Goal: Transaction & Acquisition: Purchase product/service

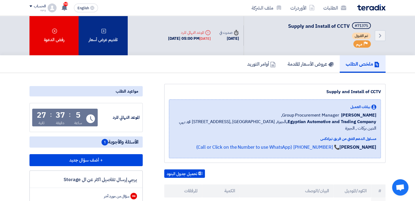
click at [104, 35] on div "تقديم عرض أسعار" at bounding box center [103, 36] width 49 height 40
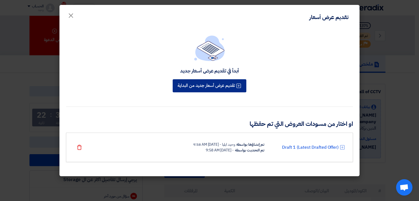
click at [220, 86] on button "تقديم عرض أسعار جديد من البداية" at bounding box center [210, 85] width 74 height 13
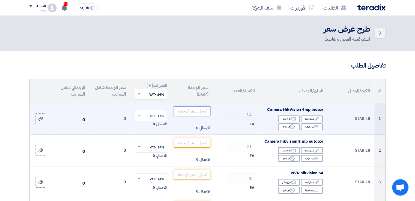
click at [180, 112] on input "number" at bounding box center [192, 111] width 37 height 10
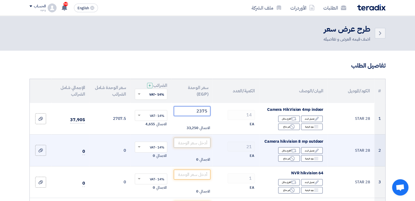
type input "2375"
click at [193, 141] on input "number" at bounding box center [192, 143] width 37 height 10
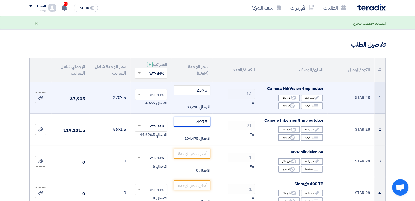
scroll to position [55, 0]
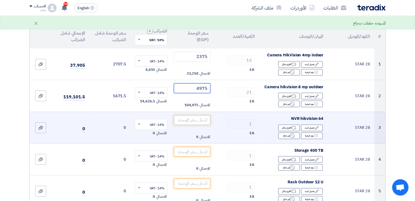
type input "4975"
click at [198, 121] on input "number" at bounding box center [192, 120] width 37 height 10
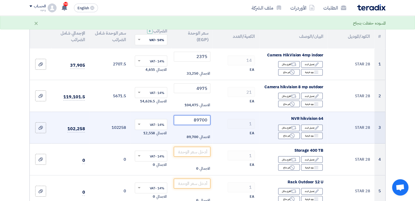
click at [199, 121] on input "89700" at bounding box center [192, 120] width 37 height 10
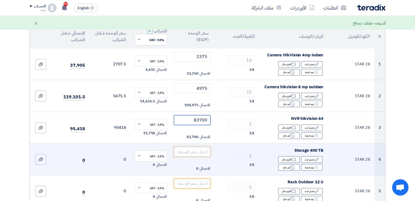
type input "83700"
click at [196, 155] on input "number" at bounding box center [192, 152] width 37 height 10
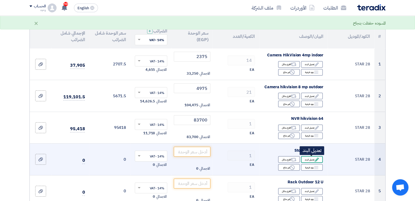
click at [308, 159] on div "Edit تعديل البند" at bounding box center [312, 159] width 22 height 7
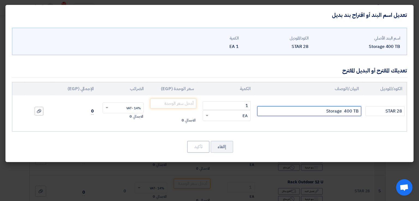
drag, startPoint x: 324, startPoint y: 112, endPoint x: 359, endPoint y: 112, distance: 34.9
click at [359, 112] on input "Storage 400 TB" at bounding box center [309, 111] width 104 height 10
type input "ت"
click at [342, 135] on div "اسم البند الأصلي Storage 400 TB الكود/الموديل STAR 28 الكمية 1 EA 1" at bounding box center [209, 93] width 408 height 137
click at [304, 111] on input "هاردات للتسجل لمده 30 يوم على 25fps -h265+" at bounding box center [309, 111] width 104 height 10
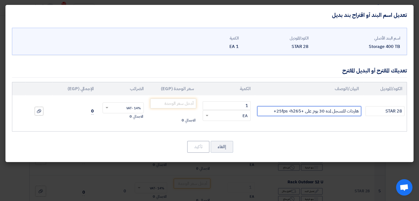
click at [275, 112] on input "هاردات للتسجل لمده 30 يوم على +25fps -h265+" at bounding box center [309, 111] width 104 height 10
type input "هاردات للتسجل لمده 30 يوم على +25fps -h265"
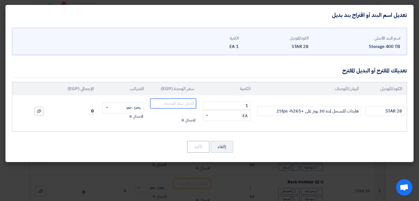
click at [173, 104] on input "number" at bounding box center [173, 104] width 46 height 10
type input "135000"
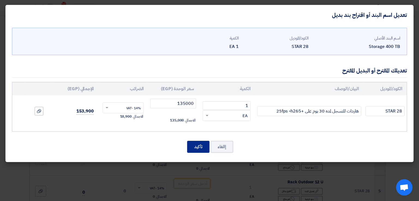
click at [195, 145] on button "تأكيد" at bounding box center [198, 147] width 22 height 12
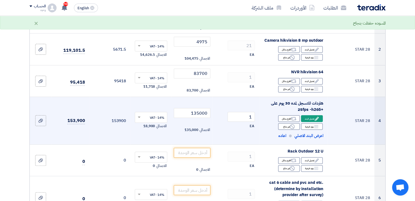
scroll to position [109, 0]
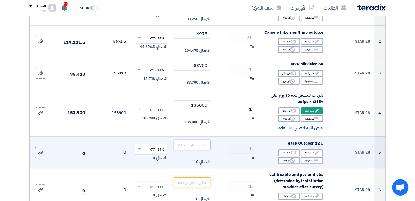
click at [184, 143] on input "number" at bounding box center [192, 145] width 37 height 10
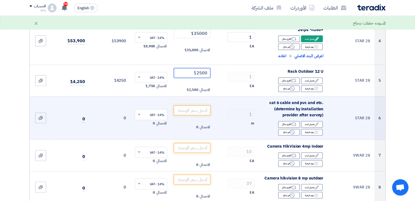
scroll to position [191, 0]
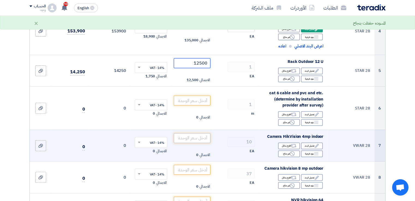
type input "12500"
click at [190, 138] on input "number" at bounding box center [192, 139] width 37 height 10
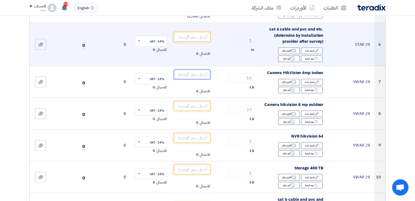
scroll to position [246, 0]
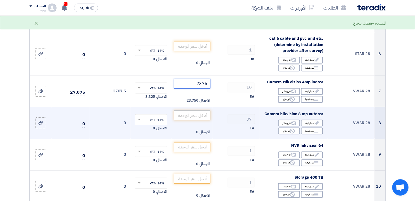
type input "2375"
click at [201, 116] on input "number" at bounding box center [192, 116] width 37 height 10
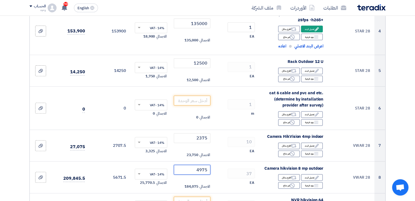
scroll to position [273, 0]
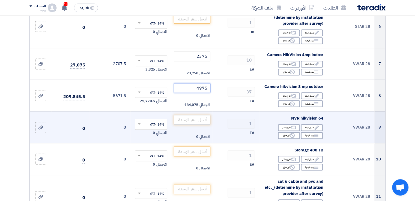
type input "4975"
click at [191, 121] on input "number" at bounding box center [192, 120] width 37 height 10
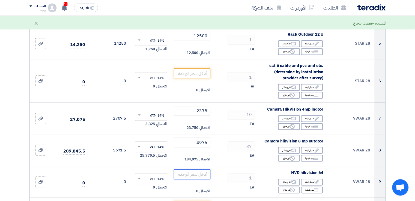
scroll to position [300, 0]
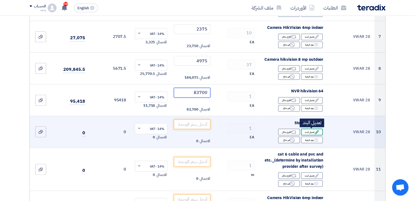
type input "83700"
click at [312, 133] on div "Edit تعديل البند" at bounding box center [312, 132] width 22 height 7
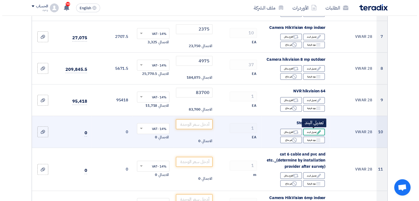
scroll to position [253, 0]
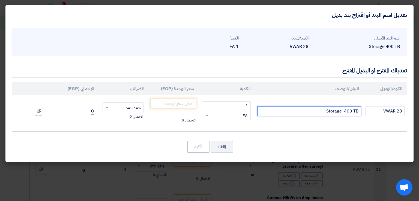
drag, startPoint x: 325, startPoint y: 113, endPoint x: 359, endPoint y: 111, distance: 33.9
click at [359, 111] on input "Storage 400 TB" at bounding box center [309, 111] width 104 height 10
type input "i"
click at [317, 111] on input "هاردات لتسجيل 30 يوم 25fps and h265" at bounding box center [309, 111] width 104 height 10
click at [305, 112] on input "هاردات لتسجيل 30 يوم +25fps and h265" at bounding box center [309, 111] width 104 height 10
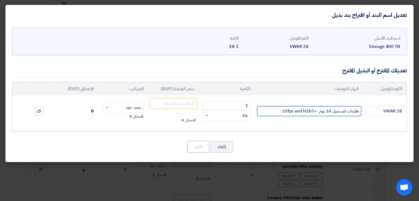
type input "هاردات لتسجيل 30 يوم +25fps and H265"
click at [299, 136] on div "اسم البند الأصلي Storage 400 TB الكود/الموديل VWAR 28 الكمية 1 EA 1" at bounding box center [209, 93] width 408 height 137
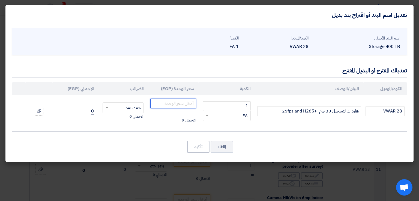
click at [189, 101] on input "number" at bounding box center [173, 104] width 46 height 10
type input "102900"
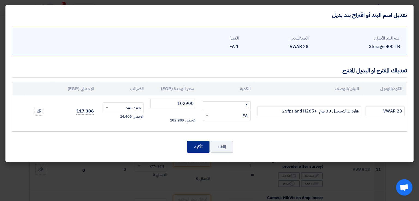
click at [199, 146] on button "تأكيد" at bounding box center [198, 147] width 22 height 12
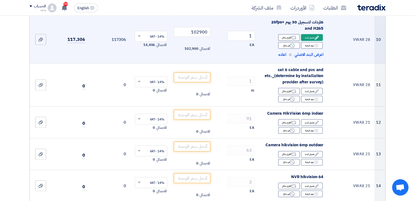
scroll to position [410, 0]
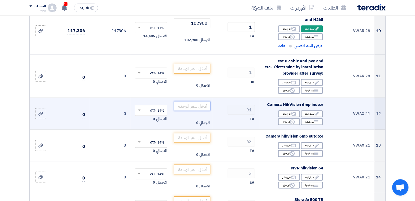
click at [202, 106] on input "number" at bounding box center [192, 106] width 37 height 10
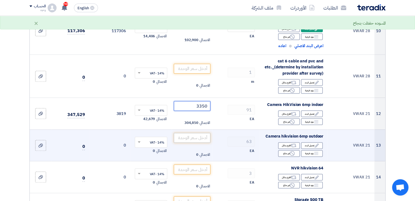
type input "3350"
click at [202, 138] on input "number" at bounding box center [192, 138] width 37 height 10
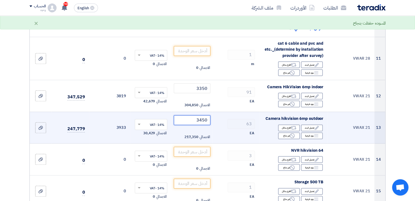
scroll to position [437, 0]
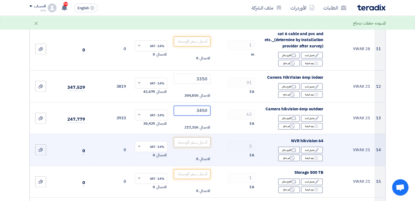
type input "3450"
click at [196, 139] on input "number" at bounding box center [192, 143] width 37 height 10
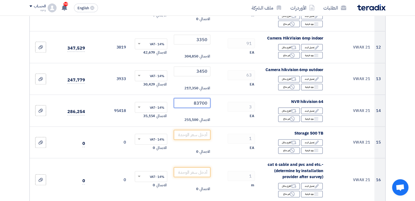
scroll to position [491, 0]
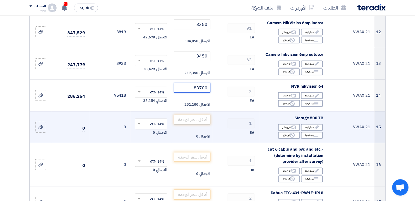
type input "83700"
click at [200, 120] on input "number" at bounding box center [192, 120] width 37 height 10
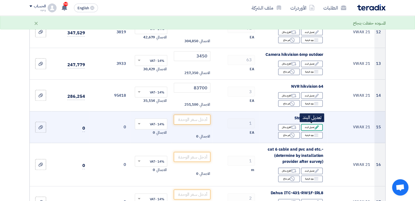
click at [309, 128] on div "Edit تعديل البند" at bounding box center [312, 127] width 22 height 7
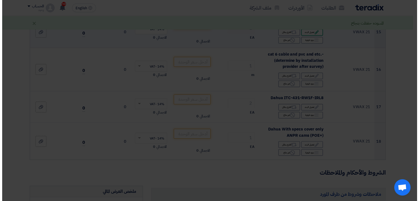
scroll to position [396, 0]
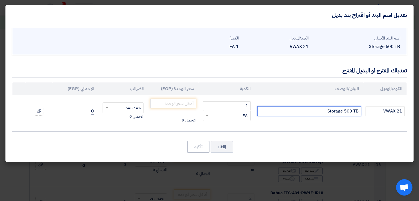
drag, startPoint x: 321, startPoint y: 114, endPoint x: 361, endPoint y: 117, distance: 40.8
click at [361, 117] on td "Storage 500 TB" at bounding box center [309, 112] width 108 height 32
type input "I"
click at [318, 111] on input "هاردات لتسجيل 30 يوم 25FPS AND H265" at bounding box center [309, 111] width 104 height 10
type input "هاردات لتسجيل 30 يوم +25FPS AND H265"
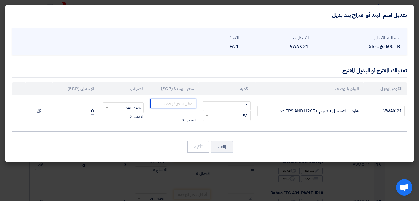
click at [185, 104] on input "number" at bounding box center [173, 104] width 46 height 10
type input "88200"
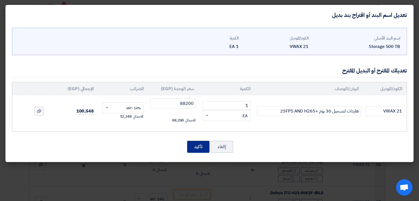
click at [198, 145] on button "تأكيد" at bounding box center [198, 147] width 22 height 12
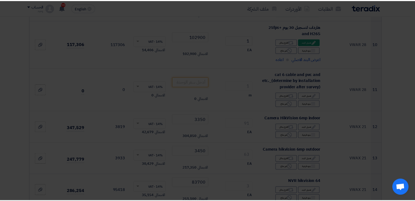
scroll to position [491, 0]
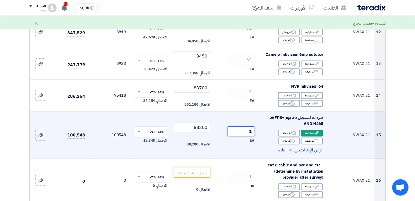
drag, startPoint x: 249, startPoint y: 133, endPoint x: 253, endPoint y: 132, distance: 3.9
click at [253, 132] on input "1" at bounding box center [241, 132] width 27 height 10
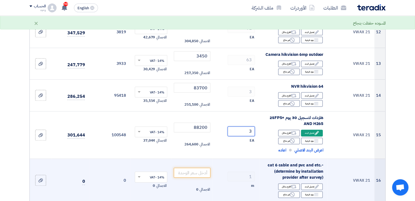
type input "3"
click at [238, 169] on td "1 m" at bounding box center [236, 180] width 47 height 43
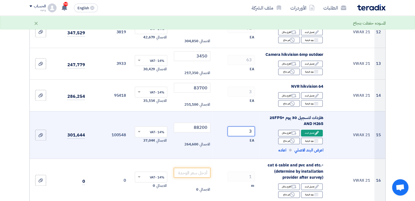
click at [235, 134] on input "3" at bounding box center [241, 132] width 27 height 10
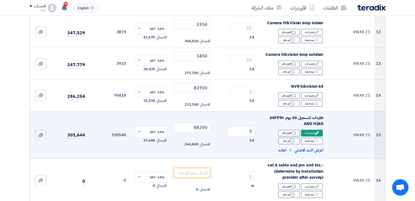
click at [119, 139] on td "100548" at bounding box center [109, 135] width 41 height 48
click at [311, 135] on div "Edit تعديل البند" at bounding box center [312, 133] width 22 height 7
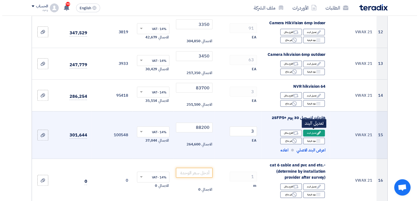
scroll to position [396, 0]
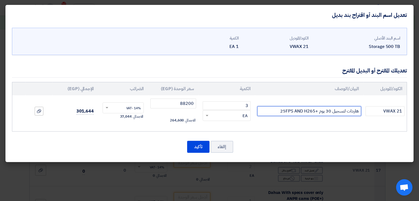
click at [274, 112] on input "هاردات لتسجيل 30 يوم +25FPS AND H265" at bounding box center [309, 111] width 104 height 10
type input "هاردات لتسجيل 30 يوم +25FPS AND H265"
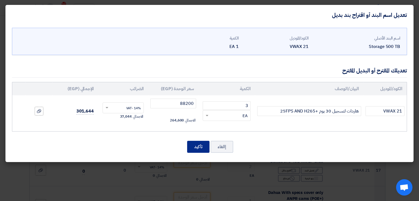
click at [202, 148] on button "تأكيد" at bounding box center [198, 147] width 22 height 12
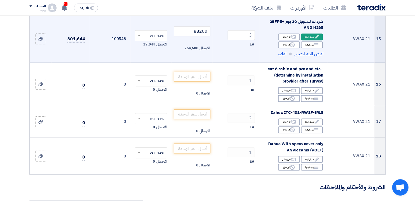
scroll to position [601, 0]
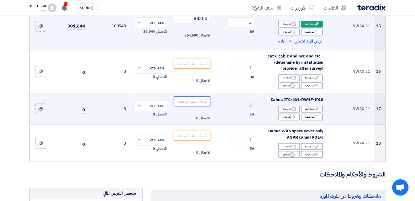
click at [193, 100] on input "number" at bounding box center [192, 102] width 37 height 10
type input "5"
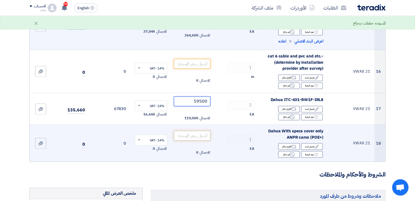
type input "59500"
click at [199, 138] on input "number" at bounding box center [192, 136] width 37 height 10
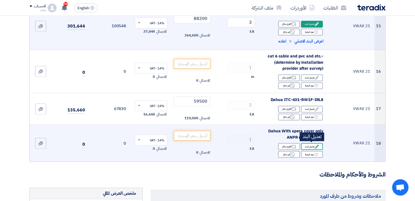
click at [312, 145] on div "Edit تعديل البند" at bounding box center [312, 146] width 22 height 7
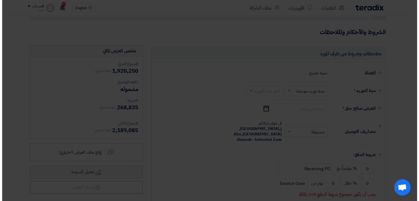
scroll to position [505, 0]
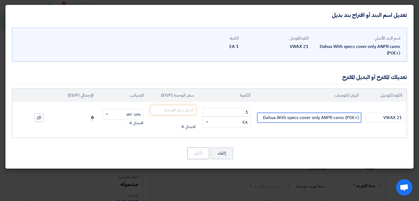
drag, startPoint x: 262, startPoint y: 116, endPoint x: 320, endPoint y: 117, distance: 57.3
click at [320, 117] on input "Dahua With specs cover only ANPR cams (POE+)" at bounding box center [309, 118] width 104 height 10
type input "HIKVISION ANPR cams (POE+)"
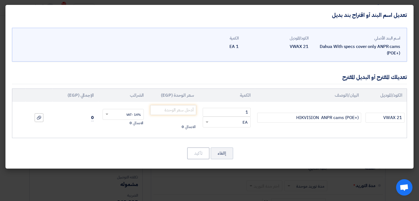
click at [303, 155] on div "إالغاء تأكيد" at bounding box center [209, 153] width 395 height 13
click at [176, 106] on input "number" at bounding box center [173, 110] width 46 height 10
click at [179, 112] on input "number" at bounding box center [173, 110] width 46 height 10
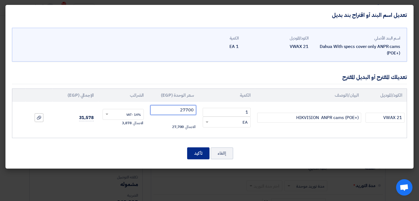
type input "27700"
click at [200, 155] on button "تأكيد" at bounding box center [198, 154] width 22 height 12
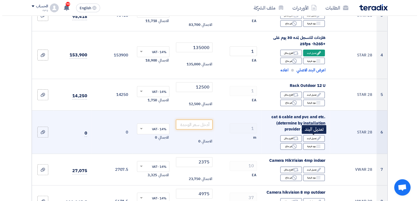
scroll to position [164, 0]
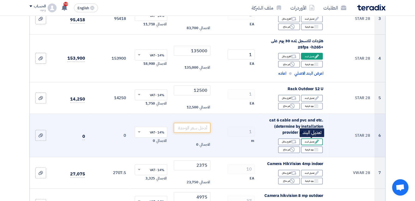
click at [311, 142] on div "Edit تعديل البند" at bounding box center [312, 142] width 22 height 7
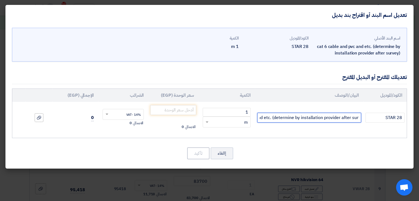
scroll to position [0, 0]
drag, startPoint x: 259, startPoint y: 118, endPoint x: 361, endPoint y: 125, distance: 102.8
click at [361, 125] on td "cat 6 cable and pvc and etc. (determine by installation provider after survey)" at bounding box center [309, 118] width 108 height 32
drag, startPoint x: 312, startPoint y: 117, endPoint x: 315, endPoint y: 116, distance: 3.0
click at [315, 116] on input "cat 6 cable and pvc and" at bounding box center [309, 118] width 104 height 10
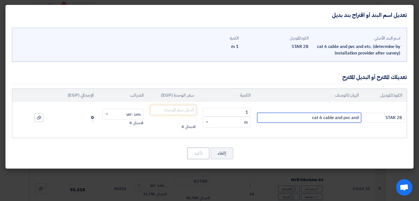
type input "c"
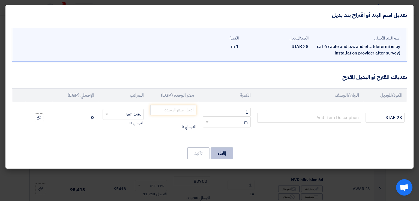
click at [223, 154] on button "إالغاء" at bounding box center [222, 154] width 23 height 12
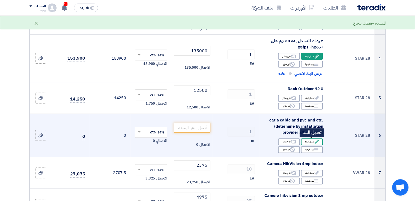
click at [312, 144] on div "Edit تعديل البند" at bounding box center [312, 142] width 22 height 7
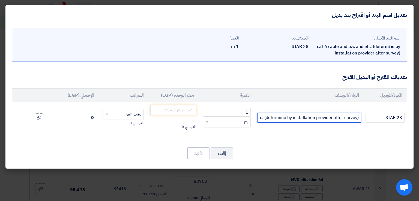
click at [290, 121] on input "cat 6 cable and pvc and etc. (determine by installation provider after survey)" at bounding box center [309, 118] width 104 height 10
drag, startPoint x: 262, startPoint y: 119, endPoint x: 348, endPoint y: 125, distance: 87.0
click at [348, 125] on td "cat 6 cable and pvc and etc. (determine by installation provider after survey)" at bounding box center [309, 118] width 108 height 32
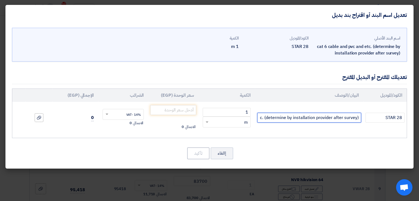
type input "cat 6 cable and pvc and etcrvey)"
drag, startPoint x: 360, startPoint y: 118, endPoint x: 295, endPoint y: 117, distance: 64.7
click at [295, 117] on input "cat 6 cable and pvc and etcrvey)" at bounding box center [309, 118] width 104 height 10
type input "L"
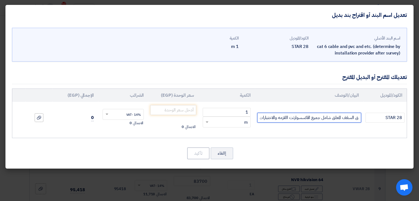
type input "مخرج كاميرات شامل كابل CAT6 داخل مواسير PVC تركب خارج الحائط او فوق السقف المعل…"
click at [236, 118] on div "RFQ_STEP1.ITEMS.2.TYPE_PLACEHOLDER × m" at bounding box center [227, 122] width 48 height 11
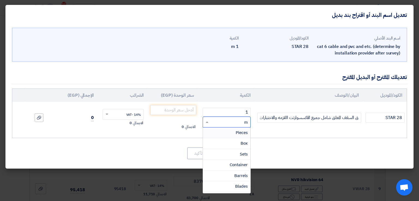
scroll to position [0, 0]
click at [231, 154] on div "Sets" at bounding box center [227, 154] width 48 height 11
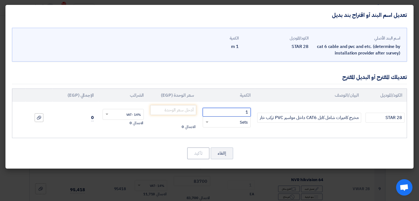
click at [242, 114] on input "1" at bounding box center [227, 112] width 48 height 9
click at [242, 124] on span "Sets" at bounding box center [244, 123] width 8 height 6
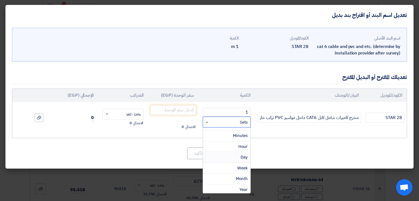
scroll to position [216, 0]
click at [229, 121] on div "RFQ_STEP1.ITEMS.2.TYPE_PLACEHOLDER × Sets" at bounding box center [230, 122] width 41 height 6
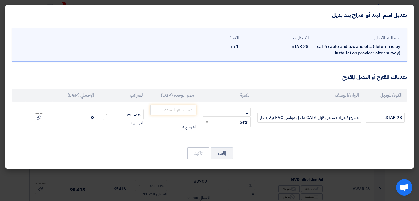
click at [229, 122] on div "RFQ_STEP1.ITEMS.2.TYPE_PLACEHOLDER × Sets" at bounding box center [230, 122] width 41 height 6
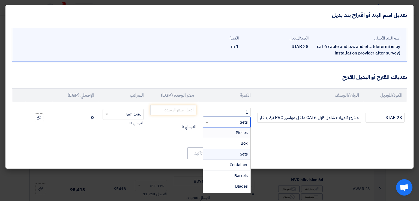
click at [222, 134] on div "Pieces" at bounding box center [227, 133] width 48 height 11
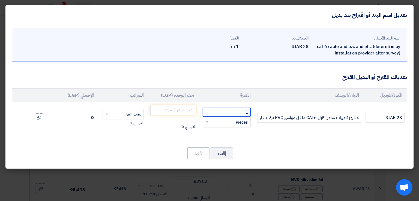
click at [233, 111] on input "1" at bounding box center [227, 112] width 48 height 9
drag, startPoint x: 248, startPoint y: 112, endPoint x: 244, endPoint y: 112, distance: 3.5
click at [244, 112] on input "1" at bounding box center [227, 112] width 48 height 9
type input "35"
click at [241, 146] on div "اسم البند الأصلي cat 6 cable and pvc and etc. (determine by installation provid…" at bounding box center [209, 97] width 408 height 144
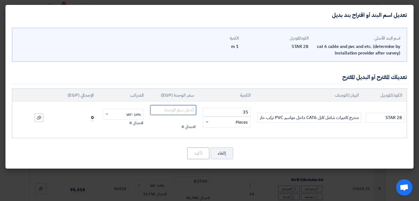
click at [174, 107] on input "number" at bounding box center [173, 110] width 46 height 10
type input "3950"
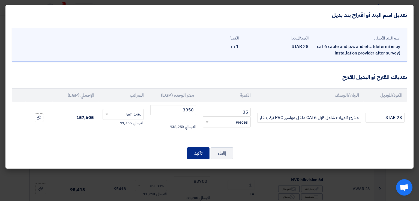
click at [201, 155] on button "تأكيد" at bounding box center [198, 154] width 22 height 12
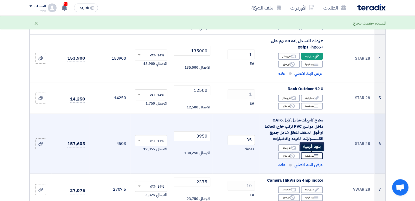
click at [310, 156] on div "Breakdown بنود فرعية" at bounding box center [312, 156] width 22 height 7
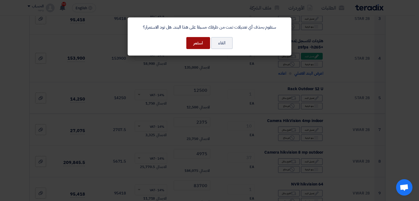
click at [197, 43] on button "استمر" at bounding box center [198, 43] width 24 height 12
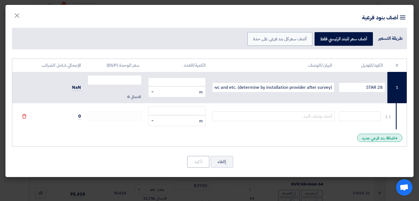
click at [380, 140] on div "+ اضافة بند فرعي جديد" at bounding box center [379, 138] width 45 height 8
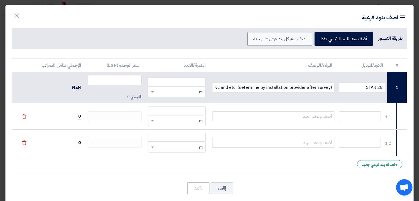
click at [26, 143] on use at bounding box center [24, 143] width 4 height 5
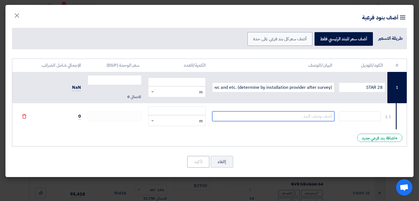
click at [257, 118] on input "text" at bounding box center [273, 117] width 122 height 10
type input "ع"
type input "UTP PATCH PANEL CAT6 24 PORT"
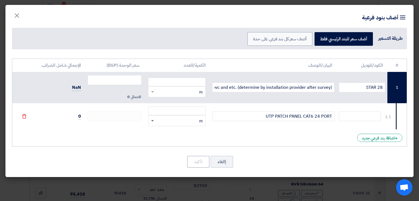
click at [152, 121] on span at bounding box center [152, 121] width 7 height 6
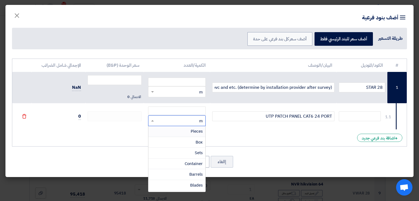
click at [168, 132] on div "Pieces" at bounding box center [177, 131] width 57 height 11
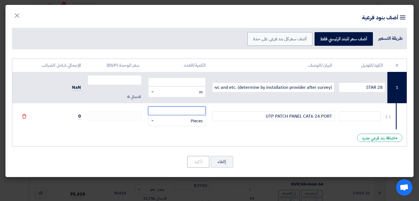
click at [185, 110] on input "number" at bounding box center [177, 111] width 58 height 9
type input "2"
click at [79, 118] on span "0" at bounding box center [79, 116] width 3 height 7
click at [80, 118] on span "0" at bounding box center [79, 116] width 3 height 7
click at [117, 79] on input "number" at bounding box center [115, 80] width 54 height 10
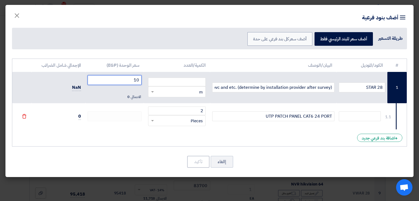
type input "1"
type input "8500"
click at [123, 137] on div "# الكود/الموديل البيان/الوصف الكمية/العدد سعر الوحدة (EGP) الإجمالي شامل الضرائ…" at bounding box center [209, 103] width 395 height 88
click at [131, 82] on input "8500" at bounding box center [115, 80] width 54 height 10
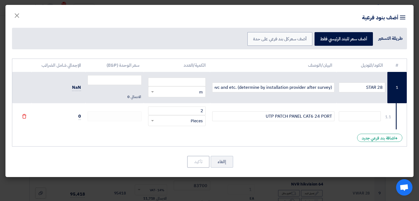
click at [194, 120] on span "Pieces" at bounding box center [197, 121] width 12 height 6
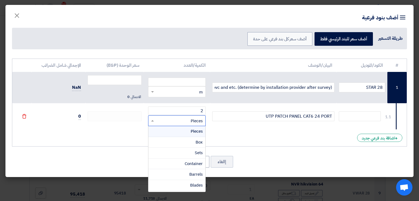
click at [188, 134] on div "Pieces" at bounding box center [177, 131] width 57 height 11
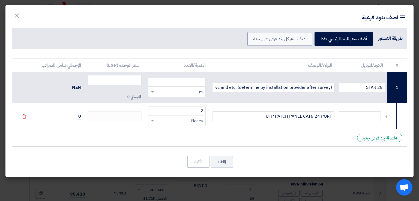
click at [110, 111] on td at bounding box center [114, 116] width 58 height 26
click at [25, 117] on icon "File" at bounding box center [24, 116] width 5 height 5
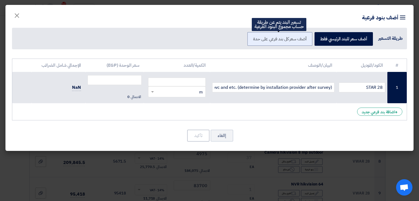
click at [286, 42] on label "أضف سعر كل بند فرعي على حدة" at bounding box center [280, 39] width 65 height 14
click at [303, 40] on input "أضف سعر كل بند فرعي على حدة" at bounding box center [305, 39] width 4 height 4
radio input "true"
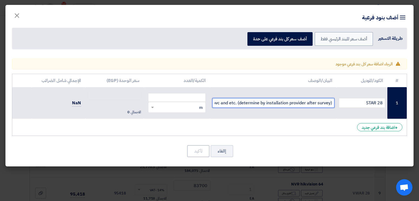
click at [281, 106] on input "cat 6 cable and pvc and etc. (determine by installation provider after survey)" at bounding box center [273, 103] width 122 height 10
click at [295, 126] on div "# الكود/الموديل البيان/الوصف الكمية/العدد سعر الوحدة (EGP) الإجمالي شامل الضرائ…" at bounding box center [209, 105] width 395 height 62
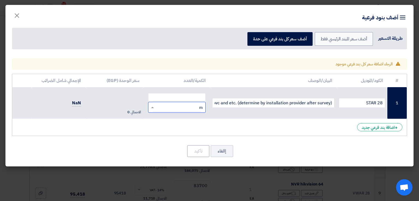
click at [190, 108] on div "RFQ_STEP1.ITEMS.2.TYPE_PLACEHOLDER × m" at bounding box center [180, 108] width 50 height 6
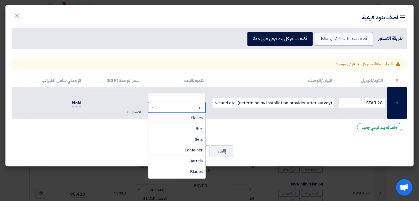
click at [188, 116] on div "Pieces" at bounding box center [177, 118] width 57 height 11
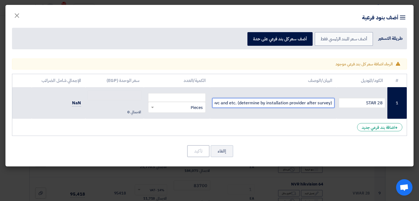
click at [227, 103] on input "cat 6 cable and pvc and etc. (determine by installation provider after survey)" at bounding box center [273, 103] width 122 height 10
click at [241, 104] on input "cat 6 cable and pvc and etc. (determine by installation provider after survey)" at bounding box center [273, 103] width 122 height 10
type input "PATCH PANEL"
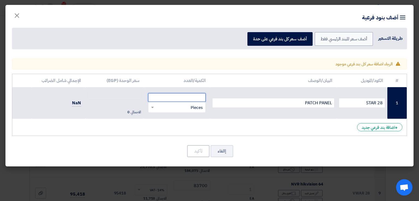
click at [193, 100] on input "number" at bounding box center [177, 97] width 58 height 9
type input "2"
click at [162, 144] on div "Warning الرجاء اضافة سعر كل بند فرعي موجود # الكود/الموديل البيان/الوصف 2" at bounding box center [209, 111] width 408 height 111
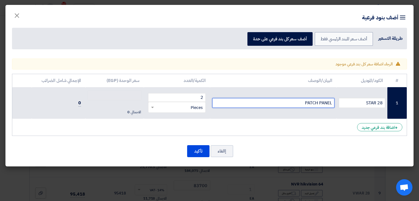
click at [332, 104] on input "PATCH PANEL" at bounding box center [273, 103] width 122 height 10
drag, startPoint x: 332, startPoint y: 104, endPoint x: 300, endPoint y: 106, distance: 32.0
click at [300, 106] on input "PATCH PANEL" at bounding box center [273, 103] width 122 height 10
type input "UTP PATCH PANEL CAT6 24-PORT"
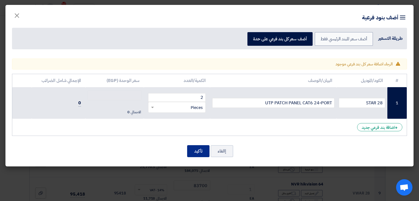
click at [204, 153] on button "تأكيد" at bounding box center [198, 152] width 22 height 12
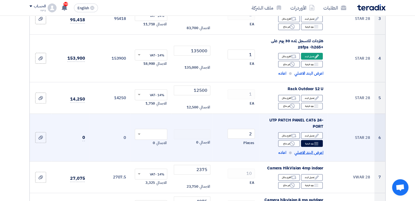
click at [307, 152] on span "اعرض البند الاصلي" at bounding box center [309, 153] width 29 height 6
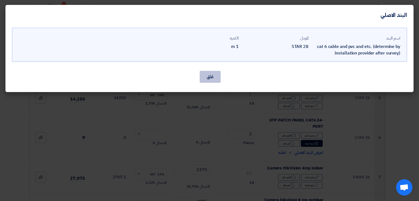
click at [211, 77] on button "غلق" at bounding box center [210, 77] width 21 height 12
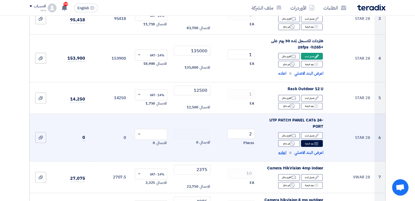
click at [279, 151] on span "اعاده" at bounding box center [282, 153] width 8 height 6
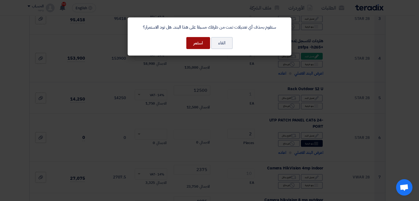
drag, startPoint x: 197, startPoint y: 47, endPoint x: 203, endPoint y: 58, distance: 12.8
click at [203, 58] on modal-container "ستقوم بحذف أي تعديلات تمت من طرفك مسبقا على هذا البند. هل تود الاستمرار؟ الغاء …" at bounding box center [209, 100] width 419 height 201
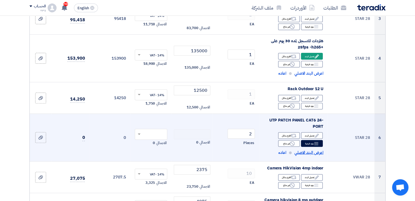
click at [312, 155] on span "اعرض البند الاصلي" at bounding box center [309, 153] width 29 height 6
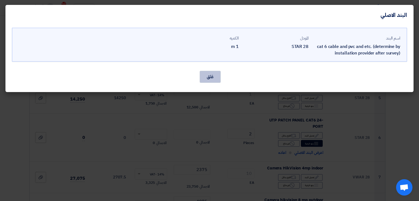
click at [208, 80] on button "غلق" at bounding box center [210, 77] width 21 height 12
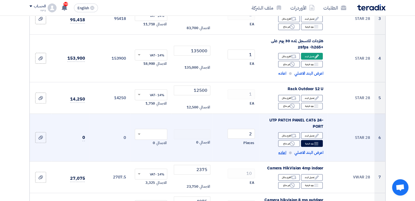
click at [281, 153] on span "اعاده" at bounding box center [282, 153] width 8 height 6
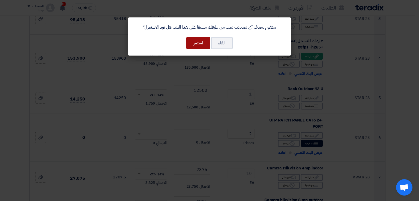
click at [203, 43] on button "استمر" at bounding box center [198, 43] width 24 height 12
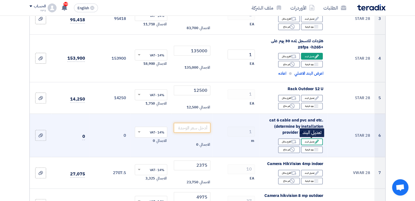
click at [311, 142] on div "Edit تعديل البند" at bounding box center [312, 142] width 22 height 7
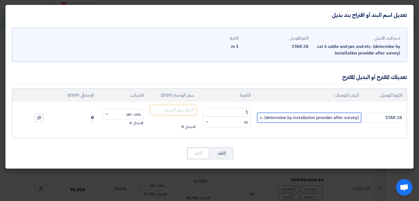
click at [285, 118] on input "cat 6 cable and pvc and etc. (determine by installation provider after survey)" at bounding box center [309, 118] width 104 height 10
drag, startPoint x: 258, startPoint y: 118, endPoint x: 364, endPoint y: 124, distance: 106.1
click at [364, 124] on tr "STAR 28 cat 6 cable and pvc and etc. (determine by installation provider after …" at bounding box center [209, 118] width 395 height 32
drag, startPoint x: 310, startPoint y: 119, endPoint x: 358, endPoint y: 121, distance: 48.1
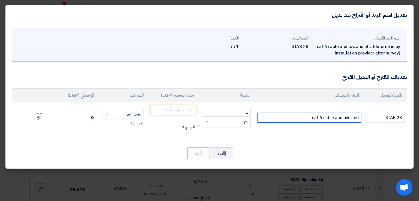
click at [358, 121] on input "cat 6 cable and pvc and" at bounding box center [309, 118] width 104 height 10
type input "J"
type input "توريد و تركيب مخرج كاميرات بكالات CAT6 داخل مواسير PVC خارج الحائط"
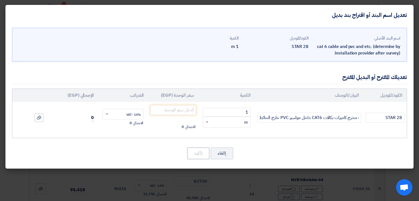
click at [237, 123] on div "RFQ_STEP1.ITEMS.2.TYPE_PLACEHOLDER × m" at bounding box center [230, 122] width 41 height 6
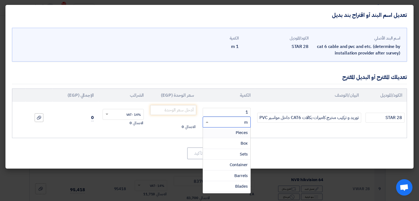
click at [234, 133] on div "Pieces" at bounding box center [227, 133] width 48 height 11
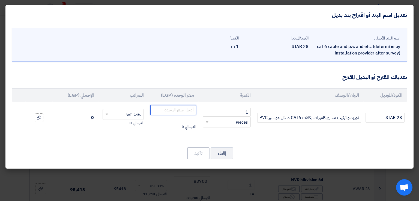
click at [180, 112] on input "number" at bounding box center [173, 110] width 46 height 10
type input "35"
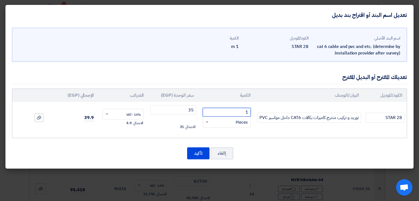
drag, startPoint x: 234, startPoint y: 111, endPoint x: 253, endPoint y: 111, distance: 18.6
click at [253, 111] on td "1 RFQ_STEP1.ITEMS.2.TYPE_PLACEHOLDER × Pieces" at bounding box center [226, 118] width 57 height 32
type input "35"
click at [190, 109] on input "35" at bounding box center [173, 110] width 46 height 10
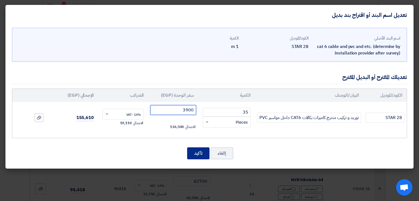
type input "3900"
click at [192, 153] on button "تأكيد" at bounding box center [198, 154] width 22 height 12
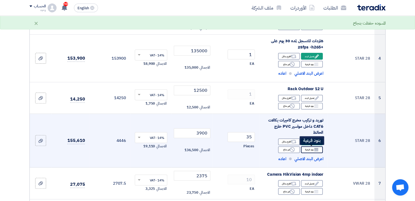
click at [312, 150] on div "Breakdown بنود فرعية" at bounding box center [312, 150] width 22 height 7
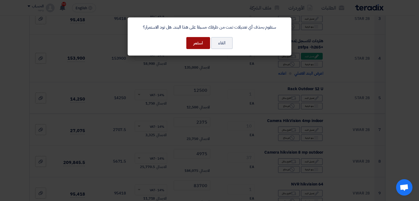
click at [203, 43] on button "استمر" at bounding box center [198, 43] width 24 height 12
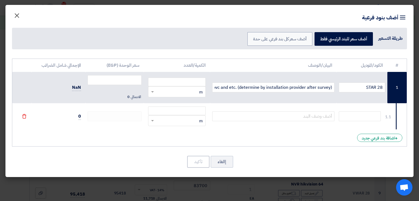
click at [19, 13] on span "×" at bounding box center [17, 15] width 7 height 16
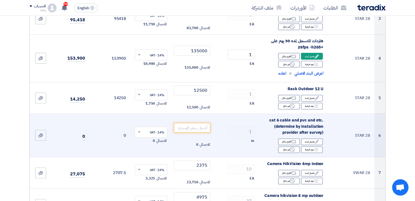
click at [300, 125] on span "cat 6 cable and pvc and etc. (determine by installation provider after survey)" at bounding box center [296, 126] width 54 height 18
click at [310, 142] on div "Edit تعديل البند" at bounding box center [312, 142] width 22 height 7
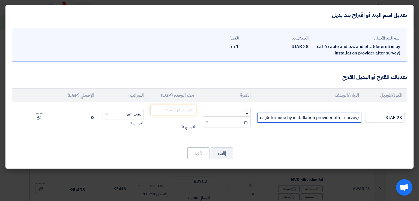
click at [295, 117] on input "cat 6 cable and pvc and etc. (determine by installation provider after survey)" at bounding box center [309, 118] width 104 height 10
drag, startPoint x: 259, startPoint y: 118, endPoint x: 364, endPoint y: 120, distance: 105.1
click at [364, 120] on tr "STAR 28 cat 6 cable and pvc and etc. (determine by installation provider after …" at bounding box center [209, 118] width 395 height 32
type input "c"
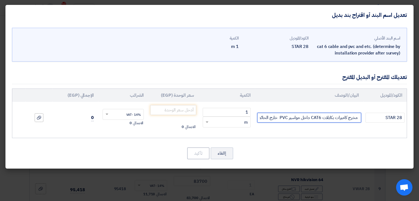
scroll to position [0, -23]
click at [220, 124] on div "RFQ_STEP1.ITEMS.2.TYPE_PLACEHOLDER × m" at bounding box center [230, 122] width 41 height 6
type input "توريد و نركيب مخرج كاميرات بكابلات CAT6 داخل مواسير PVC خارج الحائط"
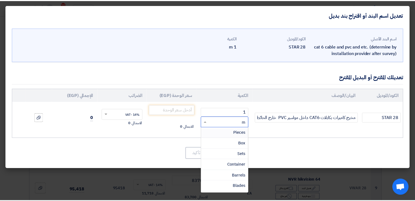
scroll to position [0, 0]
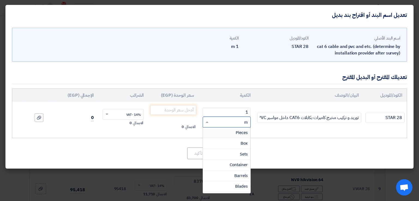
click at [233, 132] on div "Pieces" at bounding box center [227, 133] width 48 height 11
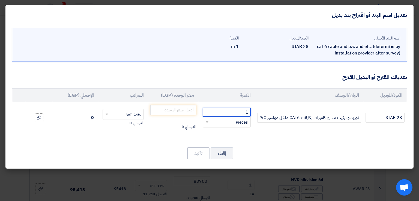
drag, startPoint x: 238, startPoint y: 111, endPoint x: 251, endPoint y: 114, distance: 13.6
click at [251, 114] on td "1 RFQ_STEP1.ITEMS.2.TYPE_PLACEHOLDER × Pieces" at bounding box center [226, 118] width 57 height 32
type input "35"
click at [175, 109] on input "number" at bounding box center [173, 110] width 46 height 10
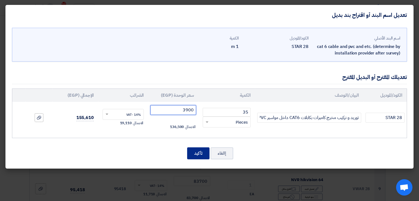
type input "3900"
click at [198, 156] on button "تأكيد" at bounding box center [198, 154] width 22 height 12
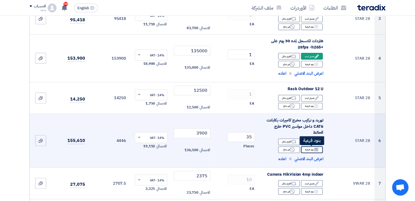
click at [307, 151] on div "Breakdown بنود فرعية" at bounding box center [312, 150] width 22 height 7
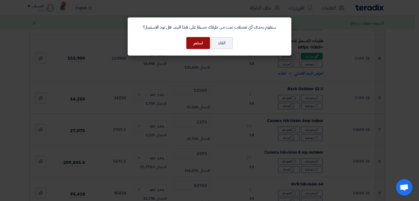
click at [197, 43] on button "استمر" at bounding box center [198, 43] width 24 height 12
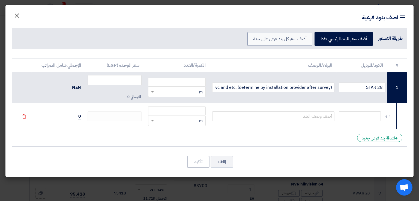
click at [18, 14] on span "×" at bounding box center [17, 15] width 7 height 16
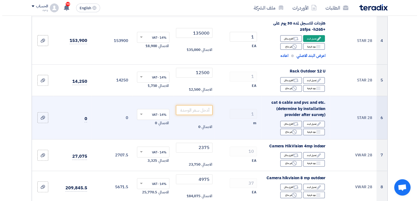
scroll to position [191, 0]
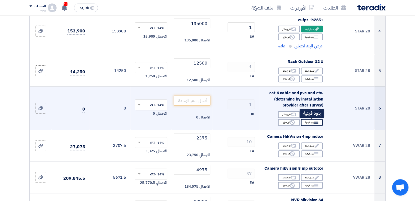
click at [309, 123] on div "Breakdown بنود فرعية" at bounding box center [312, 122] width 22 height 7
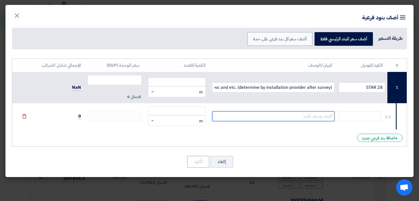
click at [311, 117] on input "text" at bounding box center [273, 117] width 122 height 10
type input "مخرج كاميرات مراقبه بكابل CAT6 داخل مواسيرPVC"
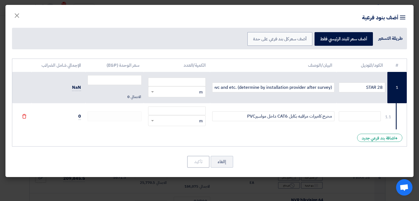
click at [162, 120] on div "RFQ_STEP1.ITEMS.2.TYPE_PLACEHOLDER × m" at bounding box center [180, 121] width 50 height 6
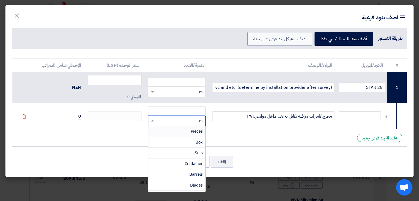
click at [166, 132] on div "Pieces" at bounding box center [177, 131] width 57 height 11
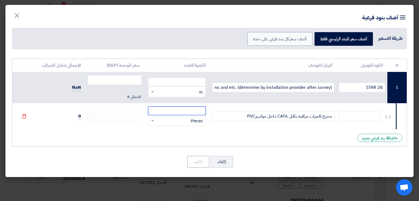
click at [172, 113] on input "number" at bounding box center [177, 111] width 58 height 9
type input "35"
click at [162, 139] on div "# الكود/الموديل البيان/الوصف الكمية/العدد سعر الوحدة (EGP) الإجمالي شامل الضرائ…" at bounding box center [209, 103] width 395 height 88
click at [80, 117] on span "0" at bounding box center [79, 116] width 3 height 7
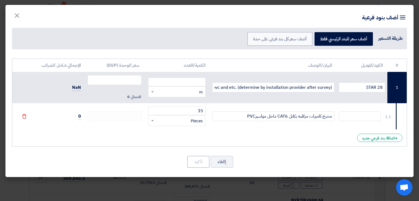
click at [298, 140] on div "# الكود/الموديل البيان/الوصف الكمية/العدد سعر الوحدة (EGP) الإجمالي شامل الضرائ…" at bounding box center [209, 103] width 395 height 88
click at [190, 130] on div "# الكود/الموديل البيان/الوصف الكمية/العدد سعر الوحدة (EGP) الإجمالي شامل الضرائ…" at bounding box center [209, 103] width 395 height 88
click at [112, 81] on input "number" at bounding box center [115, 80] width 54 height 10
click at [80, 118] on span "0" at bounding box center [79, 116] width 3 height 7
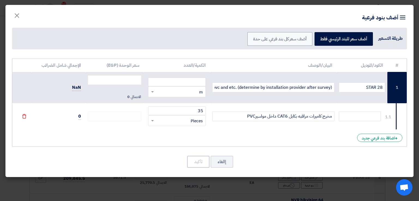
click at [234, 144] on div "# الكود/الموديل البيان/الوصف الكمية/العدد سعر الوحدة (EGP) الإجمالي شامل الضرائ…" at bounding box center [209, 103] width 395 height 88
click at [302, 138] on div "# الكود/الموديل البيان/الوصف الكمية/العدد سعر الوحدة (EGP) الإجمالي شامل الضرائ…" at bounding box center [209, 103] width 395 height 88
click at [350, 115] on input "text" at bounding box center [360, 117] width 42 height 10
click at [263, 160] on div "إالغاء تأكيد" at bounding box center [209, 162] width 395 height 13
click at [381, 139] on div "+ اضافة بند فرعي جديد" at bounding box center [379, 138] width 45 height 8
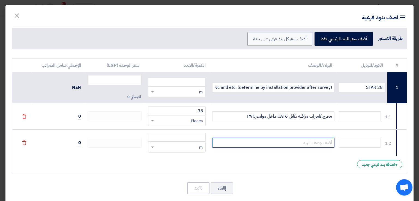
click at [320, 140] on input "text" at bounding box center [273, 143] width 122 height 10
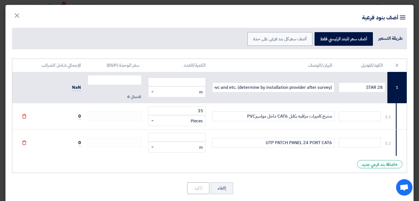
click at [315, 160] on div "# الكود/الموديل البيان/الوصف الكمية/العدد سعر الوحدة (EGP) الإجمالي شامل الضرائ…" at bounding box center [209, 116] width 395 height 115
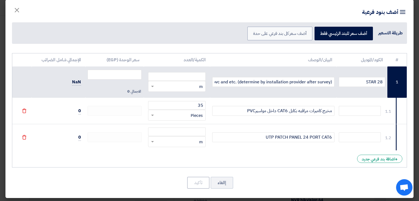
scroll to position [7, 0]
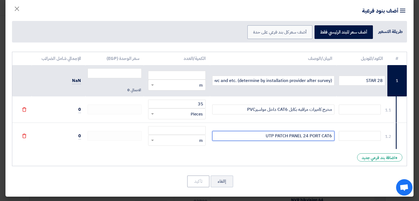
click at [334, 137] on input "UTP PATCH PANEL 24 PORT CAT6" at bounding box center [273, 136] width 122 height 10
type input "+24 PATCH CORD 1M UTP PATCH PANEL 24 PORT CAT6"
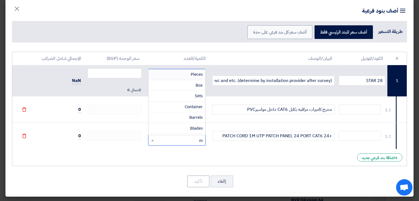
click at [191, 141] on div "RFQ_STEP1.ITEMS.2.TYPE_PLACEHOLDER × m" at bounding box center [180, 141] width 50 height 6
click at [192, 73] on div "Pieces" at bounding box center [177, 74] width 57 height 11
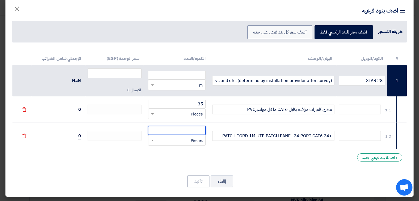
click at [198, 130] on input "number" at bounding box center [177, 130] width 58 height 9
type input "2"
click at [370, 156] on div "+ اضافة بند فرعي جديد" at bounding box center [379, 158] width 45 height 8
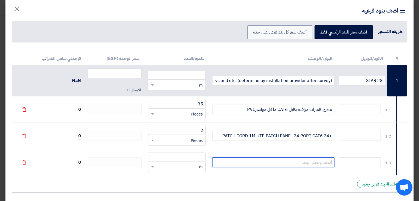
click at [315, 163] on input "text" at bounding box center [273, 163] width 122 height 10
type input "FIBER PATCH PANEL 4-PORT S.M"
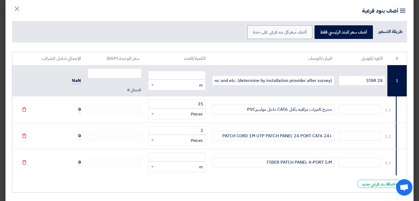
click at [182, 169] on div "RFQ_STEP1.ITEMS.2.TYPE_PLACEHOLDER × m" at bounding box center [180, 167] width 50 height 6
click at [186, 102] on div "Pieces" at bounding box center [177, 101] width 57 height 11
click at [199, 153] on input "number" at bounding box center [177, 157] width 58 height 9
type input "1"
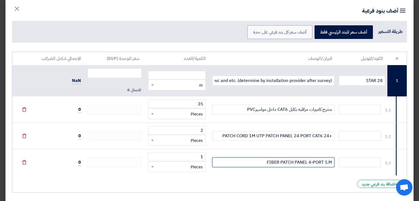
click at [332, 164] on input "FIBER PATCH PANEL 4-PORT S.M" at bounding box center [273, 163] width 122 height 10
click at [332, 164] on input "+ FIBER PATCH PANEL 4-PORT S.M" at bounding box center [273, 163] width 122 height 10
click at [331, 163] on input "+ FIBER PATCH PANEL 4-PORT S.M" at bounding box center [273, 163] width 122 height 10
click at [331, 163] on input "/ FIBER PATCH PANEL 4-PORT S.M" at bounding box center [273, 163] width 122 height 10
drag, startPoint x: 264, startPoint y: 161, endPoint x: 256, endPoint y: 159, distance: 8.7
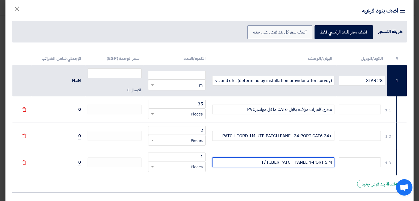
click at [256, 159] on input "F/ FIBER PATCH PANEL 4-PORT S.M" at bounding box center [273, 163] width 122 height 10
type input "FIBER PATCH PANEL 4-PORT S.M"
click at [266, 177] on div "# الكود/الموديل البيان/الوصف الكمية/العدد سعر الوحدة (EGP) الإجمالي شامل الضرائ…" at bounding box center [209, 122] width 395 height 141
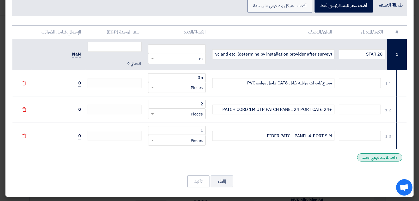
click at [380, 157] on div "+ اضافة بند فرعي جديد" at bounding box center [379, 158] width 45 height 8
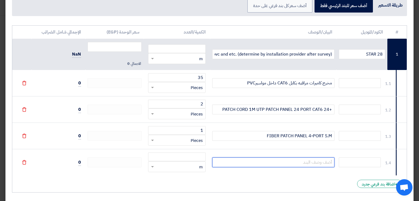
click at [314, 161] on input "text" at bounding box center [273, 163] width 122 height 10
type input "4"
type input "4CORE FIBER CABEL S.M"
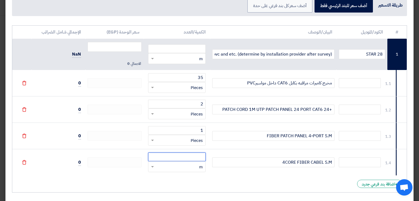
click at [204, 157] on input "number" at bounding box center [177, 157] width 58 height 9
type input "300"
click at [230, 184] on div "# الكود/الموديل البيان/الوصف الكمية/العدد سعر الوحدة (EGP) الإجمالي شامل الضرائ…" at bounding box center [209, 109] width 395 height 168
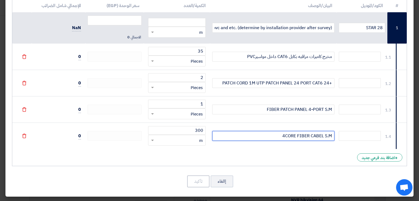
click at [262, 136] on input "4CORE FIBER CABEL S.M" at bounding box center [273, 136] width 122 height 10
type input "4CORE FIBER CABEL S.M داخل مواسوره PVC"
click at [270, 152] on div "# الكود/الموديل البيان/الوصف الكمية/العدد سعر الوحدة (EGP) الإجمالي شامل الضرائ…" at bounding box center [209, 83] width 395 height 168
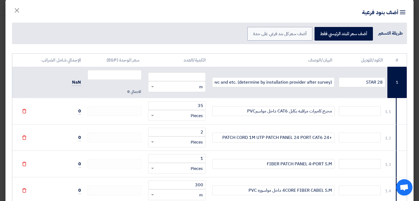
scroll to position [32, 0]
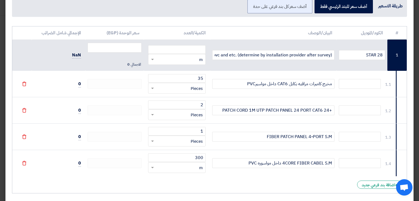
click at [274, 10] on label "أضف سعر كل بند فرعي على حدة" at bounding box center [280, 7] width 65 height 14
click at [303, 8] on input "أضف سعر كل بند فرعي على حدة" at bounding box center [305, 6] width 4 height 4
radio input "true"
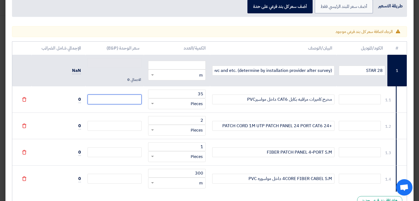
click at [132, 99] on input "number" at bounding box center [115, 100] width 54 height 10
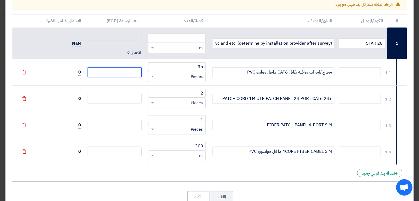
scroll to position [75, 0]
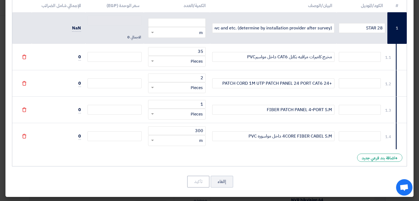
click at [234, 131] on td "4CORE FIBER CABEL S.M داخل مواسوره PVC" at bounding box center [273, 136] width 127 height 26
click at [242, 138] on input "4CORE FIBER CABEL S.M داخل مواسوره PVC" at bounding box center [273, 137] width 122 height 10
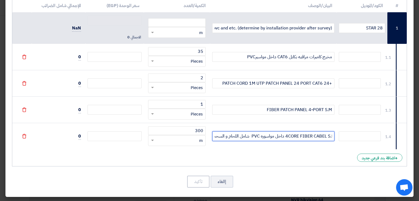
scroll to position [0, -7]
type input "4CORE FIBER CABEL S.M داخل مواسوره PVC شامل اللحام و السحب"
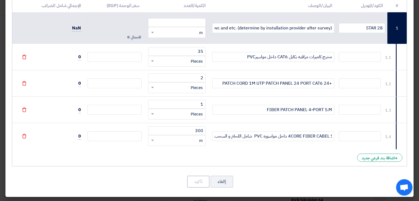
click at [237, 161] on div "# الكود/الموديل البيان/الوصف الكمية/العدد سعر الوحدة (EGP) الإجمالي شامل الضرائ…" at bounding box center [209, 83] width 395 height 168
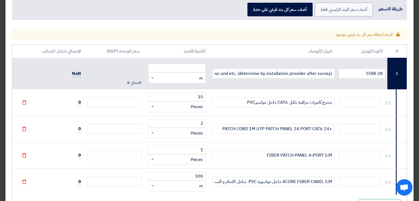
scroll to position [20, 0]
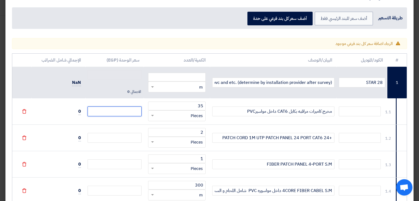
click at [111, 109] on input "number" at bounding box center [115, 112] width 54 height 10
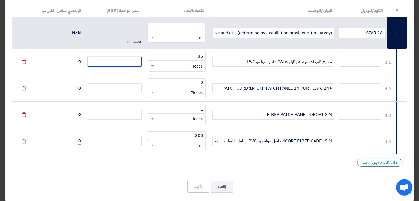
scroll to position [75, 0]
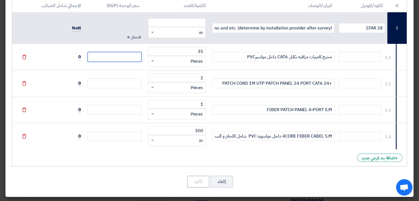
type input "3"
type input "39"
type input "395"
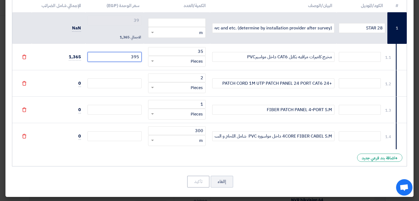
type input "395"
type input "3950"
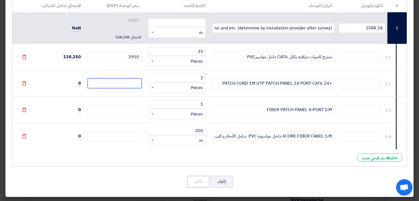
click at [127, 84] on input "number" at bounding box center [115, 84] width 54 height 10
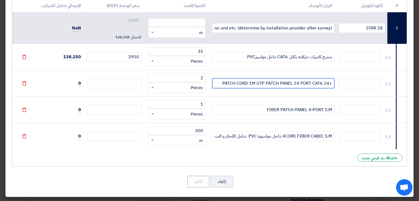
drag, startPoint x: 256, startPoint y: 83, endPoint x: 223, endPoint y: 83, distance: 32.2
click at [223, 83] on input "+24 PATCH CORD 1M UTP PATCH PANEL 24 PORT CAT6" at bounding box center [273, 84] width 122 height 10
click at [324, 83] on input "+24 UTP PATCH PANEL 24 PORT CAT6" at bounding box center [273, 84] width 122 height 10
click at [331, 84] on input "+24/ UTP PATCH PANEL 24 PORT CAT6" at bounding box center [273, 84] width 122 height 10
drag, startPoint x: 262, startPoint y: 82, endPoint x: 254, endPoint y: 80, distance: 8.1
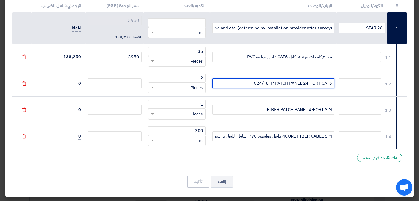
click at [254, 80] on input "C24/ UTP PATCH PANEL 24 PORT CAT6" at bounding box center [273, 84] width 122 height 10
click at [226, 83] on input "24 CORD 1M CAT6 / UTP PATCH PANEL 24 PORT CAT6" at bounding box center [273, 84] width 122 height 10
click at [224, 84] on input "24 CORD 1M CAT6 / UTP PATCH PANEL 24 PORT CAT6" at bounding box center [273, 84] width 122 height 10
click at [328, 82] on input "24 CORD 1M CAT6 / UTP PATCH PANEL 24 PORT CAT62" at bounding box center [273, 84] width 122 height 10
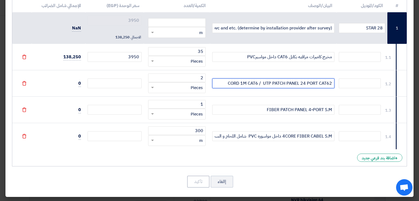
click at [329, 85] on input "CORD 1M CAT6 / UTP PATCH PANEL 24 PORT CAT62" at bounding box center [273, 84] width 122 height 10
click at [260, 83] on input "CORD 1M CAT6 / UTP PATCH PANEL 24 PORT CAT6" at bounding box center [273, 84] width 122 height 10
type input "CORD 1M CAT6 / UTP PATCH PANEL 24 PORT CAT6"
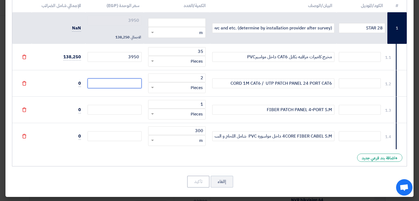
click at [123, 84] on input "number" at bounding box center [115, 84] width 54 height 10
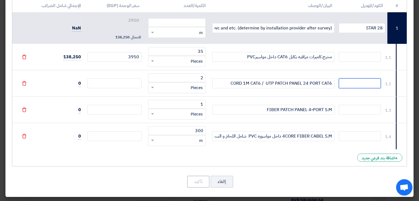
click at [358, 85] on input "text" at bounding box center [360, 84] width 42 height 10
type input "NEXSANS"
click at [362, 110] on input "text" at bounding box center [360, 110] width 42 height 10
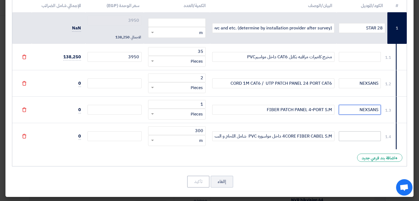
type input "NEXSANS"
click at [361, 135] on input "text" at bounding box center [360, 137] width 42 height 10
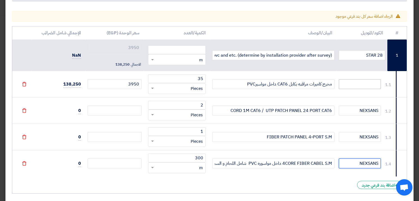
type input "NEXSANS"
click at [357, 83] on input "text" at bounding box center [360, 84] width 42 height 10
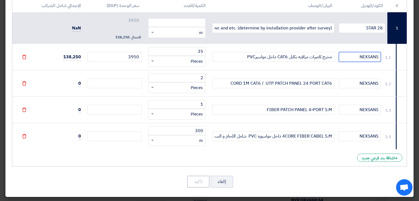
type input "NEXSANS"
click at [124, 78] on td at bounding box center [114, 83] width 58 height 26
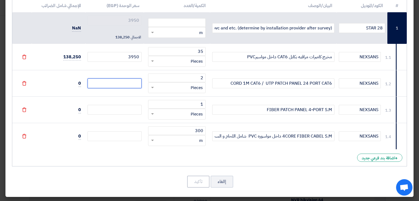
click at [127, 82] on input "number" at bounding box center [115, 84] width 54 height 10
type input "1"
type input "3951"
type input "15"
type input "3965"
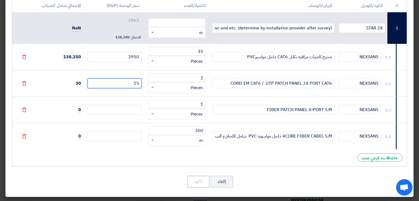
type input "155"
type input "4105"
type input "1550"
type input "5500"
type input "15500"
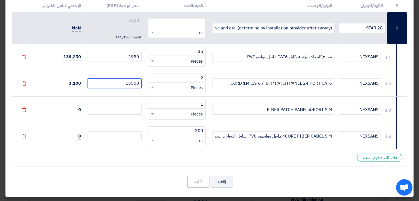
type input "19450"
type input "15500"
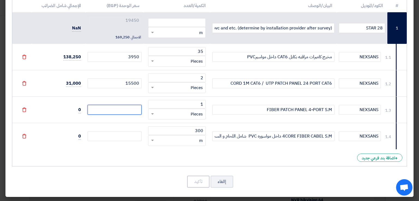
click at [123, 109] on input "number" at bounding box center [115, 110] width 54 height 10
type input "9"
type input "19459"
type input "95"
type input "19545"
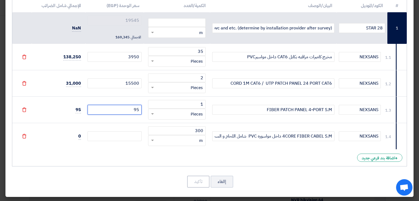
type input "950"
type input "20400"
type input "9500"
type input "28950"
type input "9500"
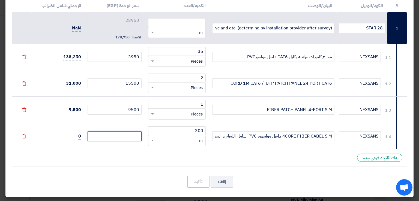
click at [122, 135] on input "number" at bounding box center [115, 137] width 54 height 10
type input "5"
type input "28955"
type input "55"
type input "29005"
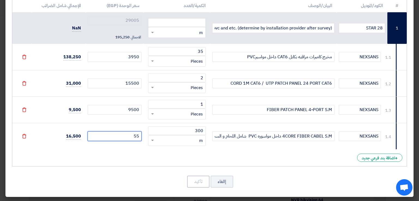
type input "550"
type input "29500"
type input "550"
click at [133, 157] on div "# الكود/الموديل البيان/الوصف الكمية/العدد سعر الوحدة (EGP) الإجمالي شامل الضرائ…" at bounding box center [209, 83] width 395 height 168
click at [210, 154] on div "# الكود/الموديل البيان/الوصف الكمية/العدد سعر الوحدة (EGP) الإجمالي شامل الضرائ…" at bounding box center [209, 83] width 395 height 168
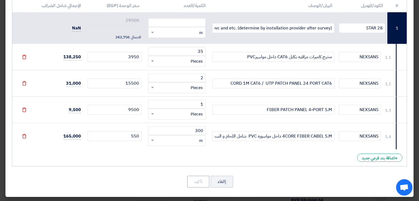
click at [210, 154] on div "# الكود/الموديل البيان/الوصف الكمية/العدد سعر الوحدة (EGP) الإجمالي شامل الضرائ…" at bounding box center [209, 83] width 395 height 168
click at [109, 133] on input "550" at bounding box center [115, 137] width 54 height 10
click at [115, 155] on div "# الكود/الموديل البيان/الوصف الكمية/العدد سعر الوحدة (EGP) الإجمالي شامل الضرائ…" at bounding box center [209, 83] width 395 height 168
click at [46, 147] on td "165,000" at bounding box center [59, 136] width 54 height 26
click at [61, 27] on td "NaN" at bounding box center [59, 28] width 54 height 32
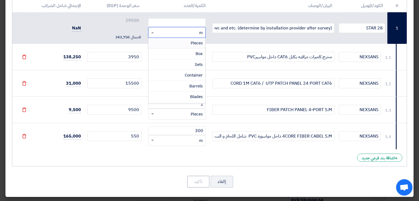
click at [195, 34] on div "RFQ_STEP1.ITEMS.2.TYPE_PLACEHOLDER × m" at bounding box center [180, 32] width 50 height 6
click at [191, 42] on div "Pieces" at bounding box center [177, 43] width 57 height 11
click at [189, 32] on div "RFQ_STEP1.ITEMS.2.TYPE_PLACEHOLDER × Pieces" at bounding box center [180, 32] width 50 height 6
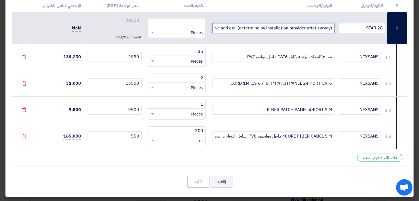
click at [243, 29] on input "cat 6 cable and pvc and etc. (determine by installation provider after survey)" at bounding box center [273, 28] width 122 height 10
click at [227, 41] on td "cat 6 cable and pvc and etc. (determine by installation provider after survey)" at bounding box center [273, 28] width 127 height 32
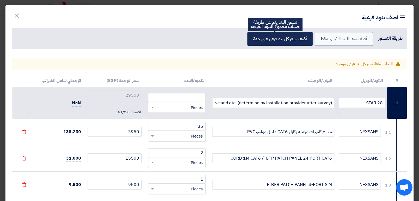
click at [291, 40] on label "أضف سعر كل بند فرعي على حدة" at bounding box center [280, 39] width 65 height 14
click at [304, 40] on input "أضف سعر كل بند فرعي على حدة" at bounding box center [306, 39] width 4 height 4
click at [286, 43] on label "أضف سعر كل بند فرعي على حدة" at bounding box center [280, 39] width 65 height 14
click at [304, 40] on input "أضف سعر كل بند فرعي على حدة" at bounding box center [306, 39] width 4 height 4
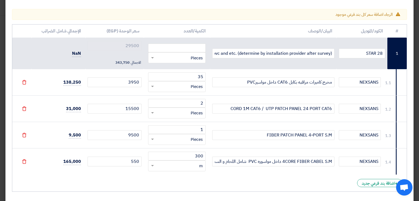
scroll to position [75, 0]
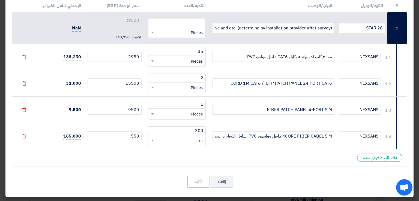
click at [286, 176] on div "إالغاء تأكيد" at bounding box center [209, 182] width 395 height 13
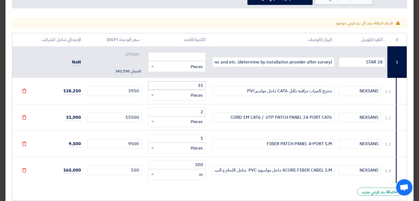
scroll to position [39, 0]
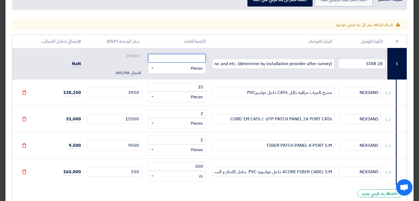
click at [167, 60] on input "number" at bounding box center [177, 58] width 58 height 9
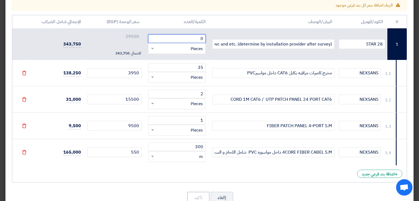
scroll to position [75, 0]
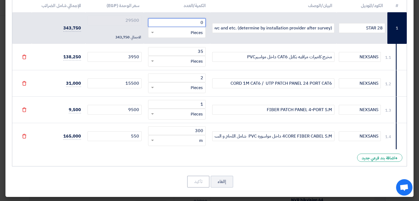
type input "0"
click at [150, 166] on div "# الكود/الموديل البيان/الوصف الكمية/العدد سعر الوحدة (EGP) الإجمالي شامل الضرائ…" at bounding box center [209, 83] width 395 height 168
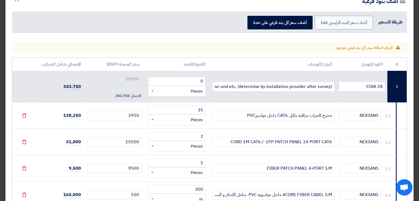
scroll to position [16, 0]
click at [197, 86] on div "RFQ_STEP1.ITEMS.2.TYPE_PLACEHOLDER × Pieces" at bounding box center [177, 91] width 58 height 11
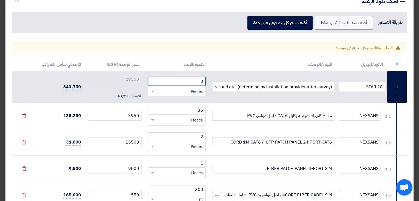
click at [197, 84] on input "0" at bounding box center [177, 81] width 58 height 9
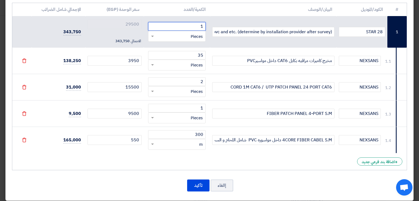
scroll to position [75, 0]
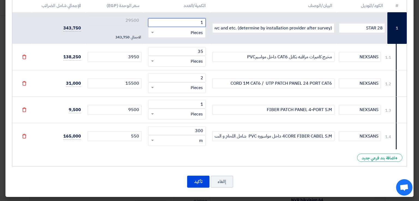
type input "1"
click at [152, 178] on div "إالغاء تأكيد" at bounding box center [209, 182] width 395 height 13
click at [161, 35] on div "RFQ_STEP1.ITEMS.2.TYPE_PLACEHOLDER × Pieces" at bounding box center [180, 32] width 50 height 6
click at [179, 63] on div "Sets" at bounding box center [177, 65] width 57 height 11
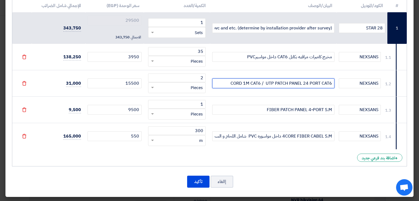
click at [231, 84] on input "CORD 1M CAT6 / UTP PATCH PANEL 24 PORT CAT6" at bounding box center [273, 84] width 122 height 10
drag, startPoint x: 250, startPoint y: 83, endPoint x: 218, endPoint y: 81, distance: 32.3
click at [218, 81] on input "CORD 1M CAT6 / UTP PATCH PANEL 24 PORT CAT624 CORD 1M" at bounding box center [273, 84] width 122 height 10
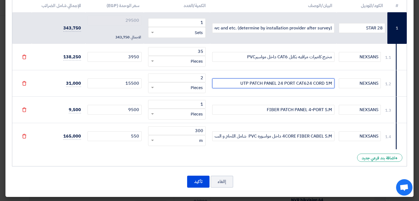
click at [305, 84] on input "UTP PATCH PANEL 24 PORT CAT624 CORD 1M" at bounding box center [273, 84] width 122 height 10
type input "UTP PATCH PANEL 24 PORT CAT6+24 CORD 1M"
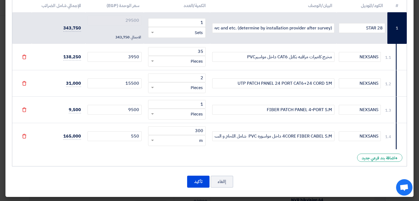
click at [302, 97] on td "FIBER PATCH PANEL 4-PORT S.M" at bounding box center [273, 110] width 127 height 26
click at [228, 100] on td "FIBER PATCH PANEL 4-PORT S.M" at bounding box center [273, 110] width 127 height 26
click at [332, 112] on input "FIBER PATCH PANEL 4-PORT S.M" at bounding box center [273, 110] width 122 height 10
click at [321, 158] on div "# الكود/الموديل البيان/الوصف الكمية/العدد سعر الوحدة (EGP) الإجمالي شامل الضرائ…" at bounding box center [209, 83] width 395 height 168
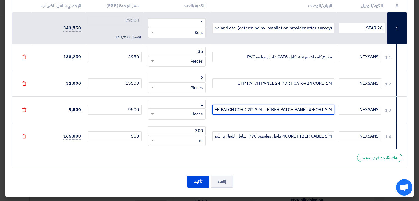
click at [263, 110] on input "FIBER PATCH CORD 2M S.M= FIBER PATCH PANEL 4-PORT S.M" at bounding box center [273, 110] width 122 height 10
click at [331, 111] on input "FIBER PATCH CORD 2M S.M FIBER PATCH PANEL 4-PORT S.M" at bounding box center [273, 110] width 122 height 10
drag, startPoint x: 254, startPoint y: 108, endPoint x: 230, endPoint y: 109, distance: 24.3
click at [230, 109] on input "FIBER PATCH CORD 2M S.M FIBER PATCH PANEL 4-PORT S.M" at bounding box center [273, 110] width 122 height 10
drag, startPoint x: 234, startPoint y: 111, endPoint x: 257, endPoint y: 109, distance: 23.0
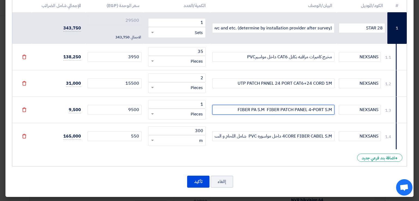
click at [257, 109] on input "FIBER PA S.M FIBER PATCH PANEL 4-PORT S.M" at bounding box center [273, 110] width 122 height 10
drag, startPoint x: 331, startPoint y: 108, endPoint x: 328, endPoint y: 109, distance: 3.1
click at [328, 109] on input "S.M FIBER PATCH PANEL 4-PORT S.M" at bounding box center [273, 110] width 122 height 10
click at [307, 110] on input "S.M FIBER PATCH PANEL 4-PORT S.M+ F P CORD 2M" at bounding box center [273, 110] width 122 height 10
click at [308, 108] on input "S.M FIBER PATCH PANEL 4-PORT S.M+ 2F P CORD 2M" at bounding box center [273, 110] width 122 height 10
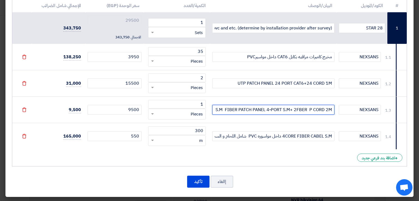
type input "S.M FIBER PATCH PANEL 4-PORT S.M+ 2FBER P CORD 2M"
click at [284, 159] on div "# الكود/الموديل البيان/الوصف الكمية/العدد سعر الوحدة (EGP) الإجمالي شامل الضرائ…" at bounding box center [209, 83] width 395 height 168
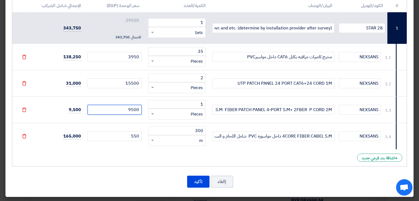
drag, startPoint x: 134, startPoint y: 108, endPoint x: 131, endPoint y: 108, distance: 3.5
click at [131, 108] on input "9500" at bounding box center [115, 110] width 54 height 10
type input "1500"
type input "21500"
type input "13500"
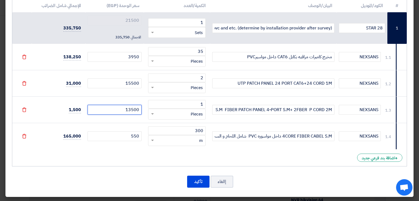
type input "33500"
type input "13500"
click at [136, 152] on div "# الكود/الموديل البيان/الوصف الكمية/العدد سعر الوحدة (EGP) الإجمالي شامل الضرائ…" at bounding box center [209, 83] width 395 height 168
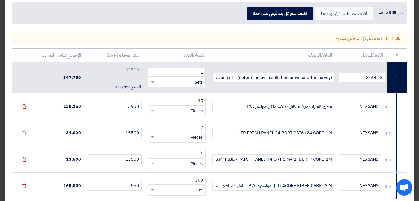
scroll to position [20, 0]
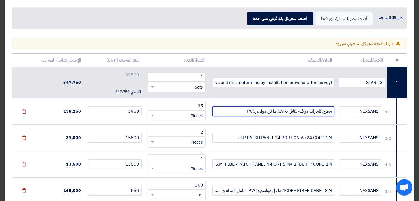
click at [242, 111] on input "مخرج كاميرات مراقبه بكابل CAT6 داخل مواسيرPVC" at bounding box center [273, 112] width 122 height 10
type input "مخرج كاميرات مراقبه بكابل CAT6 داخل مواسيرPVC خارج الحائط"
click at [242, 119] on td "مخرج كاميرات مراقبه بكابل CAT6 داخل مواسيرPVC خارج الحائط" at bounding box center [273, 112] width 127 height 26
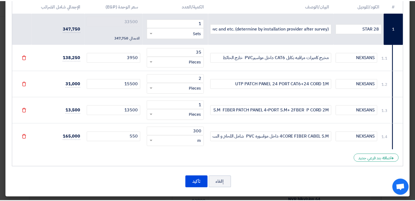
scroll to position [75, 0]
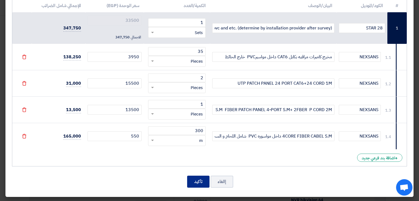
click at [199, 185] on button "تأكيد" at bounding box center [198, 182] width 22 height 12
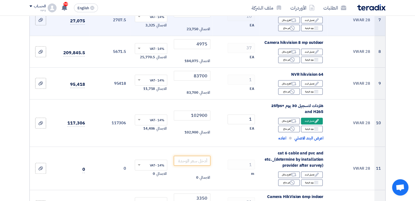
scroll to position [355, 0]
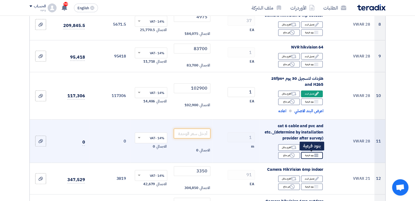
click at [313, 155] on div "Breakdown بنود فرعية" at bounding box center [312, 155] width 22 height 7
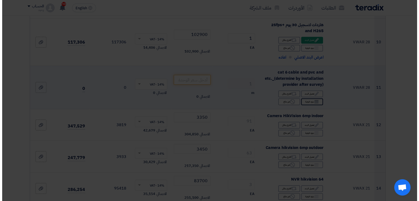
scroll to position [301, 0]
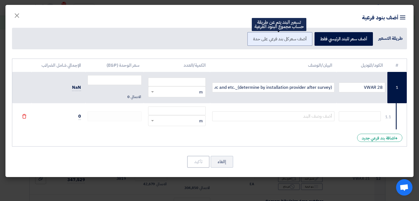
click at [290, 39] on label "أضف سعر كل بند فرعي على حدة" at bounding box center [280, 39] width 65 height 14
click at [303, 39] on input "أضف سعر كل بند فرعي على حدة" at bounding box center [305, 39] width 4 height 4
radio input "true"
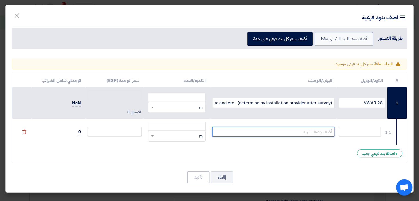
click at [277, 129] on input "text" at bounding box center [273, 132] width 122 height 10
type input "مخرج كاميرات شامل كابل CAT6 داخل مواسير PVC خارج الحائط"
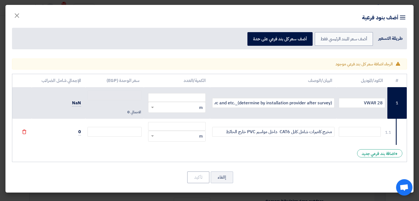
click at [192, 134] on div "RFQ_STEP1.ITEMS.2.TYPE_PLACEHOLDER × m" at bounding box center [180, 136] width 50 height 6
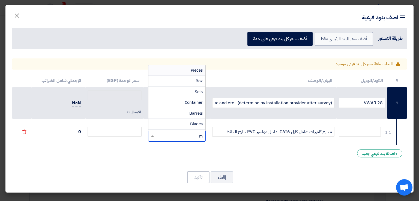
click at [191, 69] on span "Pieces" at bounding box center [197, 70] width 12 height 6
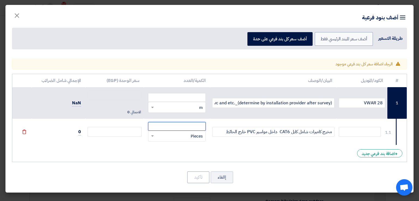
click at [198, 127] on input "number" at bounding box center [177, 126] width 58 height 9
click at [22, 18] on button "×" at bounding box center [16, 14] width 15 height 11
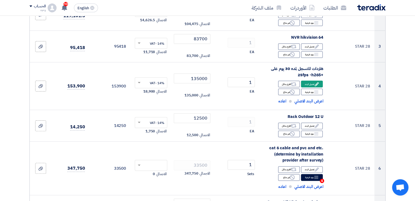
scroll to position [137, 0]
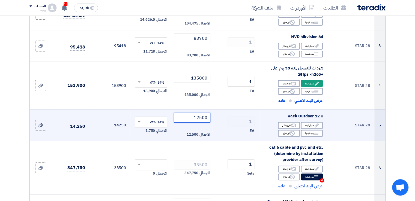
click at [199, 118] on input "12500" at bounding box center [192, 118] width 37 height 10
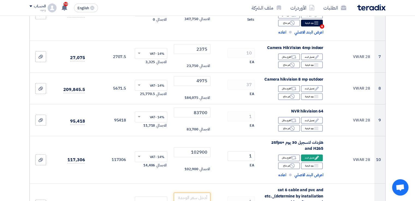
scroll to position [300, 0]
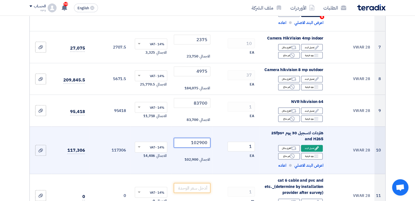
click at [195, 144] on input "102900" at bounding box center [192, 143] width 37 height 10
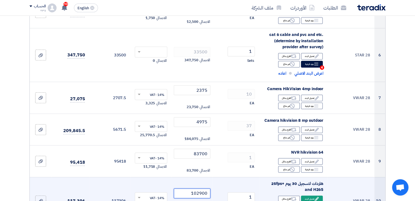
scroll to position [328, 0]
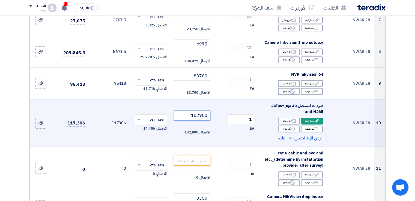
click at [197, 116] on input "102900" at bounding box center [192, 116] width 37 height 10
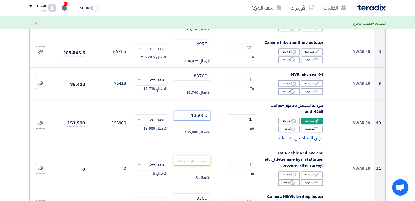
type input "135000"
click at [402, 138] on section "تفاصيل الطلب # الكود/الموديل البيان/الوصف الكمية/العدد سعر الوحدة (EGP) الضرائب…" at bounding box center [207, 202] width 415 height 959
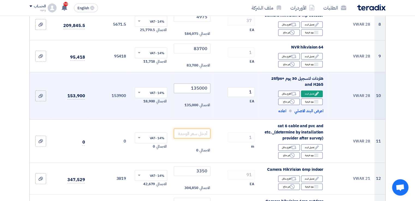
scroll to position [382, 0]
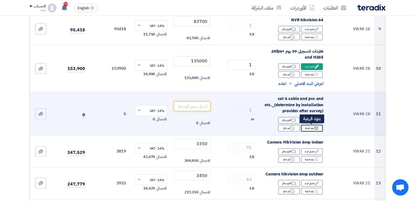
click at [309, 129] on div "Breakdown بنود فرعية" at bounding box center [312, 128] width 22 height 7
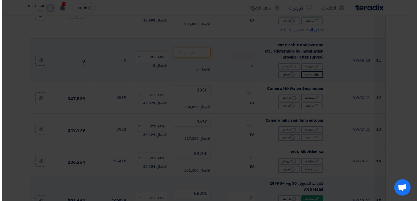
scroll to position [328, 0]
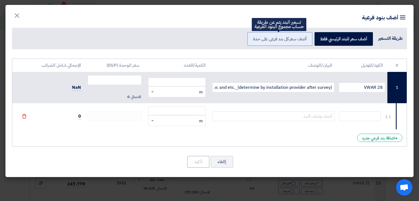
click at [280, 42] on label "أضف سعر كل بند فرعي على حدة" at bounding box center [280, 39] width 65 height 14
click at [303, 40] on input "أضف سعر كل بند فرعي على حدة" at bounding box center [305, 39] width 4 height 4
radio input "true"
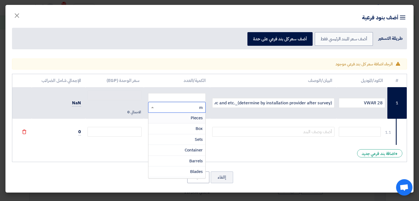
click at [195, 107] on div "RFQ_STEP1.ITEMS.2.TYPE_PLACEHOLDER × m" at bounding box center [180, 108] width 50 height 6
click at [201, 138] on span "Sets" at bounding box center [199, 140] width 8 height 6
click at [200, 97] on input "number" at bounding box center [177, 97] width 58 height 9
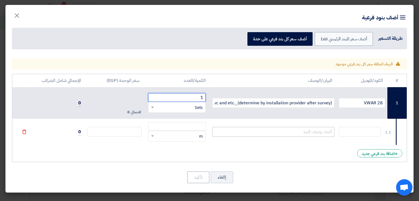
type input "1"
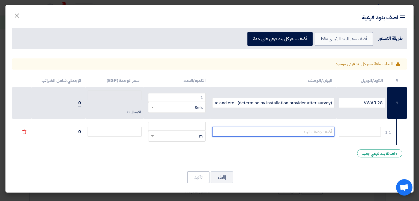
click at [304, 132] on input "text" at bounding box center [273, 132] width 122 height 10
type input "L"
type input "مخرج كاميرات بكابل CAT6 داخل ماسوره PVC خارج الحائط"
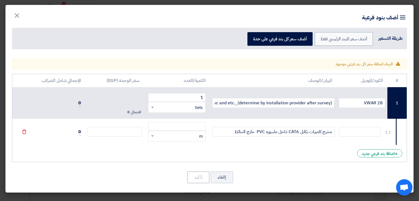
click at [191, 138] on div "RFQ_STEP1.ITEMS.2.TYPE_PLACEHOLDER × m" at bounding box center [180, 136] width 50 height 6
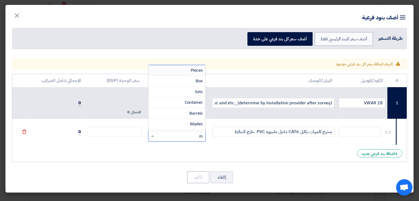
click at [191, 71] on span "Pieces" at bounding box center [197, 70] width 12 height 6
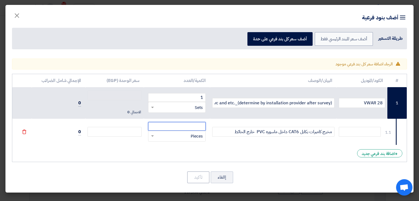
click at [202, 125] on input "number" at bounding box center [177, 126] width 58 height 9
type input "4"
type input "0"
type input "47"
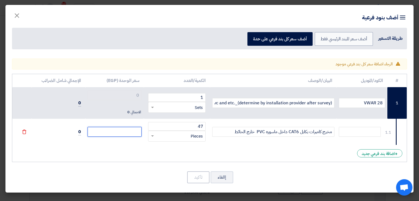
click at [125, 129] on input "number" at bounding box center [115, 132] width 54 height 10
type input "3"
type input "39"
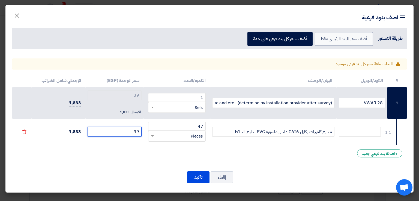
type input "395"
type input "3950"
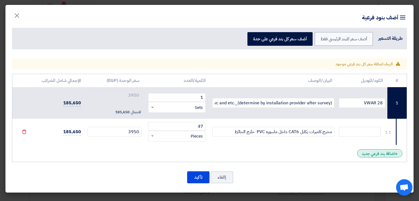
click at [375, 154] on div "+ اضافة بند فرعي جديد" at bounding box center [379, 154] width 45 height 8
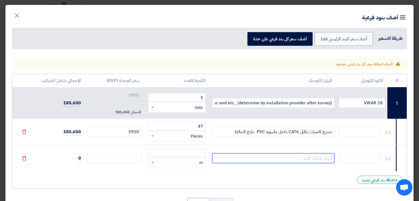
click at [316, 158] on input "text" at bounding box center [273, 159] width 122 height 10
type input "ح"
click at [328, 158] on input "UTP PATCH PANEL 24-PORT CAT6 + 24 PATCH CORD AM" at bounding box center [273, 159] width 122 height 10
type input "UTP PATCH PANEL 24-PORT CAT6 + 24 PATCH CORD 1M"
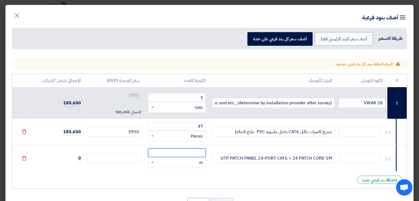
click at [195, 150] on input "number" at bounding box center [177, 153] width 58 height 9
type input "2"
click at [193, 162] on div "RFQ_STEP1.ITEMS.2.TYPE_PLACEHOLDER × m" at bounding box center [180, 163] width 50 height 6
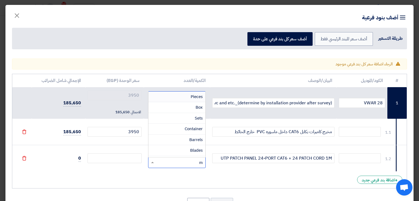
click at [196, 94] on span "Pieces" at bounding box center [197, 97] width 12 height 6
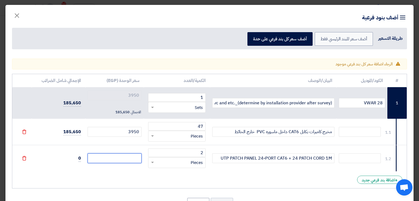
click at [119, 161] on input "number" at bounding box center [115, 159] width 54 height 10
type input "1"
type input "3951"
type input "15"
type input "3965"
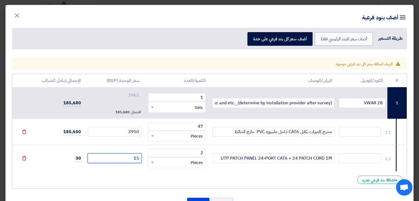
type input "150"
type input "4100"
type input "1500"
type input "5450"
click at [139, 157] on input "1500" at bounding box center [115, 159] width 54 height 10
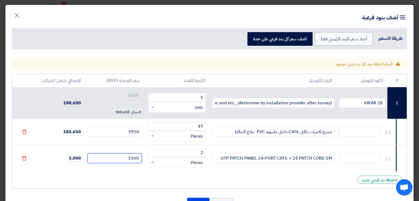
type input "1550"
type input "5500"
click at [131, 173] on div "# الكود/الموديل البيان/الوصف الكمية/العدد سعر الوحدة (EGP) الإجمالي شامل الضرائ…" at bounding box center [209, 131] width 395 height 115
click at [136, 159] on input "1550" at bounding box center [115, 159] width 54 height 10
drag, startPoint x: 136, startPoint y: 159, endPoint x: 143, endPoint y: 159, distance: 6.8
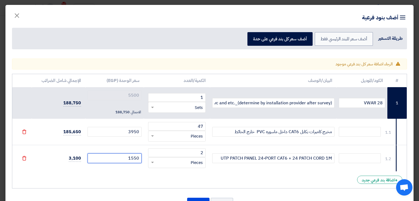
click at [142, 159] on input "1550" at bounding box center [115, 159] width 54 height 10
type input "01550"
click at [259, 183] on div "# الكود/الموديل البيان/الوصف الكمية/العدد سعر الوحدة (EGP) الإجمالي شامل الضرائ…" at bounding box center [209, 131] width 395 height 115
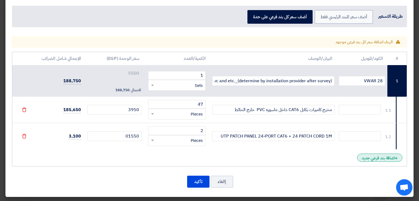
click at [366, 156] on div "+ اضافة بند فرعي جديد" at bounding box center [379, 158] width 45 height 8
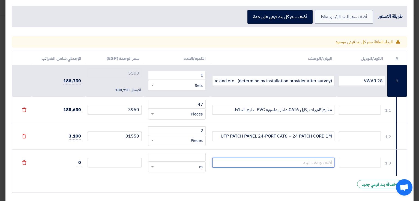
click at [301, 162] on input "text" at bounding box center [273, 163] width 122 height 10
click at [294, 165] on input "12 U RACK INDOOR" at bounding box center [273, 163] width 122 height 10
type input "12 RACK INDOOR"
click at [192, 166] on div "RFQ_STEP1.ITEMS.2.TYPE_PLACEHOLDER × m" at bounding box center [180, 167] width 50 height 6
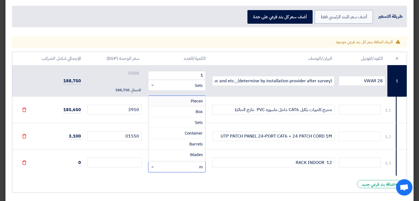
click at [197, 101] on span "Pieces" at bounding box center [197, 101] width 12 height 6
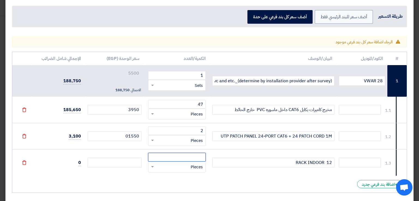
click at [200, 158] on input "number" at bounding box center [177, 157] width 58 height 9
type input "1"
click at [137, 159] on input "number" at bounding box center [115, 163] width 54 height 10
type input "8"
type input "5508"
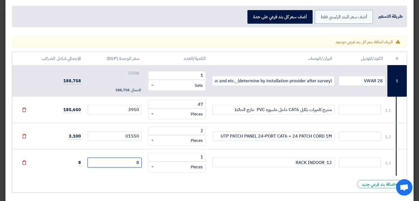
type input "85"
type input "5585"
type input "850"
type input "6350"
type input "8500"
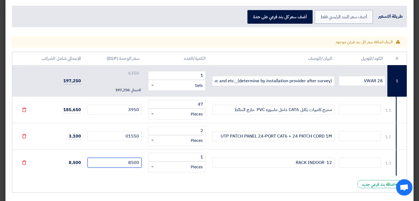
type input "14000"
type input "8500"
click at [146, 180] on div "# الكود/الموديل البيان/الوصف الكمية/العدد سعر الوحدة (EGP) الإجمالي شامل الضرائ…" at bounding box center [209, 122] width 395 height 141
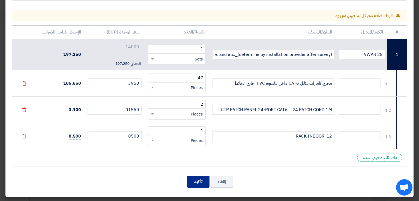
click at [202, 181] on button "تأكيد" at bounding box center [198, 182] width 22 height 12
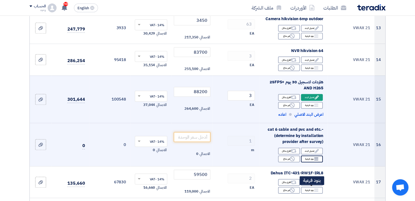
scroll to position [546, 0]
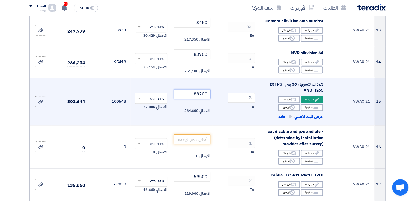
drag, startPoint x: 196, startPoint y: 92, endPoint x: 192, endPoint y: 92, distance: 3.6
click at [192, 92] on input "88200" at bounding box center [192, 94] width 37 height 10
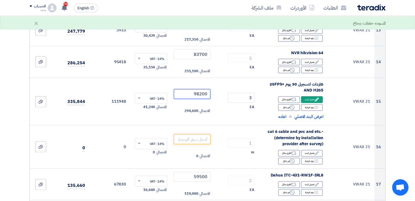
type input "98200"
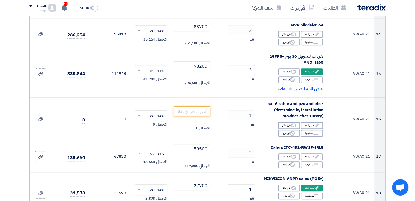
scroll to position [573, 0]
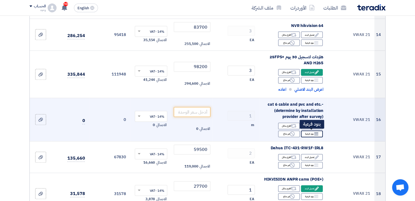
click at [309, 134] on div "Breakdown بنود فرعية" at bounding box center [312, 134] width 22 height 7
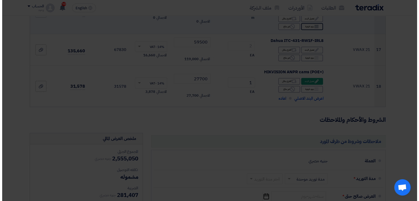
scroll to position [466, 0]
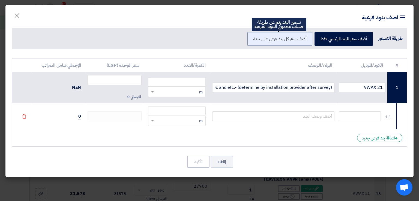
click at [289, 43] on label "أضف سعر كل بند فرعي على حدة" at bounding box center [280, 39] width 65 height 14
click at [303, 40] on input "أضف سعر كل بند فرعي على حدة" at bounding box center [305, 39] width 4 height 4
radio input "true"
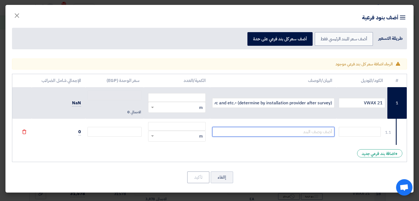
click at [309, 133] on input "text" at bounding box center [273, 132] width 122 height 10
type input "L"
drag, startPoint x: 309, startPoint y: 133, endPoint x: 250, endPoint y: 130, distance: 59.1
click at [249, 132] on input "مخرج كاميرات بكابل CAT 6 داخل ماسوره PVC" at bounding box center [273, 132] width 122 height 10
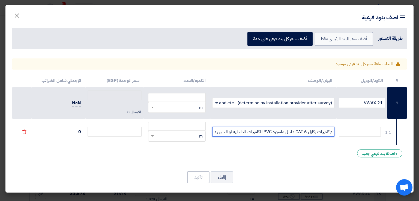
click at [185, 140] on div "RFQ_STEP1.ITEMS.2.TYPE_PLACEHOLDER × m" at bounding box center [177, 136] width 58 height 11
type input "مخرج كاميرات بكابل CAT 6 داخل ماسوره PVC للكاميرات الداخليه او الخارجيه"
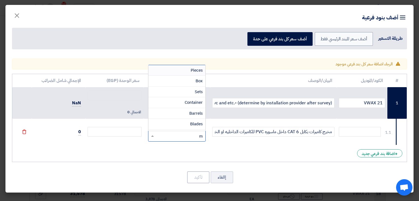
click at [191, 73] on div "Pieces" at bounding box center [177, 70] width 57 height 11
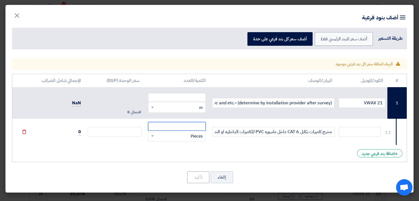
click at [196, 128] on input "number" at bounding box center [177, 126] width 58 height 9
type input "1"
type input "0"
type input "154"
click at [178, 109] on div "RFQ_STEP1.ITEMS.2.TYPE_PLACEHOLDER × m" at bounding box center [180, 108] width 50 height 6
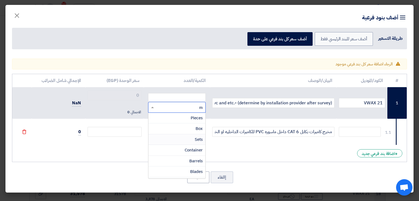
click at [182, 140] on div "Sets" at bounding box center [177, 140] width 57 height 11
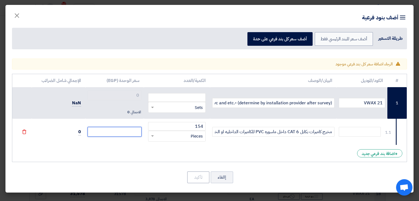
click at [129, 134] on input "number" at bounding box center [115, 132] width 54 height 10
type input "6"
type input "65"
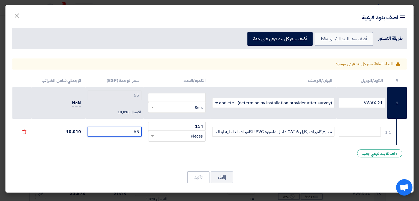
type input "650"
type input "6500"
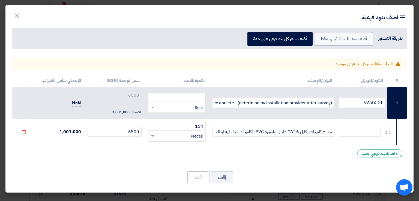
click at [144, 173] on div "إالغاء تأكيد" at bounding box center [209, 177] width 395 height 13
click at [214, 133] on input "مخرج كاميرات بكابل CAT 6 داخل ماسوره PVC للكاميرات الداخليه او الخارجيه" at bounding box center [273, 132] width 122 height 10
drag, startPoint x: 264, startPoint y: 133, endPoint x: 256, endPoint y: 131, distance: 8.0
click at [256, 131] on input "مخرج كاميرات بكابل CAT 6 داخل ماسوره جيه" at bounding box center [273, 132] width 122 height 10
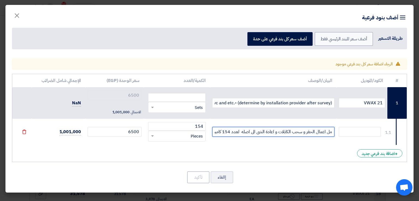
type input "مخرج كاميرات بكابل CAT 6 داخل ماسوره PVC شامل اعمال الحفر و سحب الكابلات و اعاد…"
click at [277, 173] on div "إالغاء تأكيد" at bounding box center [209, 177] width 395 height 13
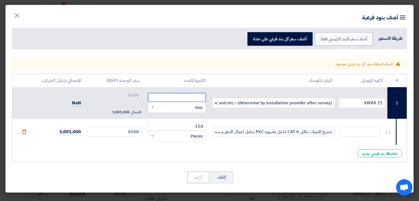
click at [196, 100] on input "number" at bounding box center [177, 97] width 58 height 9
type input "1"
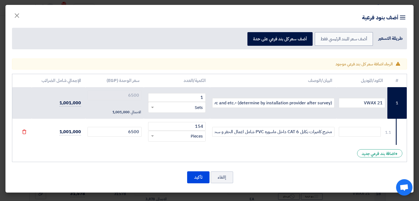
click at [282, 177] on div "إالغاء تأكيد" at bounding box center [209, 177] width 395 height 13
click at [197, 178] on button "تأكيد" at bounding box center [198, 178] width 22 height 12
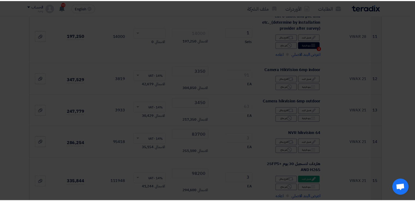
scroll to position [573, 0]
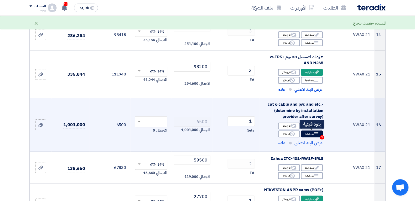
click at [313, 135] on div "Breakdown بنود فرعية 1" at bounding box center [312, 134] width 22 height 7
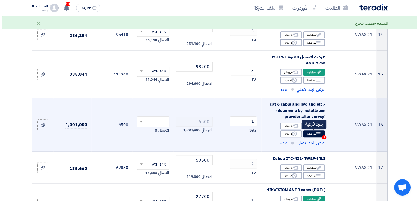
scroll to position [466, 0]
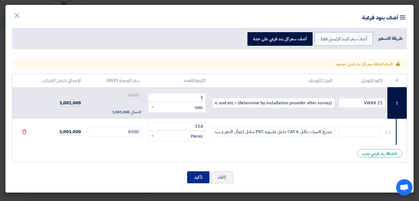
click at [197, 179] on button "تأكيد" at bounding box center [198, 178] width 22 height 12
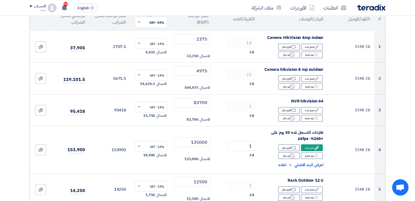
scroll to position [82, 0]
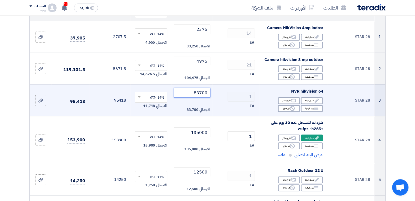
drag, startPoint x: 199, startPoint y: 93, endPoint x: 197, endPoint y: 93, distance: 2.7
click at [197, 93] on input "83700" at bounding box center [192, 93] width 37 height 10
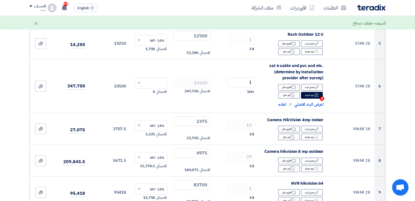
scroll to position [246, 0]
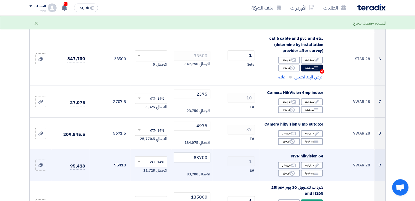
type input "89700"
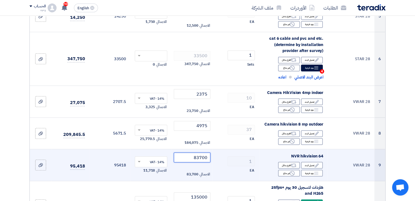
click at [200, 158] on input "83700" at bounding box center [192, 158] width 37 height 10
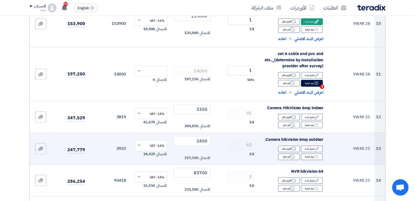
scroll to position [437, 0]
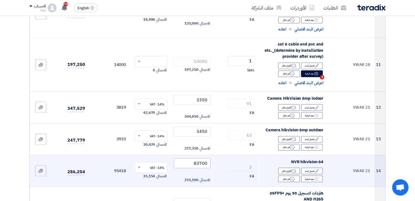
type input "89700"
drag, startPoint x: 200, startPoint y: 163, endPoint x: 197, endPoint y: 164, distance: 3.1
click at [197, 164] on input "83700" at bounding box center [192, 164] width 37 height 10
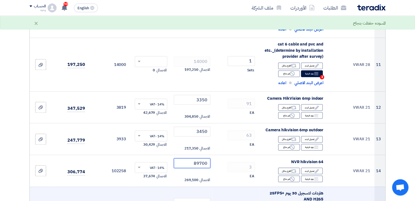
type input "89700"
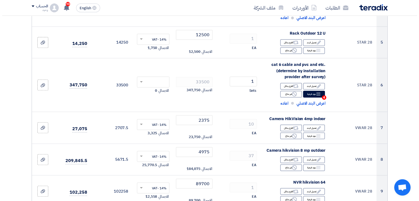
scroll to position [218, 0]
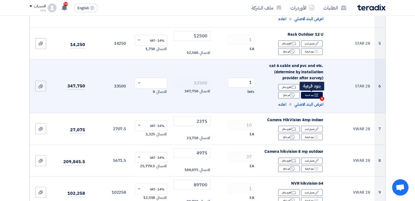
click at [314, 96] on icon "Breakdown" at bounding box center [316, 95] width 5 height 5
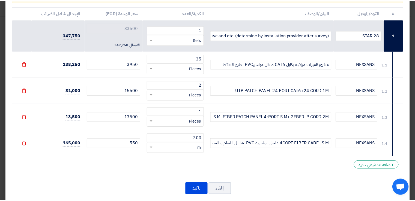
scroll to position [75, 0]
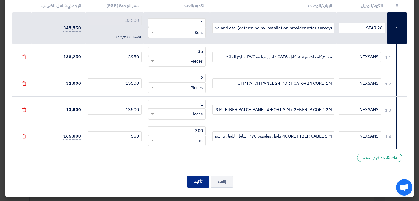
click at [202, 184] on button "تأكيد" at bounding box center [198, 182] width 22 height 12
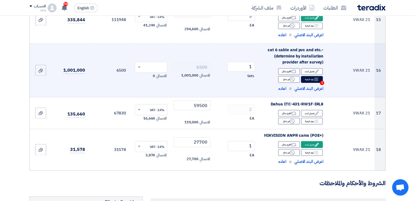
scroll to position [601, 0]
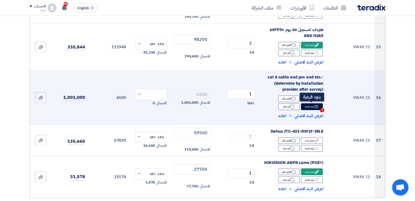
click at [308, 107] on div "Breakdown بنود فرعية 1" at bounding box center [312, 106] width 22 height 7
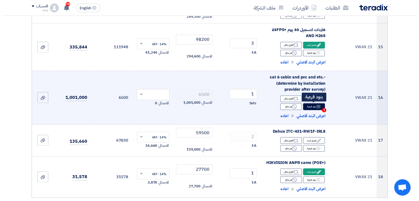
scroll to position [493, 0]
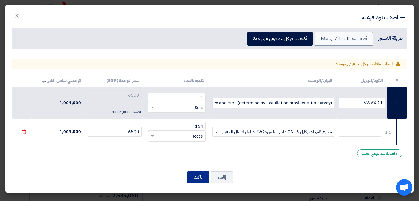
click at [200, 178] on button "تأكيد" at bounding box center [198, 178] width 22 height 12
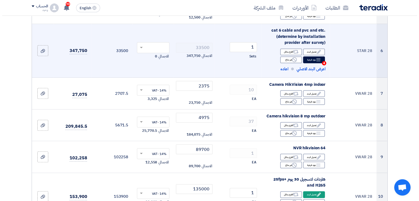
scroll to position [246, 0]
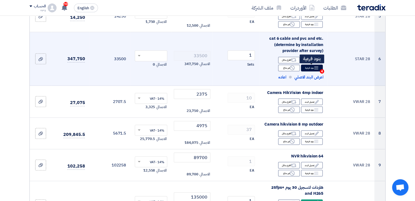
click at [309, 70] on div "Breakdown بنود فرعية 4" at bounding box center [312, 68] width 22 height 7
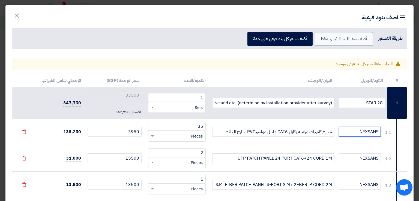
drag, startPoint x: 357, startPoint y: 135, endPoint x: 360, endPoint y: 131, distance: 5.4
click at [360, 131] on input "NEXSANS" at bounding box center [360, 132] width 42 height 10
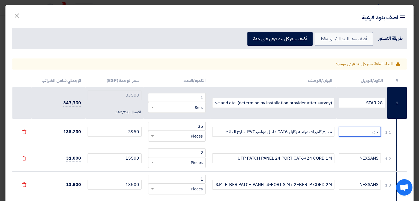
type input "ح"
drag, startPoint x: 342, startPoint y: 131, endPoint x: 380, endPoint y: 131, distance: 38.5
click at [380, 131] on input "PREMIUM-LINE OR EQUALL" at bounding box center [360, 132] width 42 height 10
type input "PREMIUM-LINE OR EQUALL"
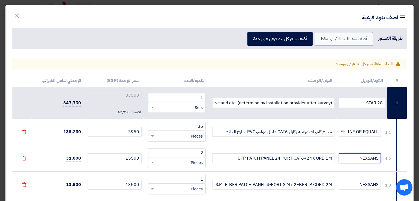
click at [373, 158] on input "NEXSANS" at bounding box center [360, 159] width 42 height 10
paste input "PREMIUM-LINE OR EQUALL"
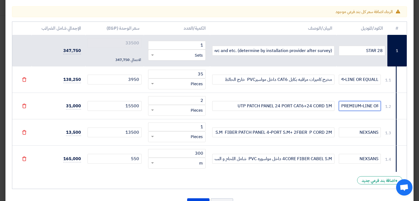
scroll to position [75, 0]
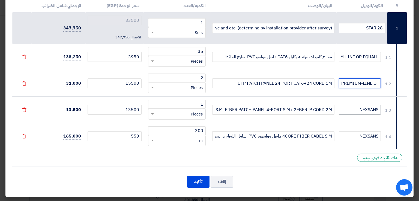
type input "PREMIUM-LINE OR EQUALL"
click at [366, 110] on input "NEXSANS" at bounding box center [360, 110] width 42 height 10
paste input "PREMIUM-LINE OR EQUALL"
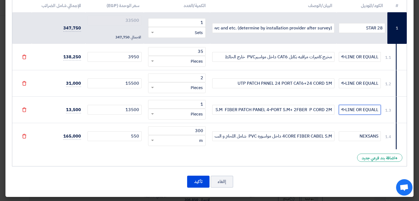
scroll to position [0, -18]
type input "PREMIUM-LINE OR EQUALL"
click at [366, 138] on input "NEXSANS" at bounding box center [360, 137] width 42 height 10
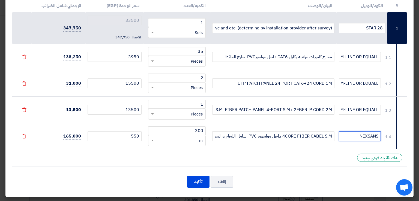
paste input "PREMIUM-LINE OR EQUALL"
type input "PREMIUM-LINE OR EQUALL"
click at [201, 183] on button "تأكيد" at bounding box center [198, 182] width 22 height 12
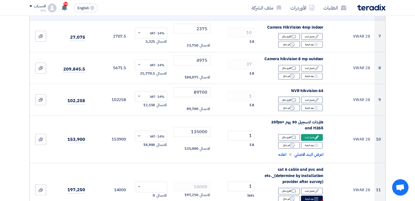
scroll to position [382, 0]
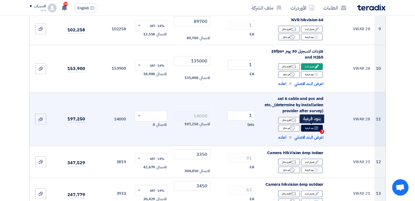
click at [309, 128] on div "Breakdown بنود فرعية 3" at bounding box center [312, 128] width 22 height 7
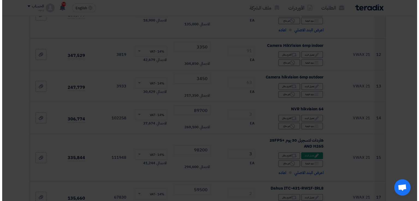
scroll to position [328, 0]
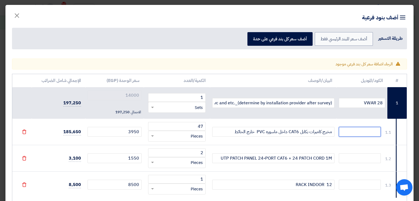
click at [360, 132] on input "text" at bounding box center [360, 132] width 42 height 10
click at [360, 136] on input "PREMIUM-LINE OR EQUAL" at bounding box center [360, 132] width 42 height 10
drag, startPoint x: 342, startPoint y: 132, endPoint x: 384, endPoint y: 126, distance: 41.9
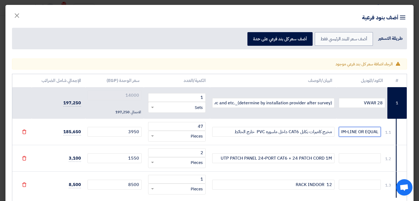
click at [384, 126] on td "PREMIUM-LINE OR EQUAL" at bounding box center [362, 132] width 51 height 26
type input "PREMIUM-LINE OR EQUAL"
click at [364, 159] on input "text" at bounding box center [360, 159] width 42 height 10
paste input "PREMIUM-LINE OR EQUAL"
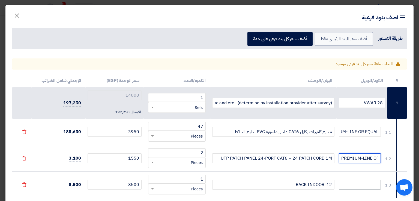
type input "PREMIUM-LINE OR EQUAL"
click at [365, 186] on input "text" at bounding box center [360, 185] width 42 height 10
paste input "PREMIUM-LINE OR EQUAL"
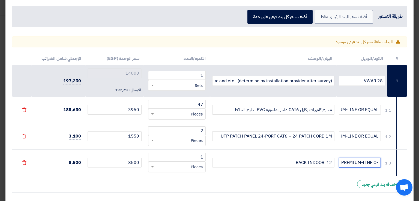
scroll to position [49, 0]
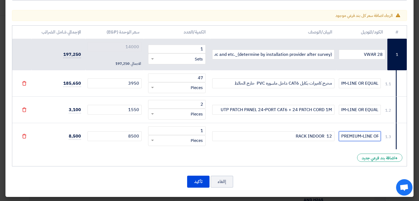
type input "PREMIUM-LINE OR EQUAL"
click at [332, 178] on div "إالغاء تأكيد" at bounding box center [209, 182] width 395 height 13
click at [201, 183] on button "تأكيد" at bounding box center [198, 182] width 22 height 12
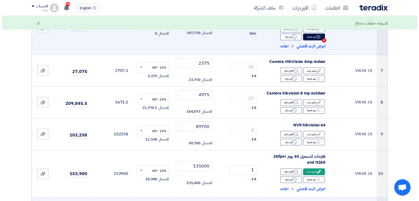
scroll to position [273, 0]
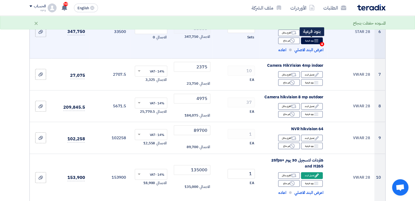
click at [312, 41] on div "Breakdown بنود فرعية 4" at bounding box center [312, 40] width 22 height 7
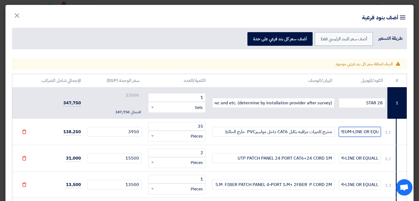
scroll to position [0, 0]
drag, startPoint x: 342, startPoint y: 133, endPoint x: 379, endPoint y: 132, distance: 37.4
click at [379, 132] on input "PREMIUM-LINE OR EQUALL" at bounding box center [360, 132] width 42 height 10
click at [90, 20] on div "Item breakdown أضف بنود فرعية طريقة التسعير أضف سعر للبند الرئيسي فقط أضف سعر ك…" at bounding box center [209, 30] width 408 height 51
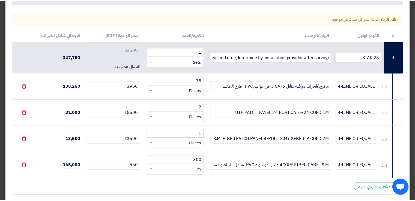
scroll to position [75, 0]
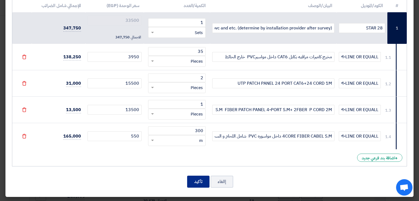
click at [201, 186] on button "تأكيد" at bounding box center [198, 182] width 22 height 12
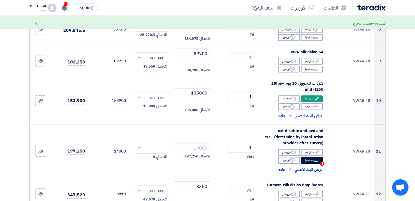
scroll to position [355, 0]
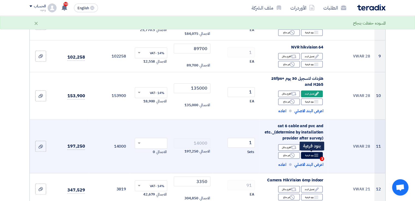
click at [312, 158] on div "Breakdown بنود فرعية 3" at bounding box center [312, 155] width 22 height 7
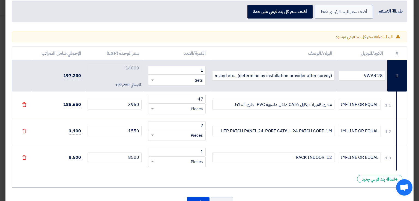
scroll to position [49, 0]
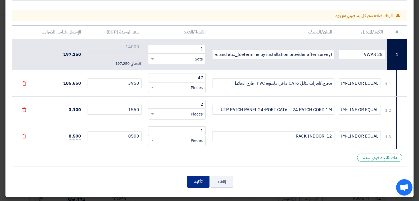
click at [203, 184] on button "تأكيد" at bounding box center [198, 182] width 22 height 12
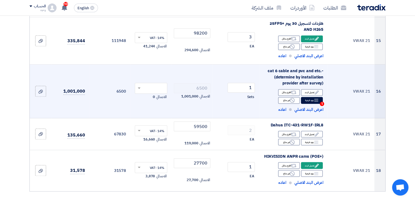
scroll to position [601, 0]
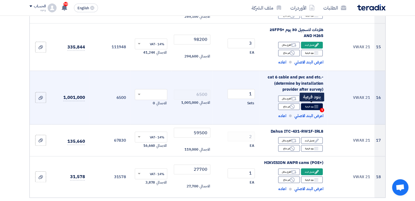
click at [312, 109] on div "Breakdown بنود فرعية 1" at bounding box center [312, 106] width 22 height 7
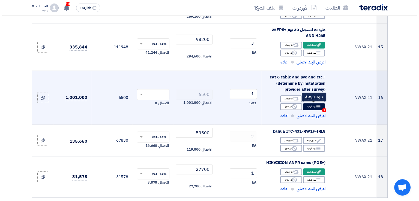
scroll to position [493, 0]
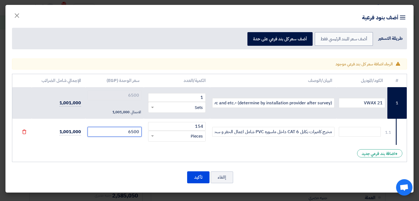
click at [132, 132] on input "6500" at bounding box center [115, 132] width 54 height 10
type input "6800"
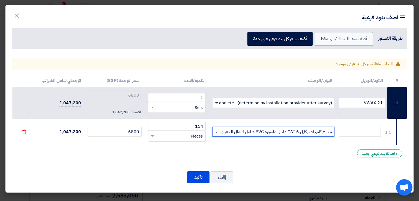
click at [215, 131] on input "مخرج كاميرات بكابل CAT 6 داخل ماسوره PVC شامل اعمال الحفر و سحب الكابلات و اعاد…" at bounding box center [273, 132] width 122 height 10
click at [253, 155] on div "# الكود/الموديل البيان/الوصف الكمية/العدد سعر الوحدة (EGP) الإجمالي شامل الضرائ…" at bounding box center [209, 118] width 395 height 88
drag, startPoint x: 332, startPoint y: 132, endPoint x: 212, endPoint y: 132, distance: 119.9
click at [212, 132] on td "مخرج كاميرات بكابل CAT 6 داخل ماسوره PVC شامل اعمال الحفر و سحب الكابلات و اعاد…" at bounding box center [273, 132] width 127 height 26
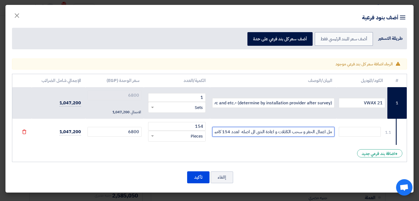
click at [214, 134] on input "مخرج كاميرات بكابل CAT 6 داخل ماسوره PVC شامل اعمال الحفر و سحب الكابلات و اعاد…" at bounding box center [273, 132] width 122 height 10
type input "مخرج كاميرات بكابل CAT 6 داخل ماسوره PVC شامل اعمال الحفر و سحب الكابلات و اعاد…"
click at [293, 159] on div "# الكود/الموديل البيان/الوصف الكمية/العدد سعر الوحدة (EGP) الإجمالي شامل الضرائ…" at bounding box center [209, 118] width 395 height 88
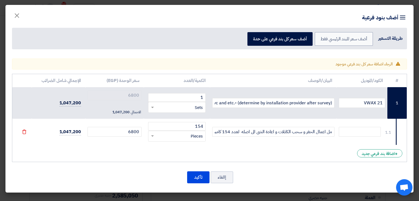
scroll to position [0, 0]
click at [367, 154] on div "+ اضافة بند فرعي جديد" at bounding box center [379, 154] width 45 height 8
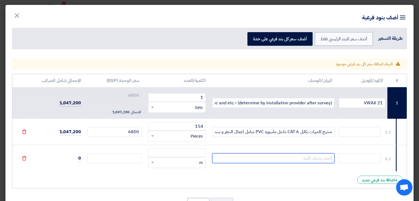
click at [304, 155] on input "text" at bounding box center [273, 159] width 122 height 10
type input "ماسوره 4بوصه بطول 2 متر بقاعده خرسانيه"
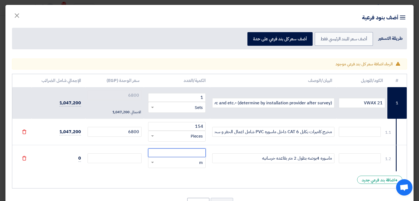
click at [198, 156] on input "number" at bounding box center [177, 153] width 58 height 9
type input "19"
click at [125, 157] on input "number" at bounding box center [115, 159] width 54 height 10
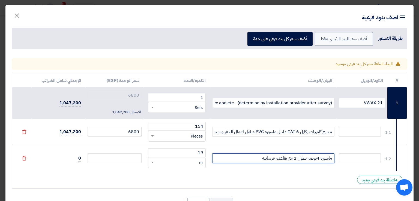
click at [258, 159] on input "ماسوره 4بوصه بطول 2 متر بقاعده خرسانيه" at bounding box center [273, 159] width 122 height 10
type input "ماسوره 4بوصه بطول 2 متر بقاعده خرسانيه ليركب عليها الكاميرات الخارجيه"
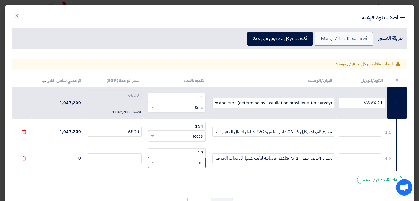
click at [168, 165] on div "RFQ_STEP1.ITEMS.2.TYPE_PLACEHOLDER × m" at bounding box center [180, 163] width 50 height 6
click at [189, 96] on div "Pieces" at bounding box center [177, 97] width 57 height 11
click at [129, 156] on input "number" at bounding box center [115, 159] width 54 height 10
type input "5"
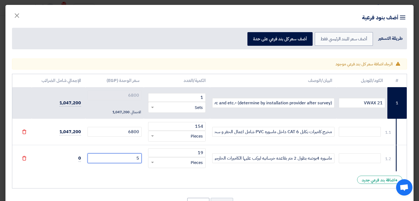
type input "6805"
type input "55"
type input "6855"
type input "550"
click at [135, 158] on input "5500" at bounding box center [115, 159] width 54 height 10
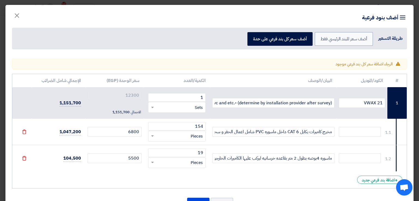
click at [126, 168] on td "5500" at bounding box center [114, 158] width 58 height 26
click at [215, 161] on input "ماسوره 4بوصه بطول 2 متر بقاعده خرسانيه ليركب عليها الكاميرات الخارجيه" at bounding box center [273, 159] width 122 height 10
drag, startPoint x: 334, startPoint y: 160, endPoint x: 213, endPoint y: 157, distance: 120.7
click at [213, 157] on td "ماسوره 4بوصه بطول 2 متر بقاعده خرسانيه ليركب عليها الكاميرات الخارجيه" at bounding box center [273, 158] width 127 height 26
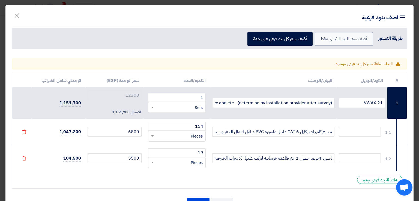
click at [291, 175] on div "# الكود/الموديل البيان/الوصف الكمية/العدد سعر الوحدة (EGP) الإجمالي شامل الضرائ…" at bounding box center [209, 131] width 395 height 115
drag, startPoint x: 133, startPoint y: 156, endPoint x: 130, endPoint y: 157, distance: 3.0
click at [130, 157] on input "5500" at bounding box center [115, 159] width 54 height 10
click at [143, 180] on div "# الكود/الموديل البيان/الوصف الكمية/العدد سعر الوحدة (EGP) الإجمالي شامل الضرائ…" at bounding box center [209, 131] width 395 height 115
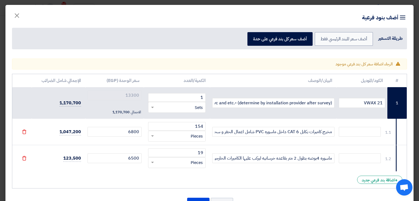
click at [280, 178] on div "# الكود/الموديل البيان/الوصف الكمية/العدد سعر الوحدة (EGP) الإجمالي شامل الضرائ…" at bounding box center [209, 131] width 395 height 115
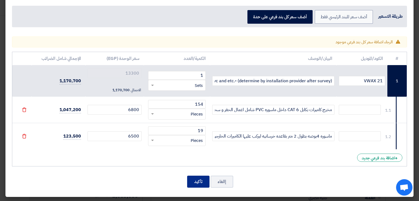
click at [201, 184] on button "تأكيد" at bounding box center [198, 182] width 22 height 12
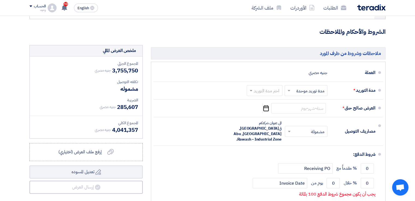
scroll to position [792, 0]
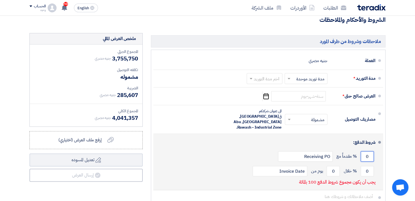
click at [367, 152] on input "0" at bounding box center [367, 157] width 13 height 10
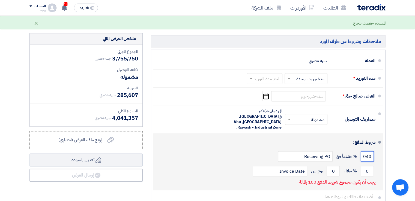
click at [363, 152] on input "040" at bounding box center [367, 157] width 13 height 10
click at [367, 152] on input "040" at bounding box center [367, 157] width 13 height 10
click at [368, 166] on input "0" at bounding box center [367, 171] width 13 height 10
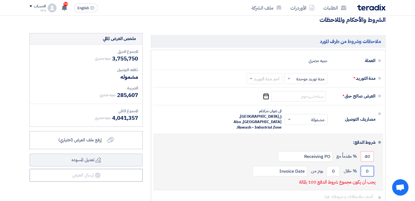
drag, startPoint x: 368, startPoint y: 159, endPoint x: 360, endPoint y: 158, distance: 7.5
click at [360, 164] on div "0 % خلال 0 يوم من Invoice Date" at bounding box center [267, 171] width 218 height 15
click at [364, 166] on input "0" at bounding box center [367, 171] width 13 height 10
drag, startPoint x: 364, startPoint y: 161, endPoint x: 369, endPoint y: 161, distance: 4.6
click at [369, 166] on input "0" at bounding box center [367, 171] width 13 height 10
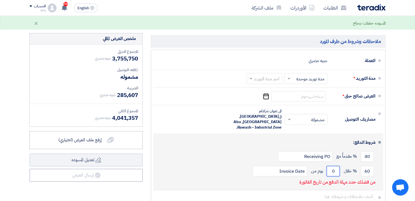
drag, startPoint x: 335, startPoint y: 158, endPoint x: 330, endPoint y: 158, distance: 4.6
click at [330, 166] on input "0" at bounding box center [333, 171] width 13 height 10
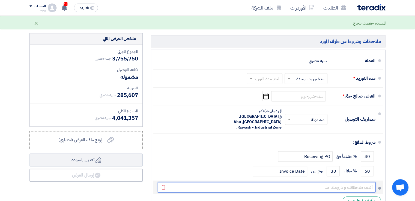
click at [363, 182] on input "text" at bounding box center [267, 187] width 218 height 10
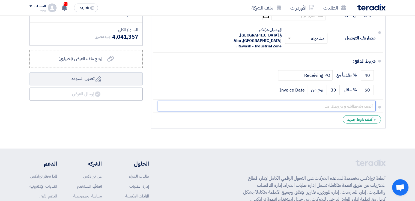
scroll to position [874, 0]
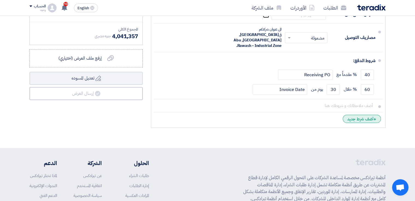
click at [361, 115] on div "+ أضف شرط جديد" at bounding box center [362, 119] width 38 height 8
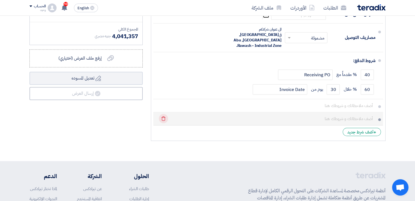
click at [164, 114] on icon "Delete" at bounding box center [163, 118] width 9 height 9
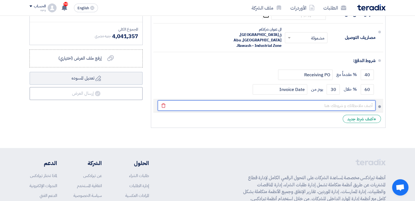
click at [361, 100] on input "text" at bounding box center [267, 105] width 218 height 10
click at [29, 72] on button "Draft تعديل المسوده" at bounding box center [85, 78] width 113 height 13
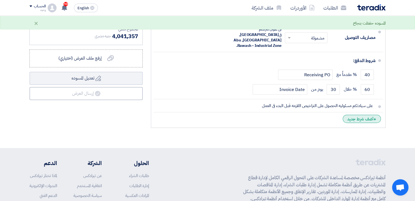
click at [360, 115] on div "+ أضف شرط جديد" at bounding box center [362, 119] width 38 height 8
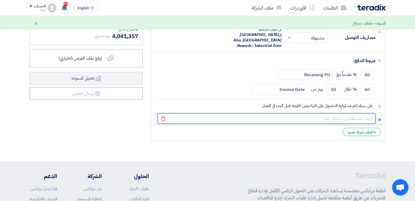
click at [360, 114] on input "text" at bounding box center [267, 119] width 218 height 10
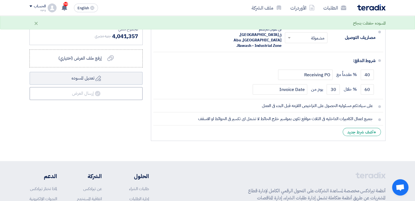
click at [311, 126] on li "+ أضف شرط جديد" at bounding box center [268, 132] width 230 height 13
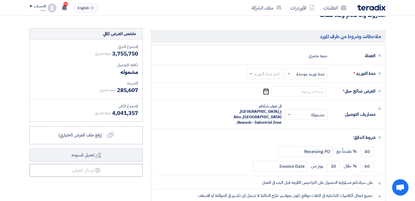
scroll to position [764, 0]
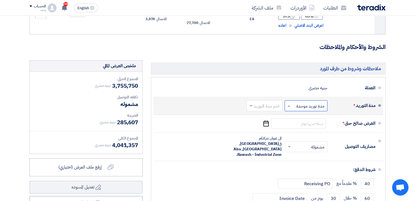
click at [289, 104] on span at bounding box center [288, 105] width 7 height 5
click at [275, 105] on input "text" at bounding box center [263, 107] width 33 height 8
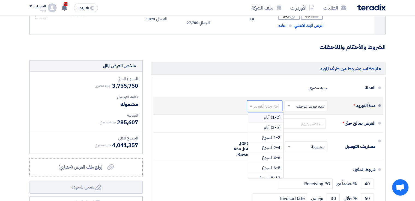
click at [311, 106] on input "text" at bounding box center [305, 107] width 40 height 8
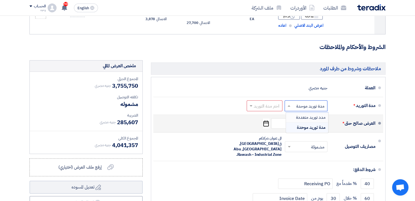
click at [226, 125] on div "العرض صالح حتى * Pick a date" at bounding box center [267, 123] width 218 height 13
click at [304, 125] on input at bounding box center [298, 123] width 55 height 10
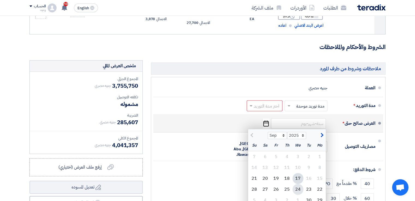
click at [295, 188] on div "24" at bounding box center [298, 189] width 11 height 11
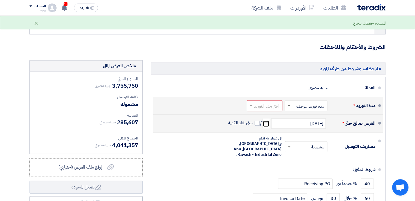
click at [290, 105] on span at bounding box center [289, 106] width 3 height 2
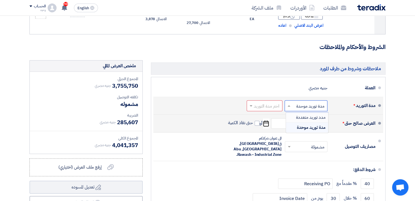
click at [300, 115] on span "مدد توريد متعددة" at bounding box center [310, 117] width 29 height 7
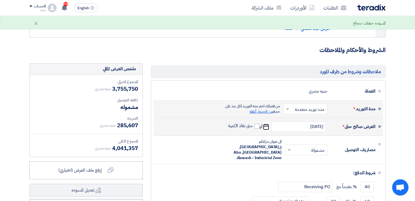
click at [264, 111] on span "من الجدول أعلاة" at bounding box center [261, 112] width 23 height 6
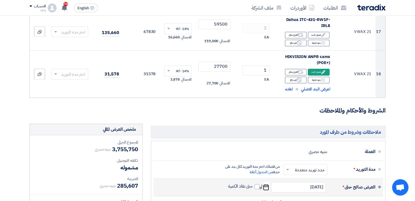
scroll to position [840, 0]
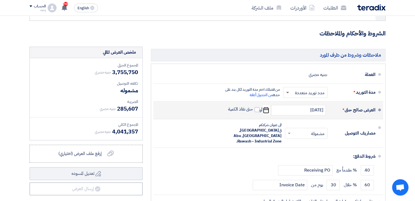
click at [288, 92] on span at bounding box center [287, 93] width 3 height 2
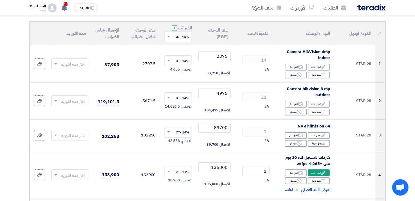
scroll to position [48, 0]
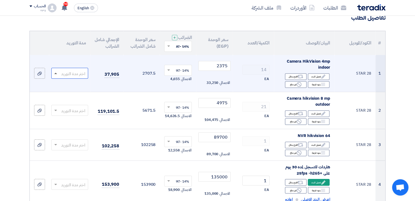
click at [57, 73] on span at bounding box center [55, 73] width 3 height 1
click at [72, 104] on span "1-2 اسبوع" at bounding box center [76, 106] width 17 height 6
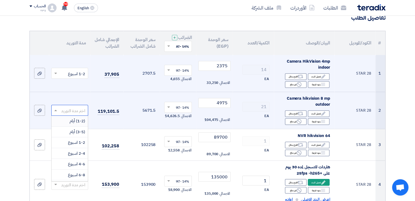
click at [69, 111] on input "text" at bounding box center [73, 111] width 26 height 9
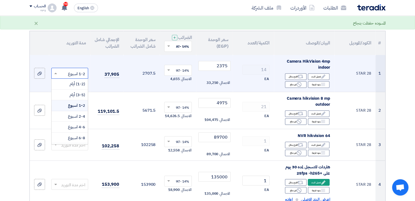
drag, startPoint x: 66, startPoint y: 75, endPoint x: 82, endPoint y: 76, distance: 15.9
click at [82, 76] on input "text" at bounding box center [73, 74] width 26 height 9
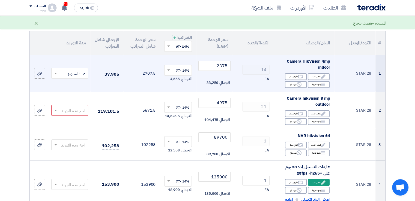
click at [57, 73] on span at bounding box center [55, 73] width 7 height 6
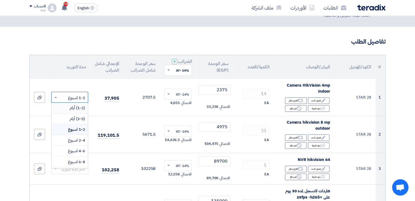
scroll to position [21, 0]
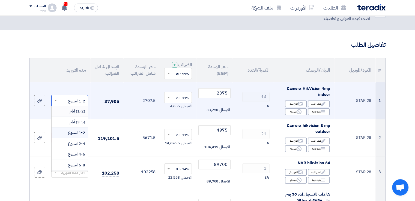
click at [84, 100] on input "text" at bounding box center [73, 101] width 26 height 9
drag, startPoint x: 86, startPoint y: 102, endPoint x: 70, endPoint y: 100, distance: 16.5
click at [70, 100] on div at bounding box center [70, 100] width 36 height 9
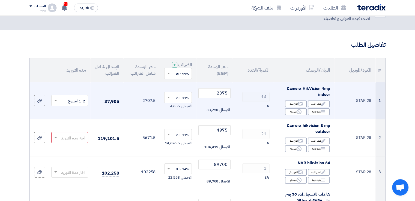
click at [75, 103] on input "text" at bounding box center [73, 101] width 26 height 9
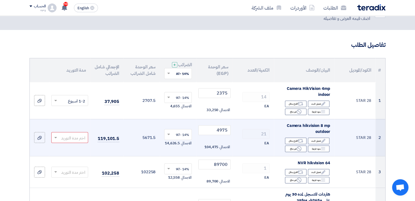
click at [76, 139] on input "text" at bounding box center [73, 138] width 26 height 9
click at [71, 95] on span "1-2 اسبوع" at bounding box center [76, 93] width 17 height 6
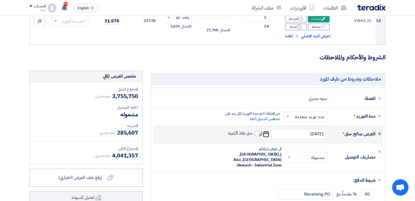
scroll to position [819, 0]
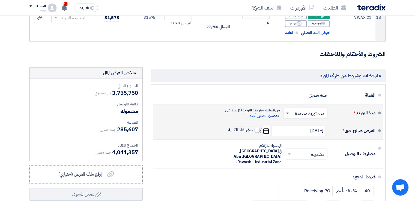
click at [288, 113] on span at bounding box center [287, 114] width 3 height 2
click at [301, 133] on span "مدة توريد موحدة" at bounding box center [312, 135] width 28 height 7
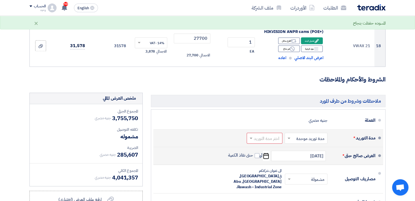
scroll to position [733, 0]
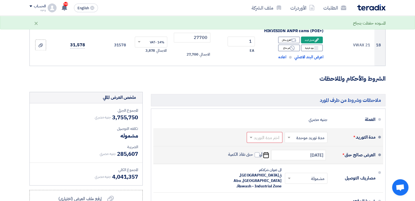
click at [274, 137] on input "text" at bounding box center [263, 138] width 33 height 8
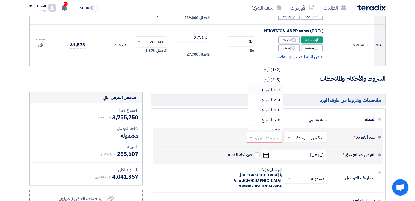
click at [266, 90] on span "1-2 اسبوع" at bounding box center [271, 90] width 19 height 7
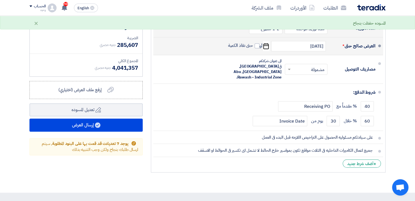
scroll to position [842, 0]
click at [362, 160] on div "+ أضف شرط جديد" at bounding box center [362, 164] width 38 height 8
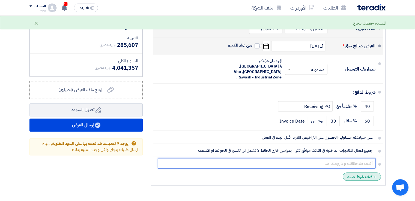
click at [362, 158] on input "text" at bounding box center [267, 163] width 218 height 10
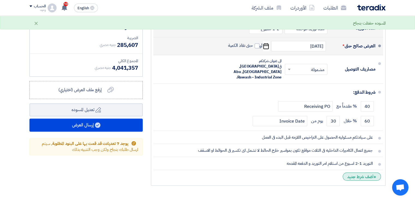
click at [366, 173] on div "+ أضف شرط جديد" at bounding box center [362, 177] width 38 height 8
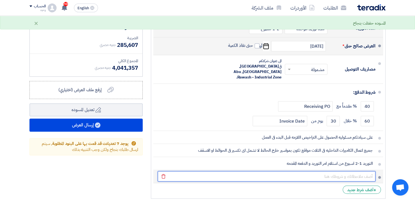
click at [358, 171] on input "text" at bounding box center [267, 176] width 218 height 10
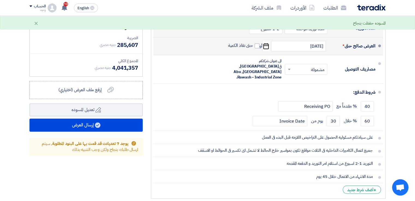
click at [329, 183] on li "+ أضف شرط جديد" at bounding box center [268, 189] width 230 height 13
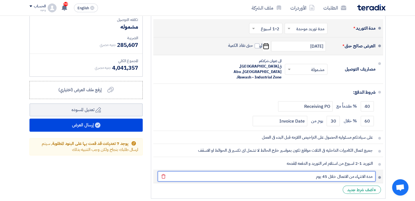
click at [313, 171] on input "مدة الانتهاء من الاعمال خلال 45 يوم" at bounding box center [267, 176] width 218 height 10
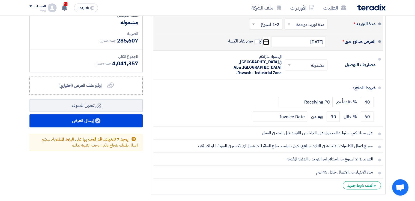
scroll to position [792, 0]
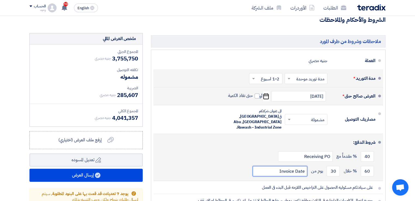
click at [264, 166] on input "Invoice Date" at bounding box center [280, 171] width 55 height 10
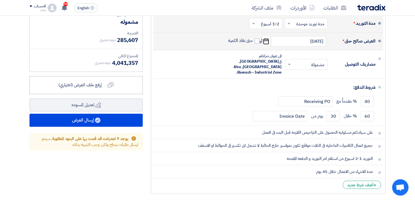
scroll to position [928, 0]
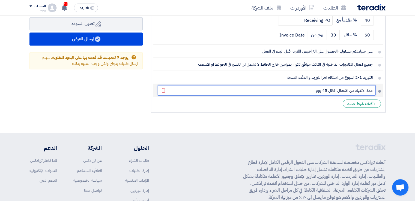
click at [306, 85] on input "مدة الانتهاء من الاعمال خلال 45 يوم" at bounding box center [267, 90] width 218 height 10
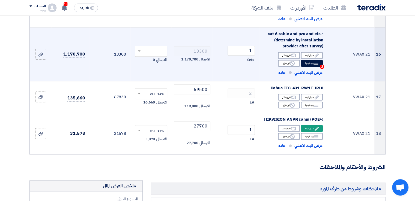
scroll to position [645, 0]
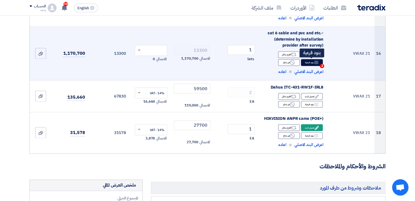
click at [309, 64] on div "Breakdown بنود فرعية 2" at bounding box center [312, 62] width 22 height 7
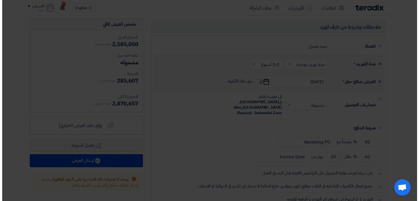
scroll to position [537, 0]
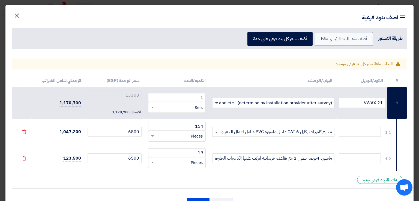
click at [19, 14] on span "×" at bounding box center [17, 15] width 7 height 16
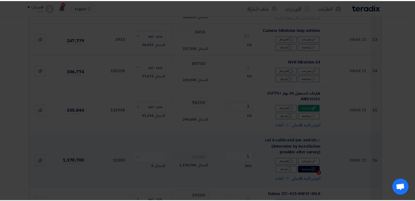
scroll to position [645, 0]
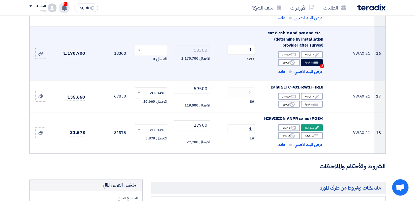
click at [65, 7] on use at bounding box center [64, 8] width 5 height 6
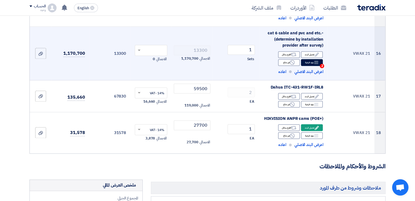
scroll to position [781, 0]
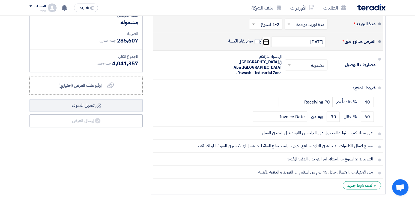
click at [97, 173] on div "ملخص العرض المالي المجموع الجزئي جنيه مصري 3,755,750 تكلفه التوصيل" at bounding box center [85, 87] width 121 height 219
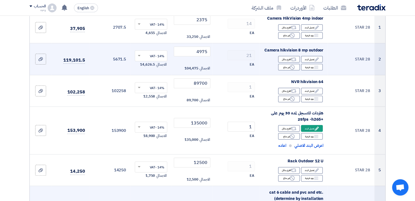
scroll to position [0, 0]
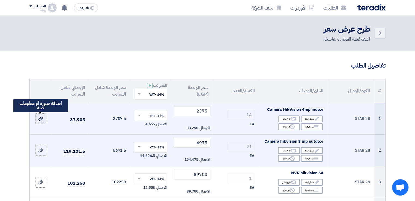
click at [40, 119] on icon at bounding box center [40, 119] width 4 height 4
click at [0, 0] on input "file" at bounding box center [0, 0] width 0 height 0
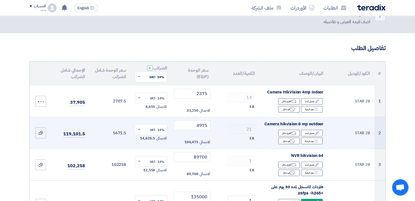
scroll to position [27, 0]
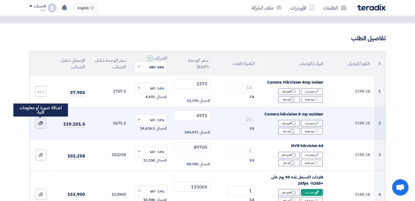
click at [39, 123] on use at bounding box center [40, 123] width 4 height 4
click at [0, 0] on input "file" at bounding box center [0, 0] width 0 height 0
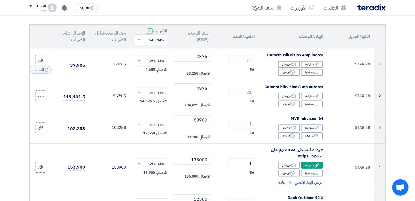
scroll to position [82, 0]
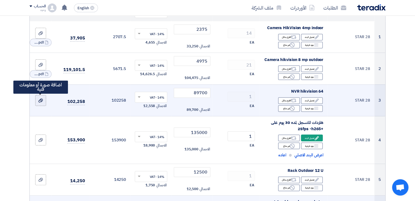
click at [40, 102] on icon at bounding box center [40, 101] width 4 height 4
click at [0, 0] on input "file" at bounding box center [0, 0] width 0 height 0
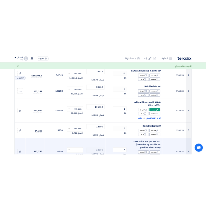
scroll to position [137, 0]
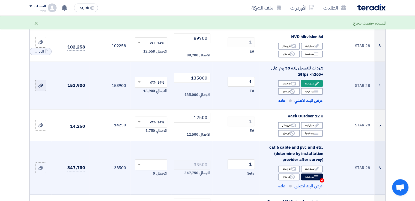
click at [40, 85] on use at bounding box center [40, 86] width 4 height 4
click at [0, 0] on input "file" at bounding box center [0, 0] width 0 height 0
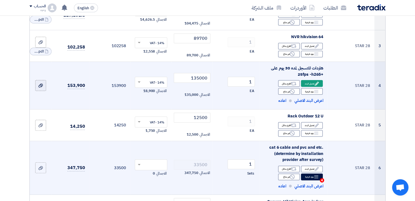
click at [40, 84] on icon at bounding box center [40, 86] width 4 height 4
click at [0, 0] on input "file" at bounding box center [0, 0] width 0 height 0
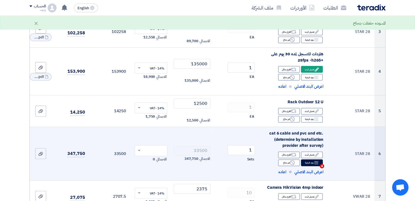
scroll to position [164, 0]
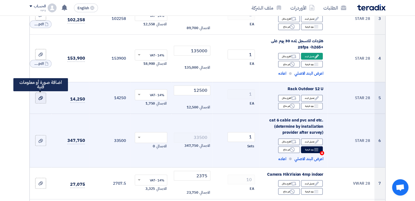
click at [41, 100] on icon at bounding box center [40, 98] width 4 height 4
click at [0, 0] on input "file" at bounding box center [0, 0] width 0 height 0
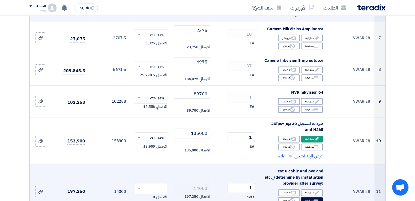
scroll to position [300, 0]
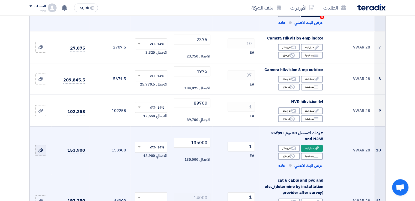
click at [39, 150] on icon at bounding box center [40, 151] width 4 height 4
click at [0, 0] on input "file" at bounding box center [0, 0] width 0 height 0
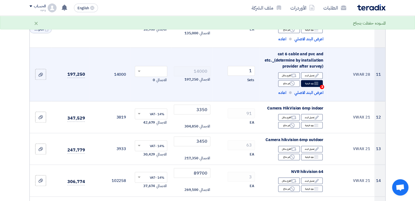
scroll to position [437, 0]
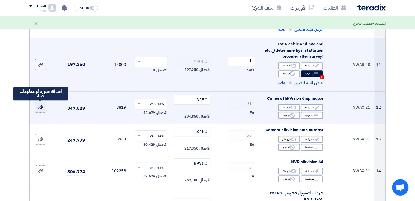
click at [42, 108] on use at bounding box center [40, 108] width 4 height 4
click at [0, 0] on input "file" at bounding box center [0, 0] width 0 height 0
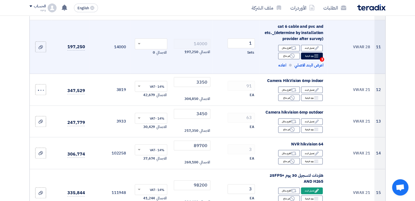
scroll to position [464, 0]
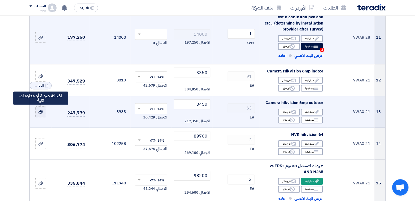
click at [41, 113] on icon at bounding box center [40, 112] width 4 height 4
click at [0, 0] on input "file" at bounding box center [0, 0] width 0 height 0
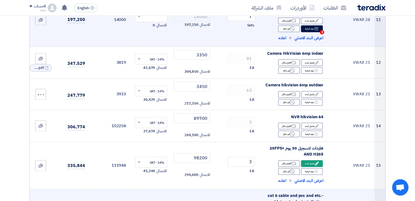
scroll to position [491, 0]
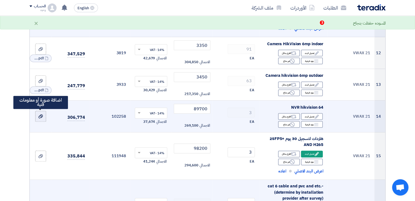
click at [41, 116] on icon at bounding box center [40, 116] width 4 height 4
click at [0, 0] on input "file" at bounding box center [0, 0] width 0 height 0
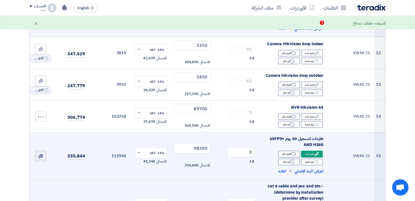
click at [40, 153] on div at bounding box center [40, 156] width 5 height 6
click at [0, 0] on input "file" at bounding box center [0, 0] width 0 height 0
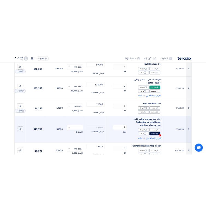
scroll to position [164, 0]
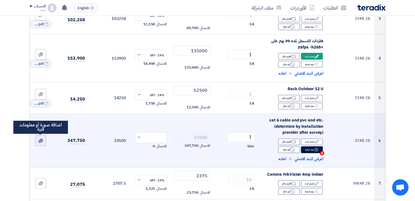
click at [41, 142] on icon at bounding box center [40, 141] width 4 height 4
click at [0, 0] on input "file" at bounding box center [0, 0] width 0 height 0
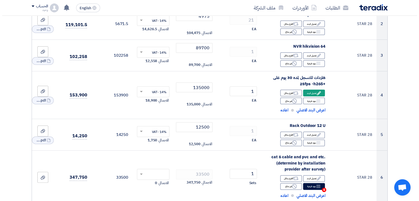
scroll to position [137, 0]
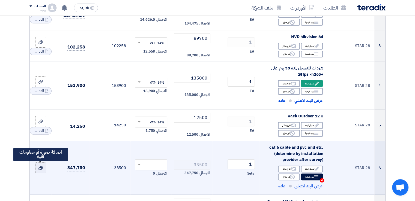
click at [38, 170] on div at bounding box center [40, 168] width 5 height 6
click at [0, 0] on input "file" at bounding box center [0, 0] width 0 height 0
click at [41, 169] on icon at bounding box center [40, 168] width 4 height 4
click at [0, 0] on input "file" at bounding box center [0, 0] width 0 height 0
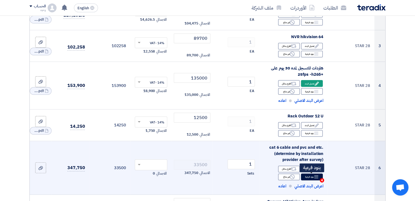
click at [321, 182] on span "4" at bounding box center [322, 181] width 4 height 4
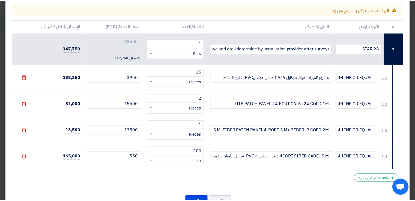
scroll to position [75, 0]
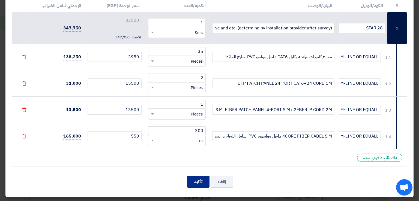
click at [197, 179] on button "تأكيد" at bounding box center [198, 182] width 22 height 12
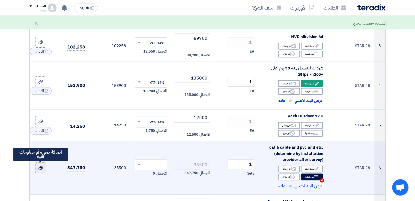
click at [38, 167] on div at bounding box center [40, 168] width 5 height 6
click at [0, 0] on input "file" at bounding box center [0, 0] width 0 height 0
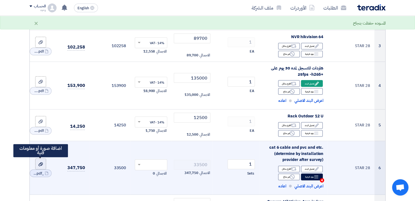
click at [41, 164] on icon at bounding box center [40, 164] width 4 height 4
click at [0, 0] on input "file" at bounding box center [0, 0] width 0 height 0
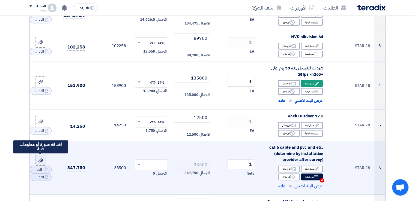
click at [42, 159] on icon at bounding box center [40, 161] width 4 height 4
click at [0, 0] on input "file" at bounding box center [0, 0] width 0 height 0
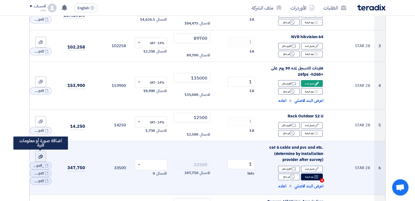
click at [38, 157] on icon at bounding box center [40, 157] width 4 height 4
click at [0, 0] on input "file" at bounding box center [0, 0] width 0 height 0
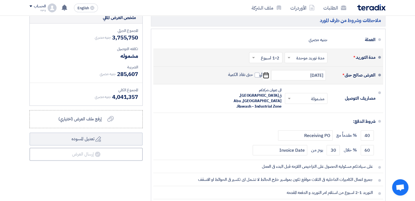
scroll to position [819, 0]
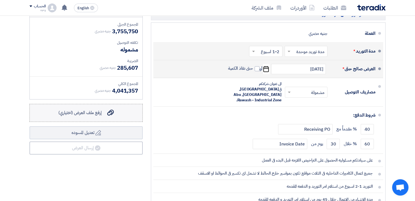
click at [108, 111] on icon "إرفع ملف العرض (اختياري)" at bounding box center [110, 112] width 7 height 7
click at [0, 0] on input "إرفع ملف العرض (اختياري) إرفع ملف العرض (اختياري)" at bounding box center [0, 0] width 0 height 0
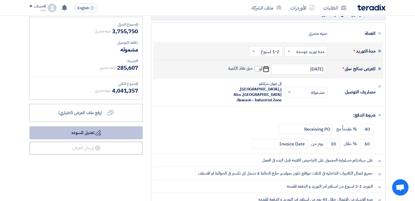
click at [91, 136] on button "Draft تعديل المسوده" at bounding box center [85, 132] width 113 height 13
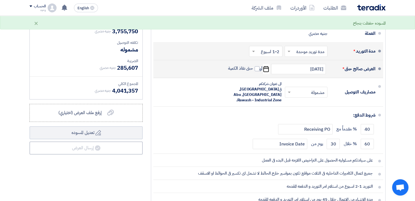
click at [90, 157] on div "ملخص العرض المالي المجموع الجزئي جنيه مصري 3,755,750 تكلفه التوصيل" at bounding box center [85, 115] width 121 height 219
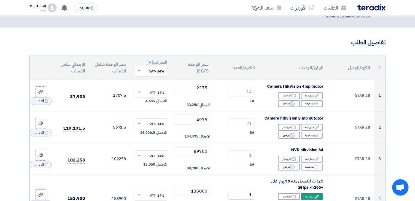
scroll to position [0, 0]
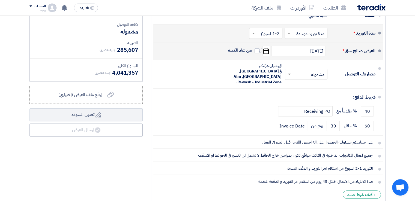
scroll to position [836, 0]
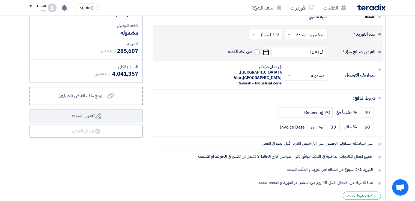
click at [91, 160] on div "ملخص العرض المالي المجموع الجزئي جنيه مصري 3,755,750 تكلفه التوصيل" at bounding box center [85, 98] width 121 height 219
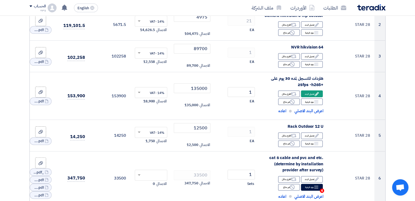
scroll to position [0, 0]
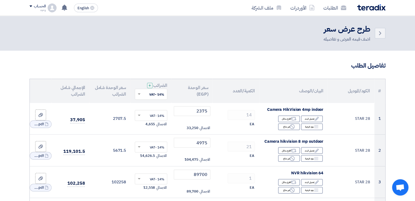
click at [64, 8] on use at bounding box center [64, 8] width 5 height 6
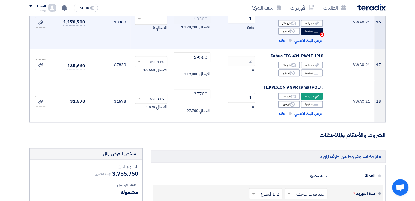
scroll to position [764, 0]
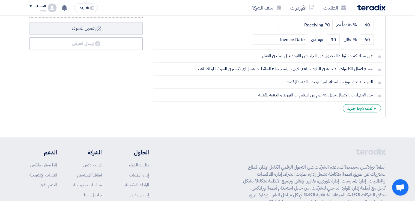
scroll to position [863, 0]
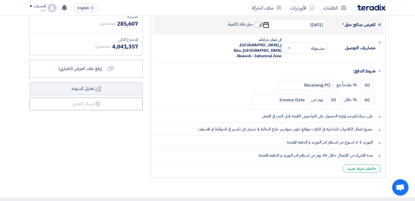
click at [91, 129] on div "ملخص العرض المالي المجموع الجزئي جنيه مصري 3,755,750 تكلفه التوصيل" at bounding box center [85, 71] width 121 height 219
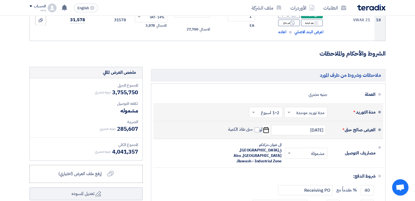
scroll to position [672, 0]
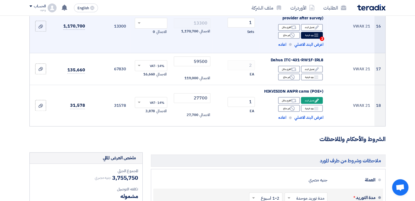
click at [95, 135] on h3 "الشروط والأحكام والملاحظات" at bounding box center [207, 139] width 356 height 8
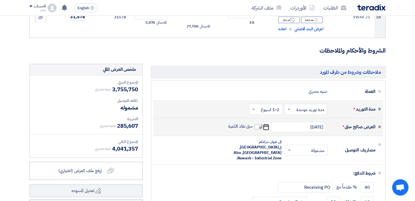
scroll to position [836, 0]
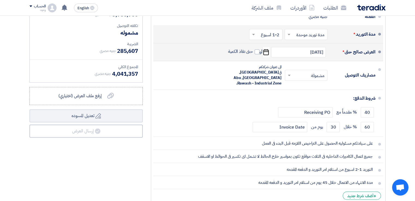
click at [79, 167] on div "ملخص العرض المالي المجموع الجزئي جنيه مصري 3,755,750 تكلفه التوصيل" at bounding box center [85, 98] width 121 height 219
click at [92, 158] on div "ملخص العرض المالي المجموع الجزئي جنيه مصري 3,755,750 تكلفه التوصيل" at bounding box center [85, 98] width 121 height 219
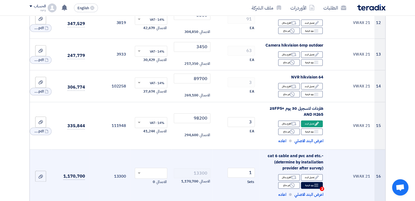
scroll to position [590, 0]
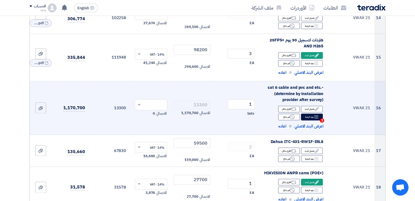
click at [156, 103] on input "text" at bounding box center [154, 105] width 22 height 9
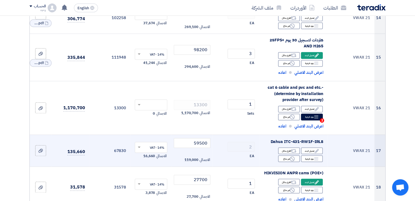
click at [115, 137] on td "67830" at bounding box center [109, 151] width 41 height 32
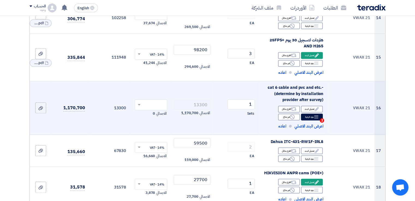
click at [154, 101] on input "text" at bounding box center [154, 105] width 22 height 9
click at [156, 115] on span "14% -VAT" at bounding box center [157, 115] width 14 height 5
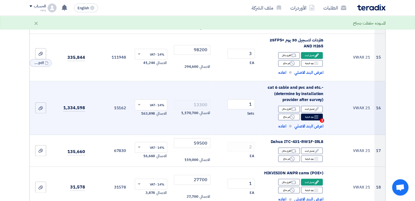
click at [134, 126] on td "14% -VAT × الاجمالي 163,898" at bounding box center [151, 108] width 41 height 54
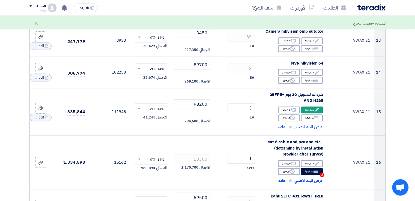
scroll to position [426, 0]
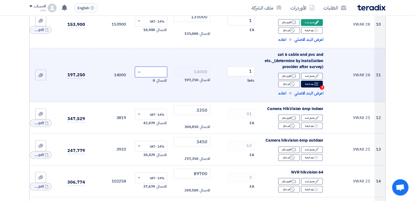
click at [156, 71] on input "text" at bounding box center [154, 72] width 22 height 9
click at [153, 83] on span "14% -VAT" at bounding box center [157, 82] width 14 height 5
click at [134, 93] on td "14% -VAT × الاجمالي 27,615" at bounding box center [151, 75] width 41 height 54
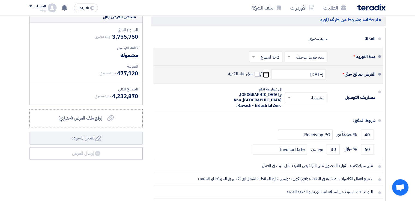
scroll to position [874, 0]
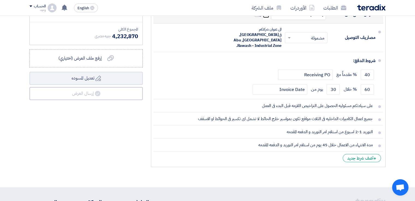
click at [103, 129] on div "ملخص العرض المالي المجموع الجزئي جنيه مصري 3,755,750 تكلفه التوصيل" at bounding box center [85, 60] width 121 height 219
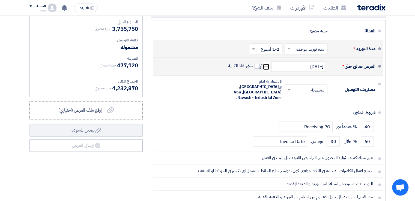
scroll to position [819, 0]
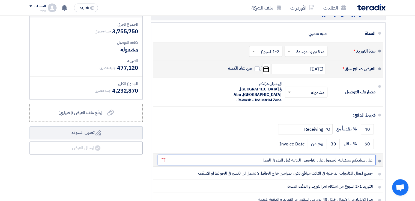
click at [291, 155] on input "على سيادتكم مسئوليه الحصول على التراخيص اللازمه قبل البدء فى العمل" at bounding box center [267, 160] width 218 height 10
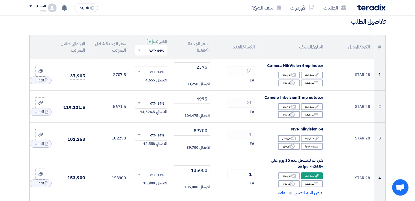
scroll to position [0, 0]
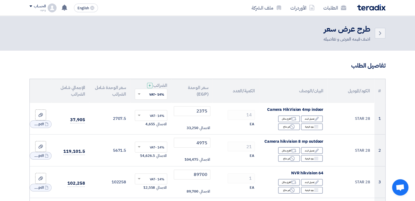
click at [242, 62] on h3 "تفاصيل الطلب" at bounding box center [207, 66] width 356 height 8
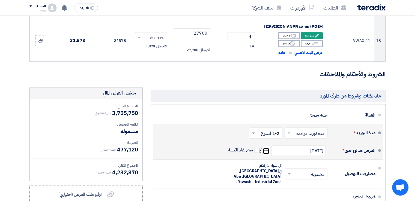
scroll to position [928, 0]
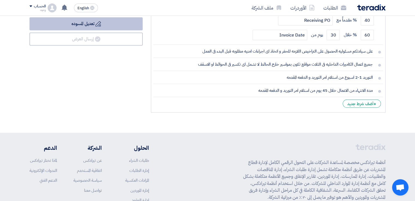
click at [82, 22] on button "Draft تعديل المسوده" at bounding box center [85, 23] width 113 height 13
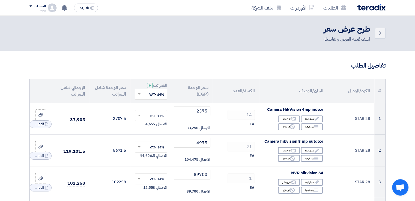
scroll to position [0, 0]
click at [31, 6] on span at bounding box center [30, 6] width 3 height 2
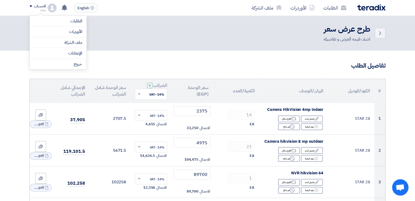
click at [194, 66] on h3 "تفاصيل الطلب" at bounding box center [207, 66] width 356 height 8
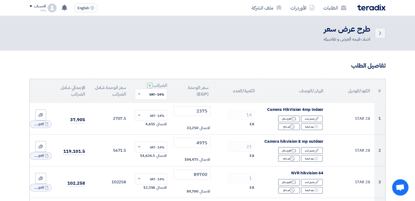
click at [174, 63] on h3 "تفاصيل الطلب" at bounding box center [207, 66] width 356 height 8
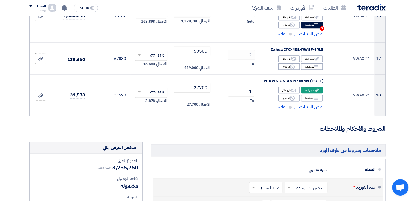
scroll to position [710, 0]
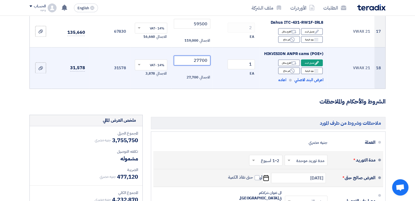
click at [198, 59] on input "27700" at bounding box center [192, 61] width 37 height 10
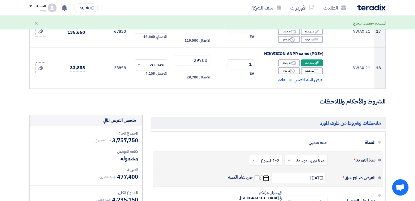
click at [202, 101] on h3 "الشروط والأحكام والملاحظات" at bounding box center [207, 102] width 356 height 8
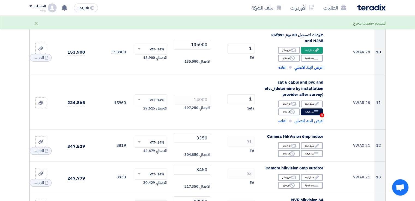
scroll to position [382, 0]
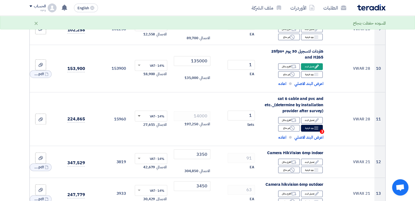
click at [140, 116] on span at bounding box center [139, 116] width 3 height 2
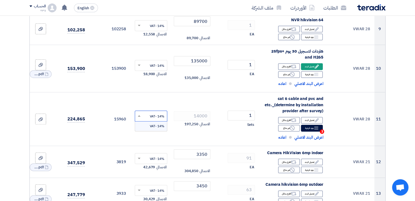
click at [141, 117] on span at bounding box center [138, 116] width 7 height 5
click at [139, 116] on span at bounding box center [139, 116] width 3 height 2
click at [139, 116] on span at bounding box center [139, 115] width 3 height 1
click at [149, 117] on input "text" at bounding box center [154, 116] width 22 height 9
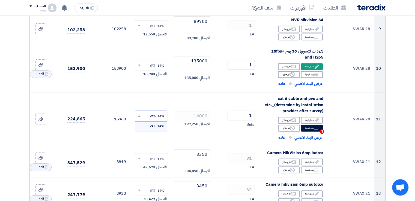
scroll to position [355, 0]
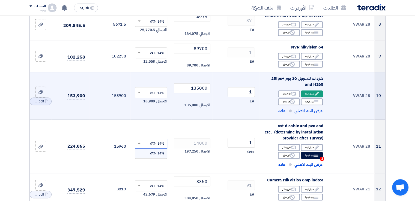
click at [142, 93] on div at bounding box center [151, 92] width 32 height 9
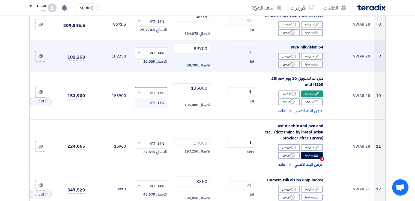
click at [145, 53] on input "text" at bounding box center [154, 53] width 22 height 9
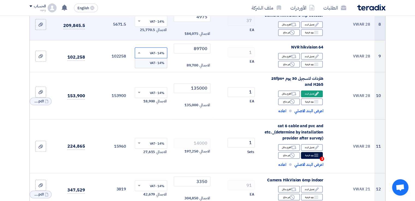
click at [144, 23] on input "text" at bounding box center [154, 21] width 22 height 9
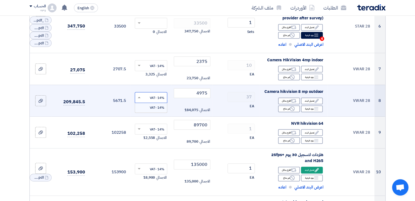
scroll to position [273, 0]
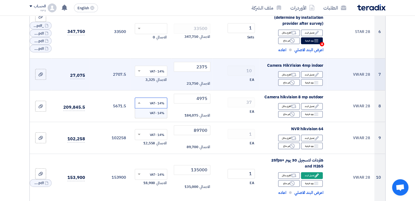
click at [140, 69] on span at bounding box center [138, 71] width 7 height 5
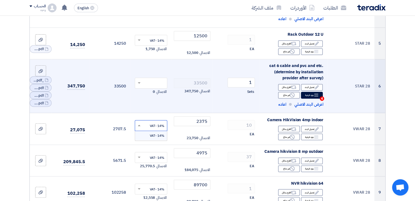
click at [153, 83] on input "text" at bounding box center [154, 83] width 22 height 9
click at [155, 94] on span "14% -VAT" at bounding box center [157, 93] width 14 height 5
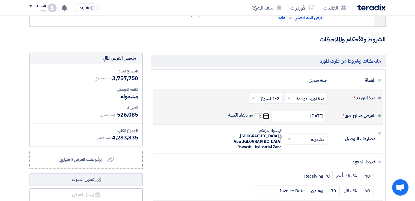
scroll to position [781, 0]
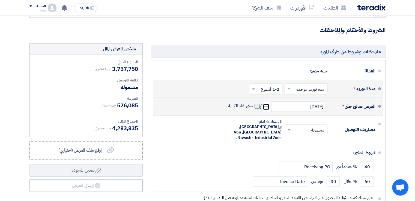
click at [257, 105] on span at bounding box center [257, 106] width 5 height 5
click at [253, 105] on input "حتى نفاذ الكمية" at bounding box center [240, 108] width 26 height 10
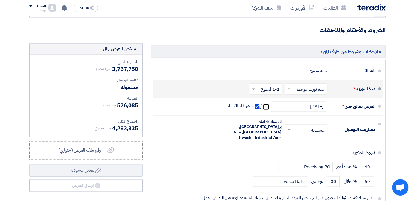
click at [85, 125] on div "جنيه مصري 4,283,835" at bounding box center [86, 129] width 104 height 8
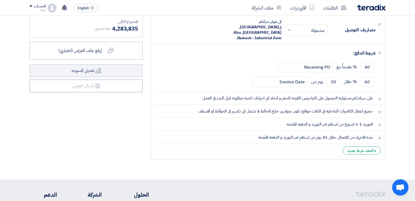
scroll to position [891, 0]
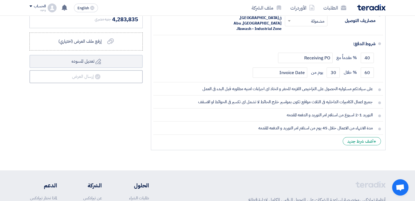
click at [61, 114] on div "ملخص العرض المالي المجموع الجزئي جنيه مصري 3,757,750 تكلفه التوصيل" at bounding box center [85, 43] width 121 height 219
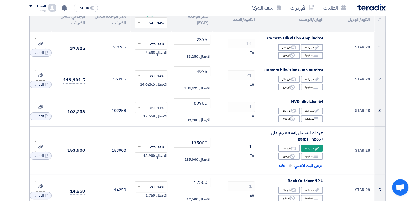
scroll to position [0, 0]
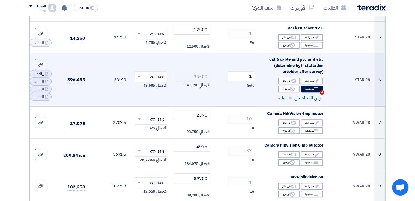
scroll to position [191, 0]
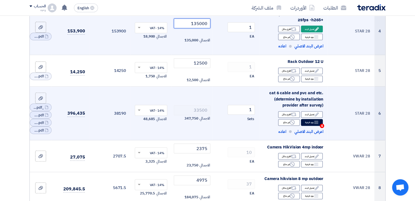
click at [199, 27] on input "135000" at bounding box center [192, 24] width 37 height 10
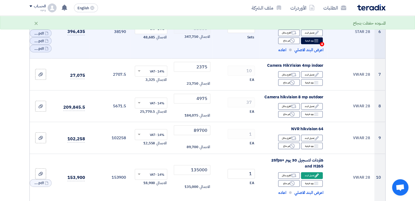
scroll to position [300, 0]
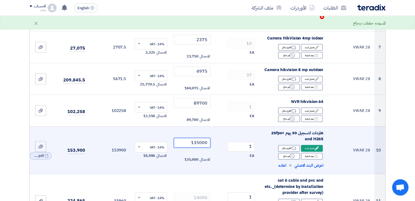
click at [198, 144] on input "135000" at bounding box center [192, 143] width 37 height 10
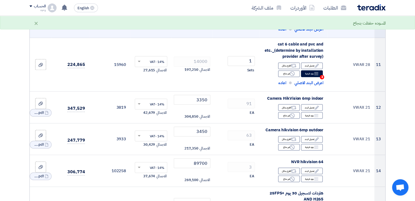
scroll to position [464, 0]
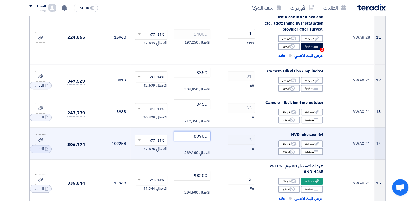
drag, startPoint x: 200, startPoint y: 135, endPoint x: 195, endPoint y: 137, distance: 5.1
click at [195, 137] on input "89700" at bounding box center [192, 136] width 37 height 10
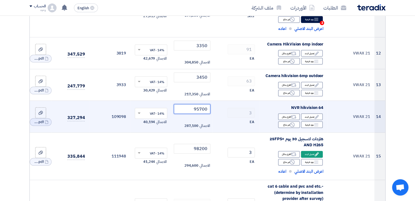
scroll to position [491, 0]
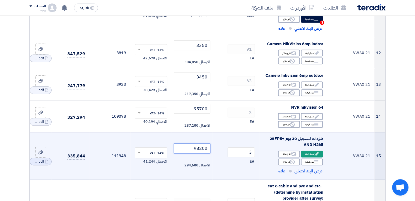
click at [196, 150] on input "98200" at bounding box center [192, 149] width 37 height 10
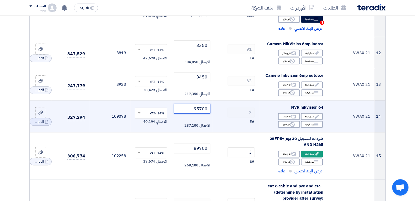
click at [198, 109] on input "95700" at bounding box center [192, 109] width 37 height 10
click at [198, 109] on input "985700" at bounding box center [192, 109] width 37 height 10
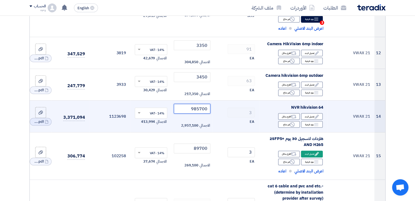
click at [198, 109] on input "985700" at bounding box center [192, 109] width 37 height 10
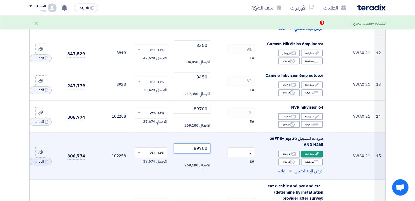
click at [202, 148] on input "89700" at bounding box center [192, 149] width 37 height 10
drag, startPoint x: 198, startPoint y: 148, endPoint x: 191, endPoint y: 145, distance: 8.5
click at [191, 145] on input "89700" at bounding box center [192, 149] width 37 height 10
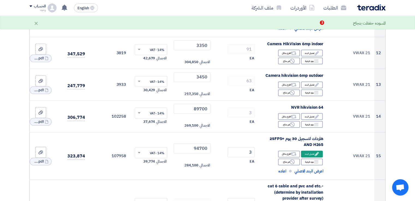
click at [393, 111] on section "تفاصيل الطلب # الكود/الموديل البيان/الوصف الكمية/العدد سعر الوحدة (EGP) الضرائب…" at bounding box center [207, 64] width 415 height 1010
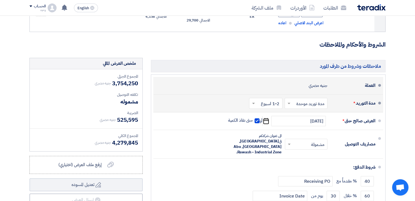
scroll to position [819, 0]
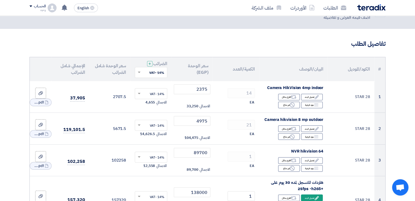
scroll to position [0, 0]
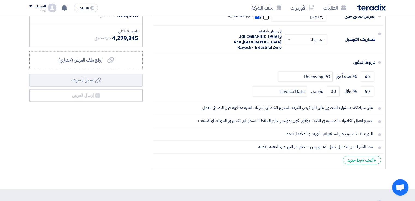
scroll to position [863, 0]
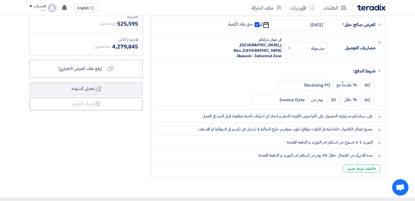
click at [106, 144] on div "ملخص العرض المالي المجموع الجزئي جنيه مصري 3,754,250 تكلفه التوصيل" at bounding box center [85, 71] width 121 height 219
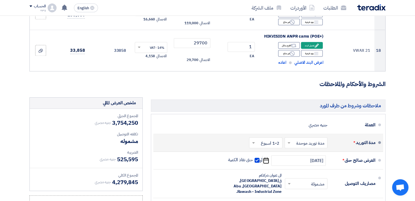
scroll to position [819, 0]
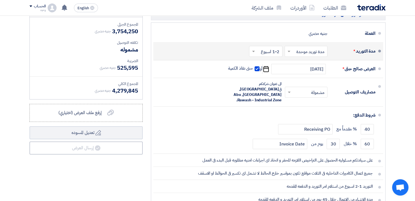
click at [98, 167] on div "ملخص العرض المالي المجموع الجزئي جنيه مصري 3,754,250 تكلفه التوصيل" at bounding box center [85, 115] width 121 height 219
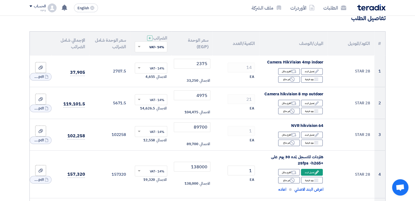
scroll to position [0, 0]
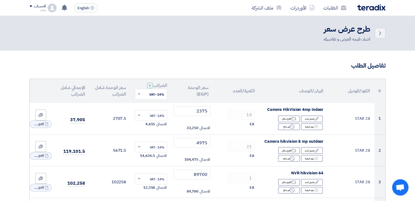
click at [315, 68] on h3 "تفاصيل الطلب" at bounding box center [207, 66] width 356 height 8
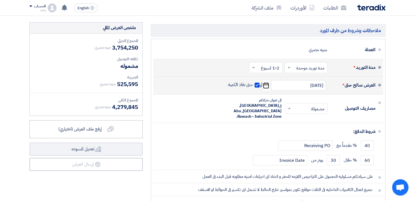
scroll to position [803, 0]
click at [255, 84] on span at bounding box center [257, 84] width 5 height 5
click at [253, 84] on input "حتى نفاذ الكمية" at bounding box center [240, 87] width 26 height 10
click at [255, 84] on span at bounding box center [257, 84] width 5 height 5
click at [253, 84] on input "حتى نفاذ الكمية" at bounding box center [240, 87] width 26 height 10
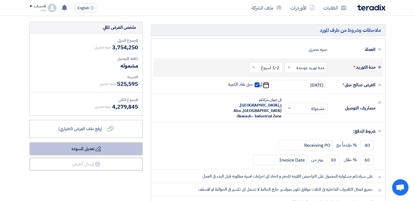
click at [93, 147] on button "Draft تعديل المسوده" at bounding box center [85, 149] width 113 height 13
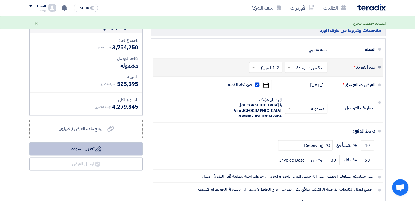
click at [93, 147] on button "Draft تعديل المسوده" at bounding box center [85, 149] width 113 height 13
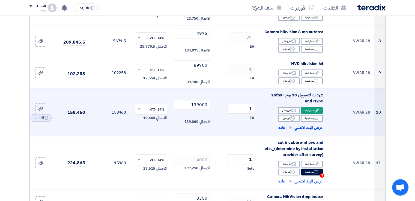
scroll to position [348, 0]
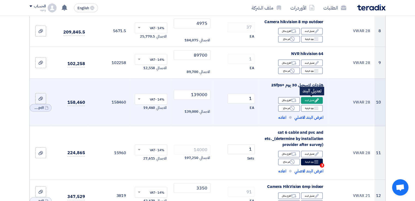
click at [309, 100] on div "Edit تعديل البند" at bounding box center [312, 100] width 22 height 7
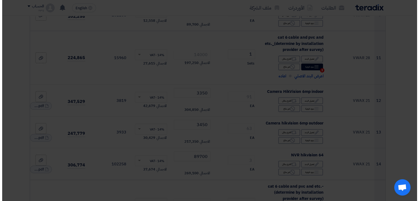
scroll to position [301, 0]
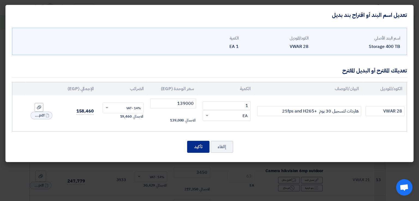
click at [203, 145] on button "تأكيد" at bounding box center [198, 147] width 22 height 12
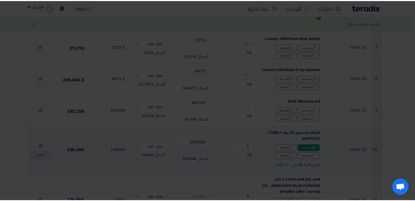
scroll to position [348, 0]
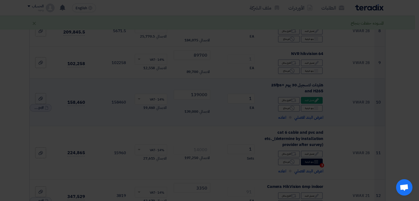
click at [199, 146] on div "اسم البند الأصلي Storage 400 TB الكود/الموديل VWAR 28 الكمية 1 EA 1" at bounding box center [209, 79] width 408 height 137
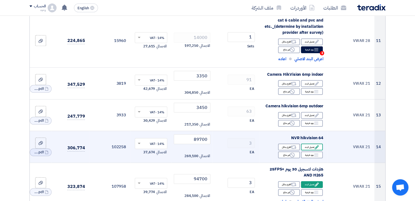
scroll to position [485, 0]
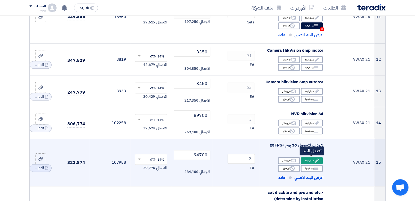
click at [308, 160] on div "Edit تعديل البند" at bounding box center [312, 161] width 22 height 7
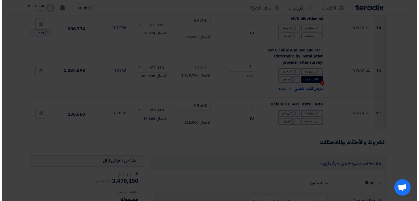
scroll to position [390, 0]
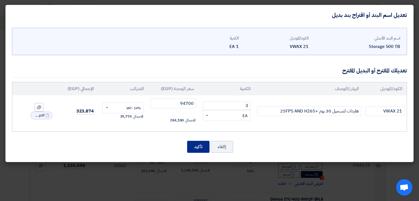
click at [200, 147] on button "تأكيد" at bounding box center [198, 147] width 22 height 12
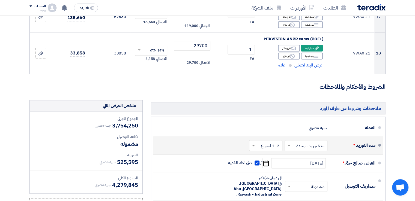
scroll to position [730, 0]
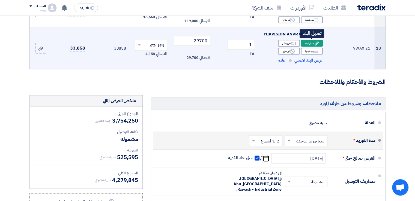
click at [316, 43] on use at bounding box center [317, 43] width 4 height 4
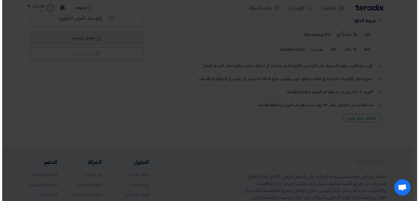
scroll to position [587, 0]
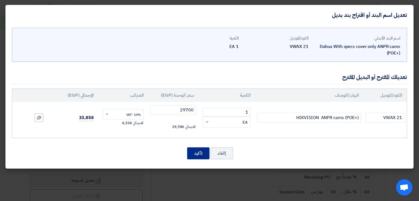
click at [199, 154] on button "تأكيد" at bounding box center [198, 154] width 22 height 12
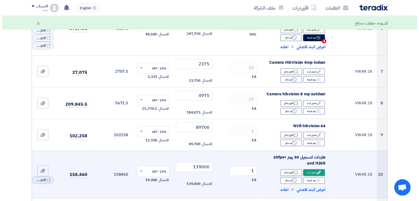
scroll to position [208, 0]
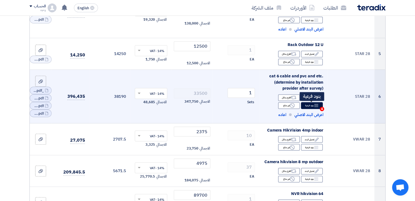
click at [316, 105] on use at bounding box center [317, 105] width 4 height 3
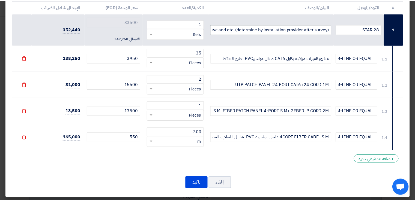
scroll to position [75, 0]
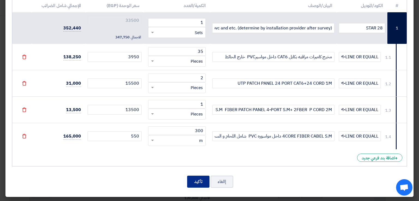
click at [198, 178] on button "تأكيد" at bounding box center [198, 182] width 22 height 12
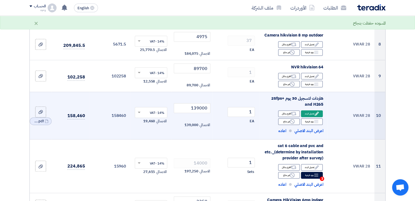
scroll to position [345, 0]
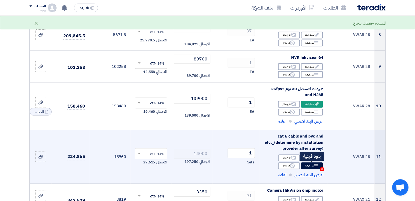
click at [313, 167] on div "Breakdown بنود فرعية 3" at bounding box center [312, 166] width 22 height 7
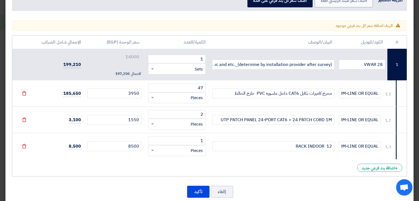
scroll to position [49, 0]
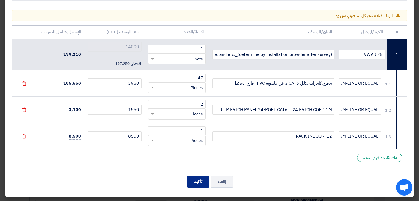
click at [199, 182] on button "تأكيد" at bounding box center [198, 182] width 22 height 12
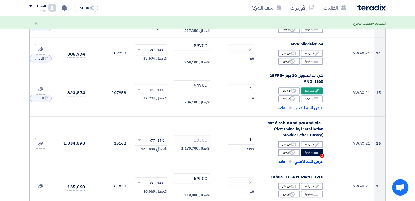
scroll to position [561, 0]
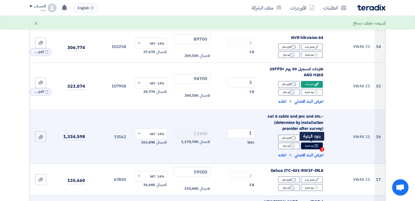
click at [310, 148] on div "Breakdown بنود فرعية 2" at bounding box center [312, 146] width 22 height 7
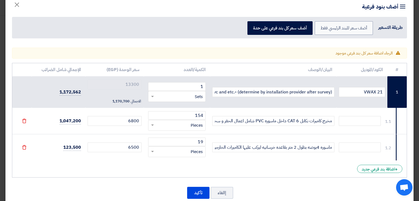
scroll to position [22, 0]
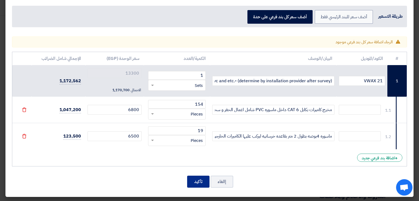
click at [197, 183] on button "تأكيد" at bounding box center [198, 182] width 22 height 12
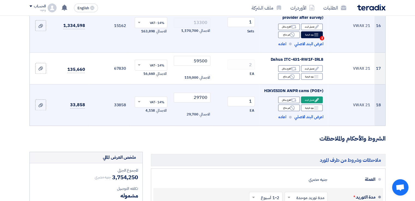
scroll to position [583, 0]
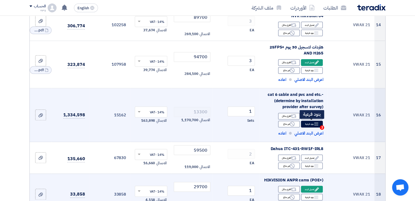
click at [306, 122] on div "Breakdown بنود فرعية 2" at bounding box center [312, 124] width 22 height 7
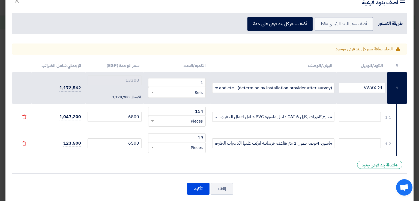
scroll to position [22, 0]
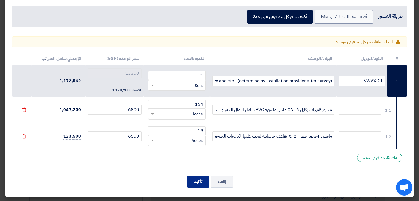
click at [202, 177] on button "تأكيد" at bounding box center [198, 182] width 22 height 12
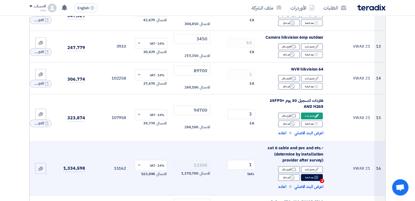
scroll to position [474, 0]
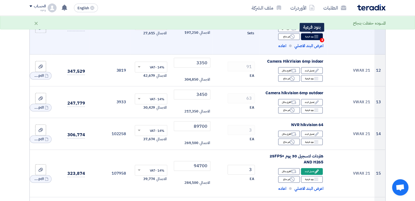
click at [320, 40] on span "3" at bounding box center [322, 40] width 4 height 4
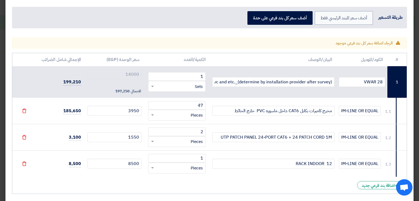
scroll to position [49, 0]
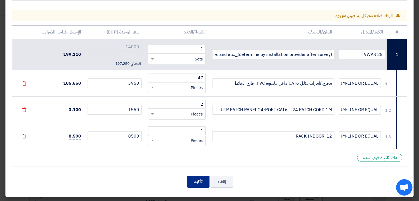
click at [197, 179] on button "تأكيد" at bounding box center [198, 182] width 22 height 12
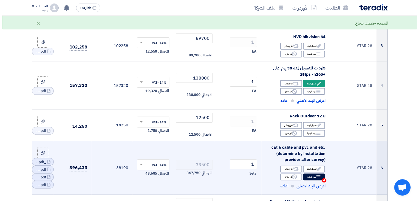
scroll to position [164, 0]
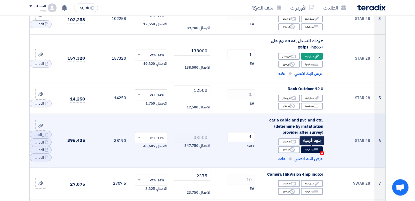
click at [312, 151] on div "Breakdown بنود فرعية 4" at bounding box center [312, 150] width 22 height 7
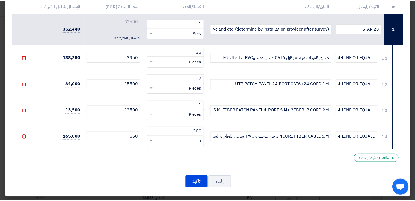
scroll to position [75, 0]
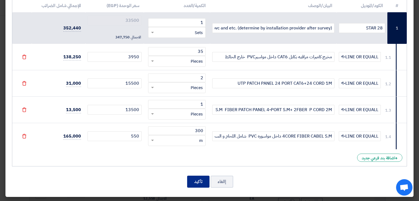
click at [201, 184] on button "تأكيد" at bounding box center [198, 182] width 22 height 12
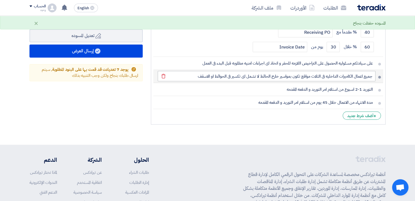
scroll to position [901, 0]
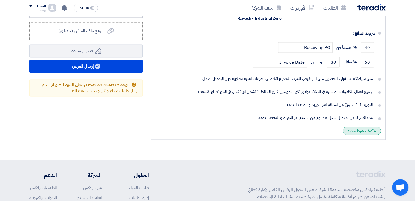
click at [368, 127] on div "+ أضف شرط جديد" at bounding box center [362, 131] width 38 height 8
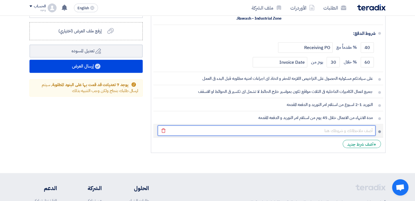
click at [353, 126] on input "text" at bounding box center [267, 131] width 218 height 10
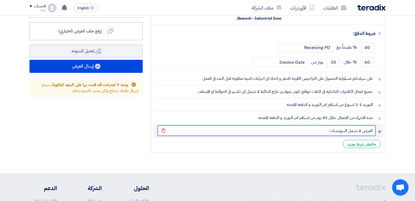
drag, startPoint x: 325, startPoint y: 121, endPoint x: 375, endPoint y: 119, distance: 50.0
click at [375, 126] on input "العرض لا يشمل السويتشات" at bounding box center [267, 131] width 218 height 10
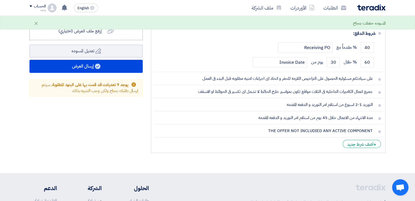
click at [324, 138] on li "+ أضف شرط جديد" at bounding box center [268, 144] width 230 height 13
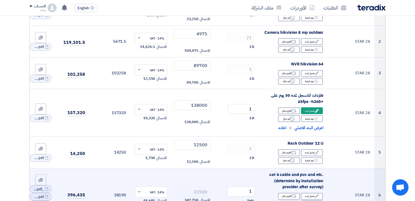
scroll to position [0, 0]
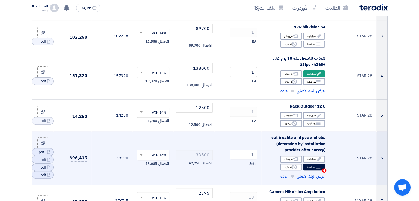
scroll to position [164, 0]
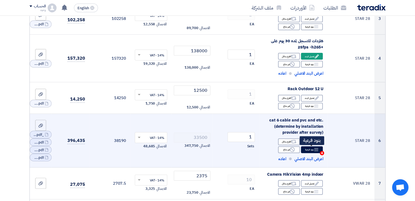
click at [310, 152] on div "Breakdown بنود فرعية 4" at bounding box center [312, 150] width 22 height 7
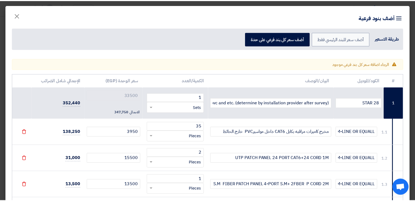
scroll to position [75, 0]
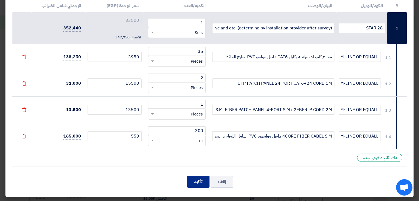
click at [190, 182] on button "تأكيد" at bounding box center [198, 182] width 22 height 12
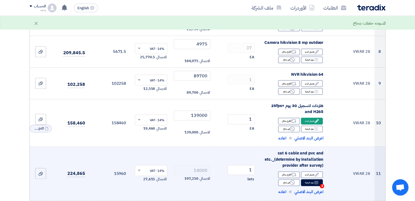
scroll to position [355, 0]
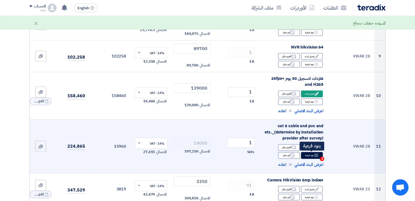
click at [312, 158] on div "Breakdown بنود فرعية 3" at bounding box center [312, 155] width 22 height 7
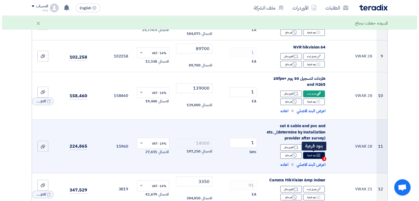
scroll to position [301, 0]
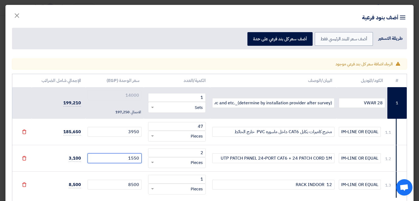
click at [142, 159] on input "1550" at bounding box center [115, 159] width 54 height 10
drag, startPoint x: 142, startPoint y: 159, endPoint x: 122, endPoint y: 156, distance: 20.5
click at [122, 156] on input "01550" at bounding box center [115, 159] width 54 height 10
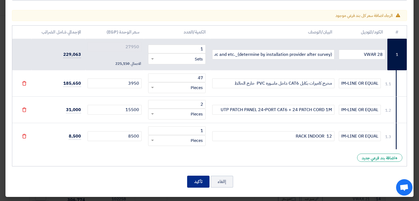
click at [199, 183] on button "تأكيد" at bounding box center [198, 182] width 22 height 12
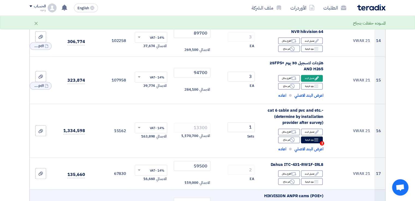
scroll to position [573, 0]
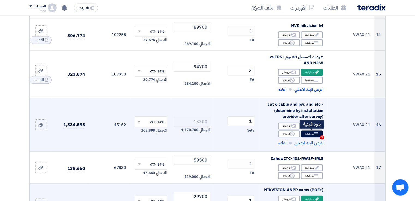
click at [312, 135] on div "Breakdown بنود فرعية 2" at bounding box center [312, 134] width 22 height 7
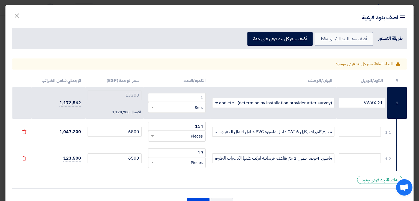
scroll to position [22, 0]
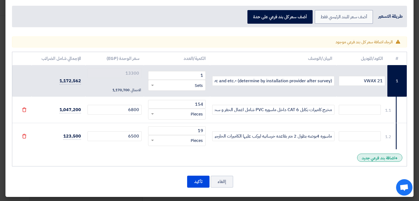
click at [372, 158] on div "+ اضافة بند فرعي جديد" at bounding box center [379, 158] width 45 height 8
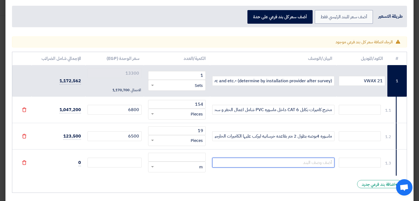
click at [302, 160] on input "text" at bounding box center [273, 163] width 122 height 10
click at [199, 166] on div "RFQ_STEP1.ITEMS.2.TYPE_PLACEHOLDER × m" at bounding box center [180, 167] width 50 height 6
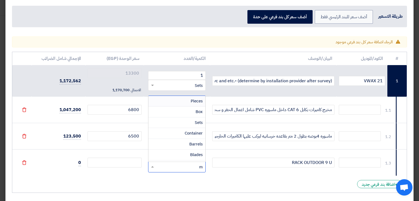
click at [191, 101] on div "Pieces" at bounding box center [177, 101] width 57 height 11
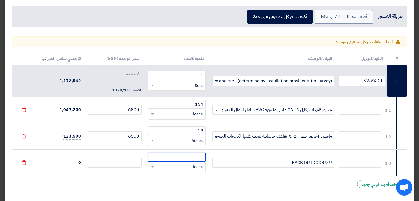
click at [193, 157] on input "number" at bounding box center [177, 157] width 58 height 9
click at [129, 164] on input "number" at bounding box center [115, 163] width 54 height 10
click at [122, 183] on div "# الكود/الموديل البيان/الوصف الكمية/العدد سعر الوحدة (EGP) الإجمالي شامل الضرائ…" at bounding box center [209, 122] width 395 height 141
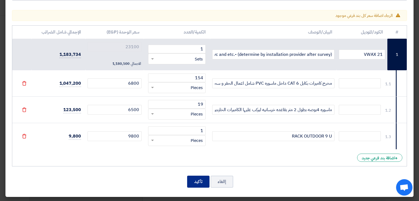
click at [201, 183] on button "تأكيد" at bounding box center [198, 182] width 22 height 12
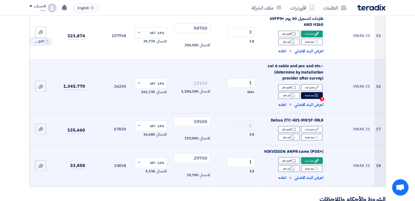
scroll to position [628, 0]
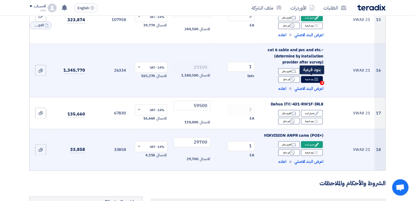
click at [309, 78] on div "Breakdown بنود فرعية 3" at bounding box center [312, 79] width 22 height 7
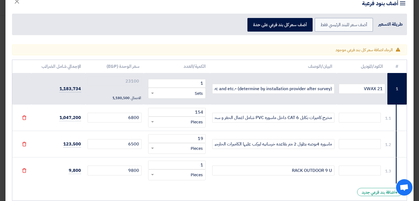
scroll to position [49, 0]
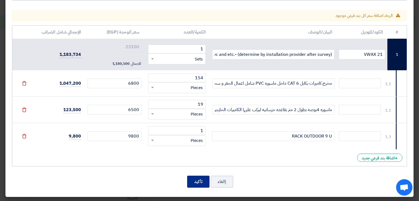
click at [200, 179] on button "تأكيد" at bounding box center [198, 182] width 22 height 12
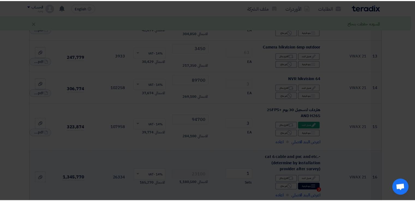
scroll to position [628, 0]
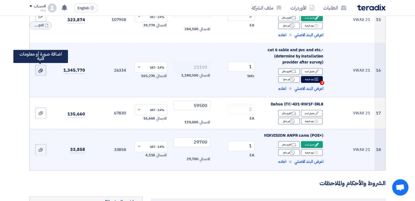
click at [40, 70] on icon at bounding box center [40, 71] width 4 height 4
click at [0, 0] on input "file" at bounding box center [0, 0] width 0 height 0
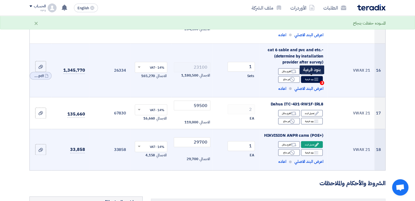
click at [311, 80] on div "Breakdown بنود فرعية 3" at bounding box center [312, 79] width 22 height 7
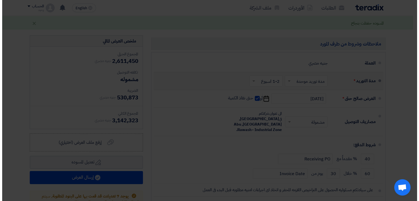
scroll to position [520, 0]
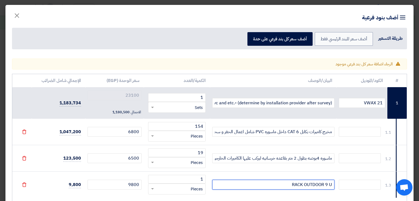
click at [326, 186] on input "RACK OUTDOOR 9 U" at bounding box center [273, 185] width 122 height 10
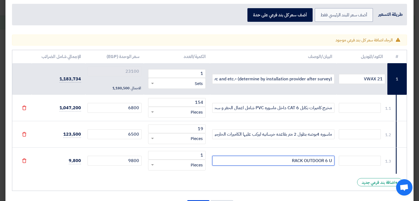
scroll to position [49, 0]
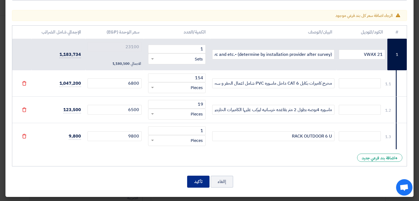
click at [206, 181] on button "تأكيد" at bounding box center [198, 182] width 22 height 12
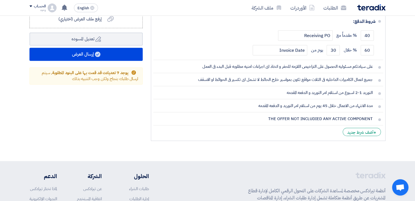
scroll to position [876, 0]
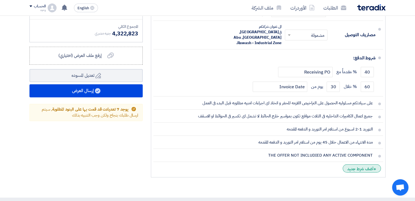
click at [360, 165] on div "+ أضف شرط جديد" at bounding box center [362, 169] width 38 height 8
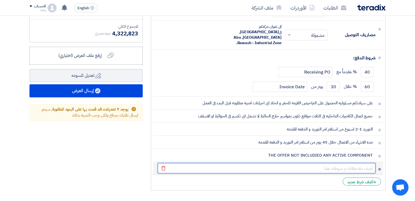
click at [360, 163] on input "text" at bounding box center [267, 168] width 218 height 10
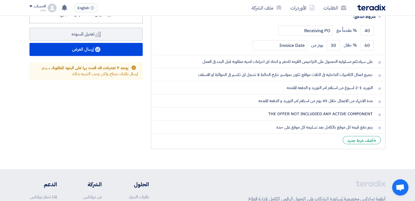
scroll to position [928, 0]
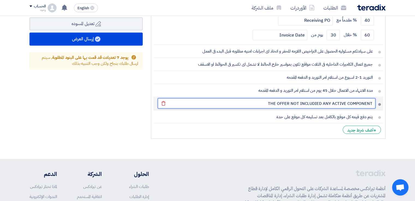
click at [374, 98] on input "THE OFFER NOT INCLUDIED ANY ACTIVE COMPONENT" at bounding box center [267, 103] width 218 height 10
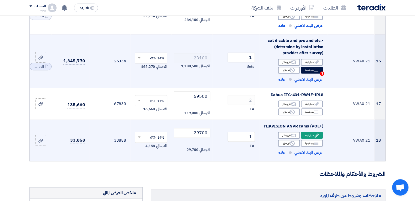
scroll to position [628, 0]
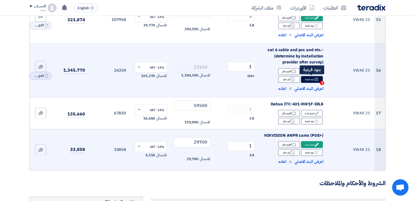
click at [312, 81] on div "Breakdown بنود فرعية 3" at bounding box center [312, 79] width 22 height 7
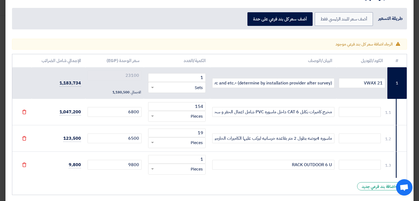
scroll to position [49, 0]
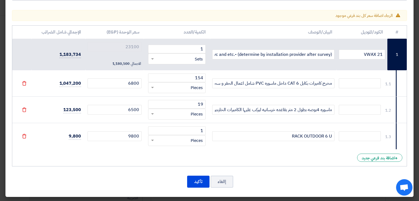
click at [270, 159] on div "# الكود/الموديل البيان/الوصف الكمية/العدد سعر الوحدة (EGP) الإجمالي شامل الضرائ…" at bounding box center [209, 95] width 395 height 141
click at [200, 183] on button "تأكيد" at bounding box center [198, 182] width 22 height 12
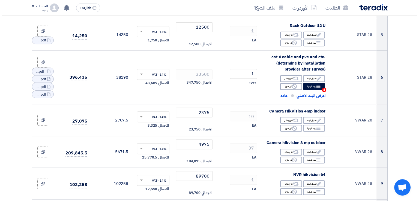
scroll to position [191, 0]
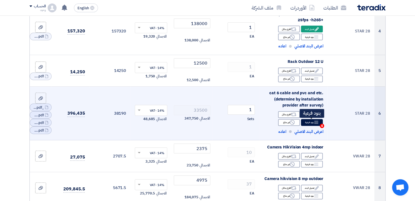
click at [312, 122] on div "Breakdown بنود فرعية 4" at bounding box center [312, 122] width 22 height 7
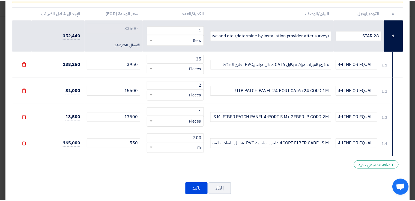
scroll to position [75, 0]
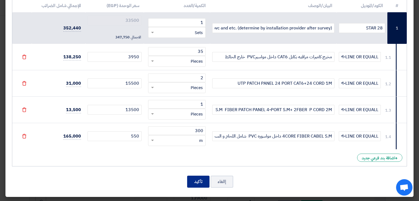
click at [202, 183] on button "تأكيد" at bounding box center [198, 182] width 22 height 12
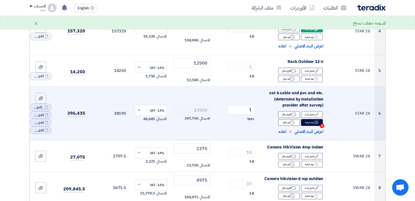
scroll to position [218, 0]
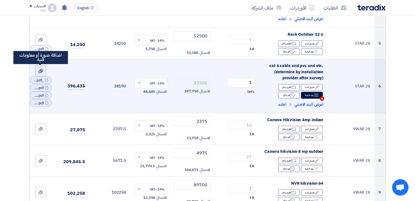
click at [40, 71] on icon at bounding box center [40, 71] width 4 height 4
click at [0, 0] on input "file" at bounding box center [0, 0] width 0 height 0
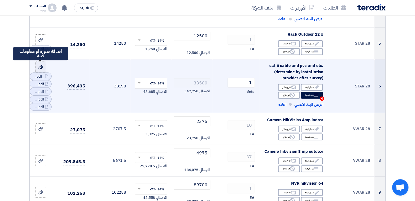
click at [42, 66] on icon at bounding box center [40, 67] width 4 height 4
click at [0, 0] on input "file" at bounding box center [0, 0] width 0 height 0
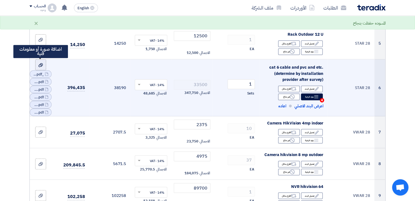
click at [43, 67] on label at bounding box center [40, 65] width 11 height 11
click at [0, 0] on input "file" at bounding box center [0, 0] width 0 height 0
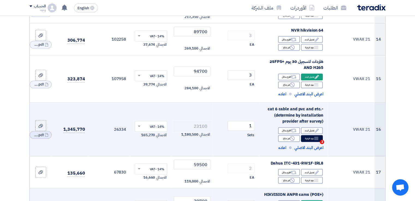
scroll to position [573, 0]
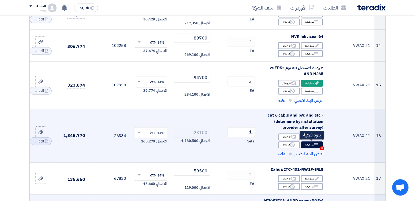
click at [308, 146] on div "Breakdown بنود فرعية 3" at bounding box center [312, 145] width 22 height 7
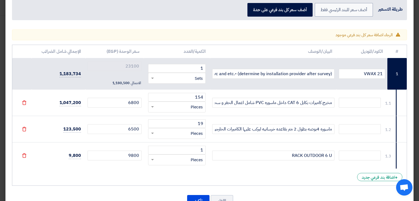
scroll to position [49, 0]
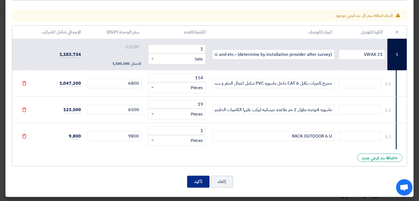
click at [198, 184] on button "تأكيد" at bounding box center [198, 182] width 22 height 12
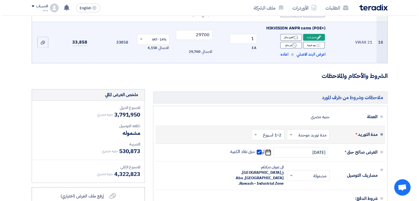
scroll to position [819, 0]
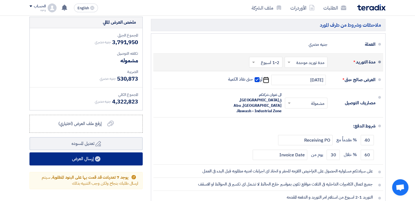
click at [86, 159] on button "إرسال العرض" at bounding box center [85, 159] width 113 height 13
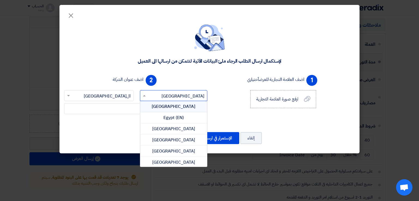
click at [179, 96] on input "text" at bounding box center [177, 96] width 57 height 9
click at [229, 78] on div "1 اضف العلامة التجارية للعرض أختياري ارفع صورة العلامة التجارية ارفع صورة العلا…" at bounding box center [284, 98] width 148 height 50
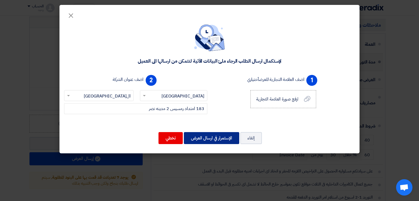
click at [208, 138] on button "الإستمرار في ارسال العرض" at bounding box center [211, 138] width 55 height 12
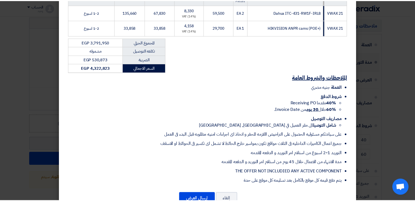
scroll to position [593, 0]
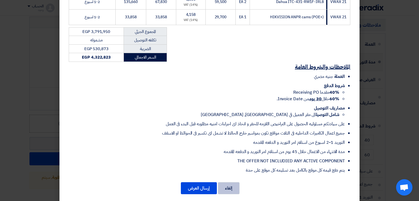
click at [234, 183] on button "إلغاء" at bounding box center [229, 189] width 22 height 12
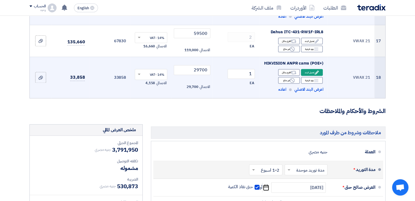
scroll to position [710, 0]
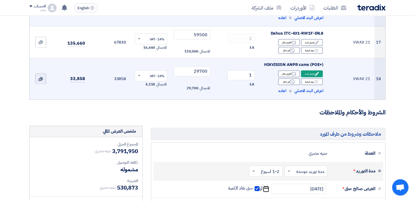
click at [40, 79] on icon at bounding box center [40, 79] width 4 height 4
click at [0, 0] on input "file" at bounding box center [0, 0] width 0 height 0
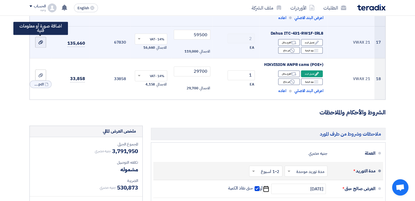
click at [39, 43] on icon at bounding box center [40, 42] width 4 height 4
click at [0, 0] on input "file" at bounding box center [0, 0] width 0 height 0
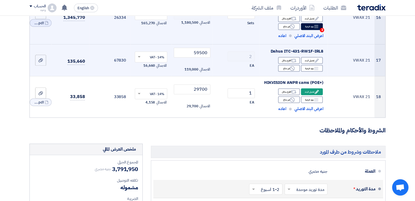
scroll to position [683, 0]
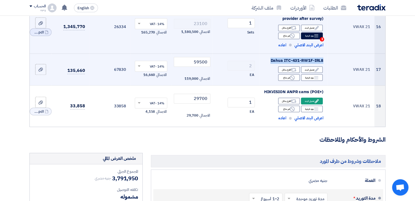
drag, startPoint x: 324, startPoint y: 59, endPoint x: 271, endPoint y: 59, distance: 53.2
click at [271, 59] on td "Dahua ITC-431-RW1F-IRL8 Edit تعديل البند Alternative اقترح بدائل Breakdown بنود…" at bounding box center [293, 70] width 69 height 32
copy span "Dahua ITC-431-RW1F-IRL8"
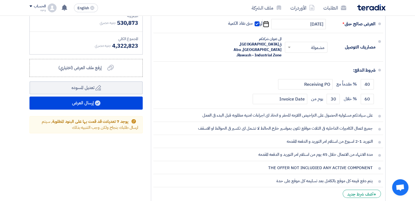
scroll to position [956, 0]
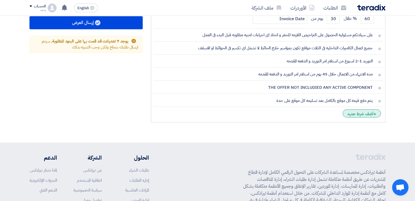
click at [357, 109] on div "+ أضف شرط جديد" at bounding box center [362, 113] width 38 height 8
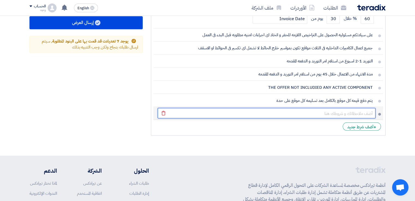
click at [354, 108] on input "text" at bounding box center [267, 113] width 218 height 10
click at [369, 108] on input "يتم مراجعه الستوك قبل ارسال امر التورد" at bounding box center [267, 113] width 218 height 10
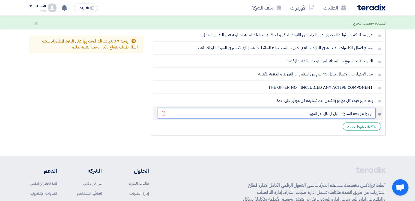
click at [340, 108] on input "نرجوا مراجعه الستوك قبل ارسال امر التورد" at bounding box center [267, 113] width 218 height 10
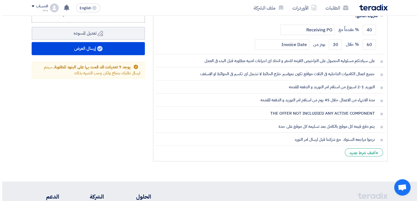
scroll to position [901, 0]
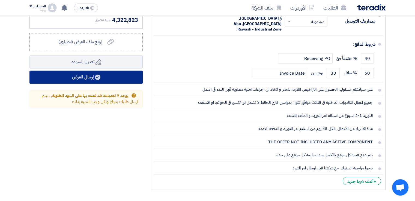
click at [88, 76] on button "إرسال العرض" at bounding box center [85, 77] width 113 height 13
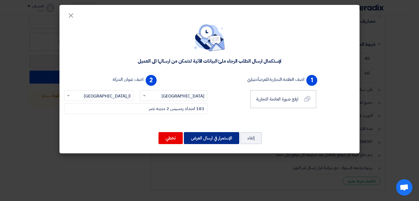
click at [206, 137] on button "الإستمرار في ارسال العرض" at bounding box center [211, 138] width 55 height 12
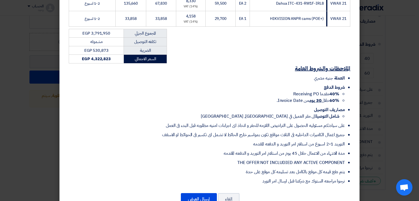
scroll to position [601, 0]
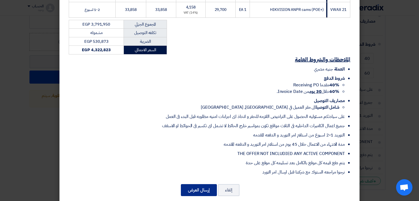
click at [200, 185] on button "إرسال العرض" at bounding box center [199, 191] width 36 height 12
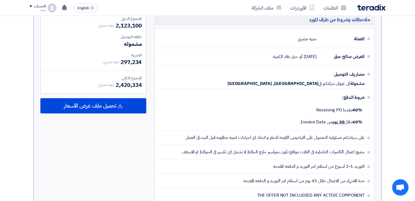
scroll to position [688, 0]
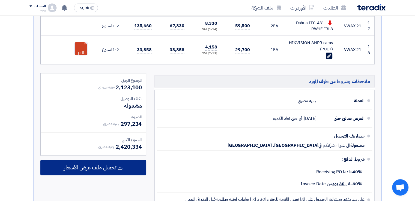
click at [117, 166] on div "تحميل ملف عرض الأسعار" at bounding box center [93, 167] width 106 height 15
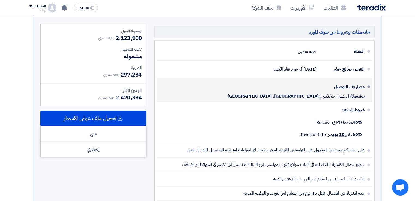
scroll to position [743, 0]
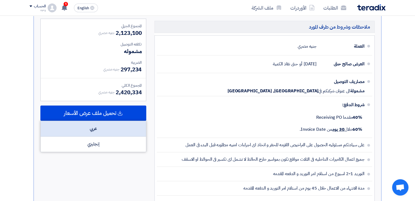
click at [122, 127] on div "عربي" at bounding box center [93, 129] width 105 height 16
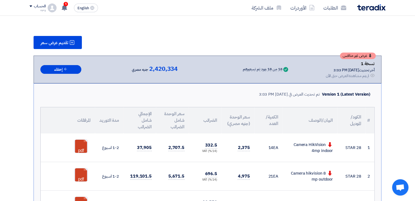
scroll to position [0, 0]
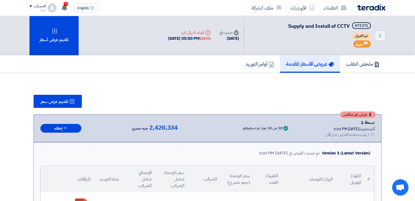
click at [309, 67] on h5 "عروض الأسعار المقدمة" at bounding box center [310, 64] width 48 height 6
click at [31, 7] on span at bounding box center [30, 6] width 3 height 2
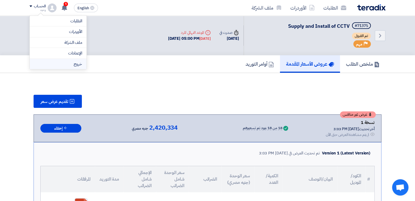
click at [70, 66] on li "خروج" at bounding box center [58, 64] width 57 height 11
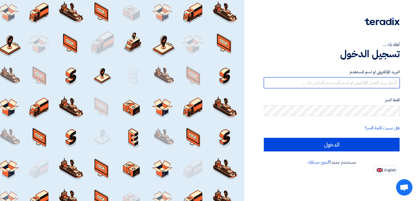
click at [334, 83] on input "text" at bounding box center [332, 83] width 136 height 11
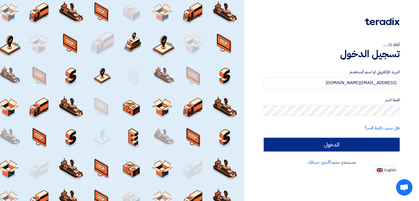
click at [342, 145] on input "الدخول" at bounding box center [332, 145] width 136 height 14
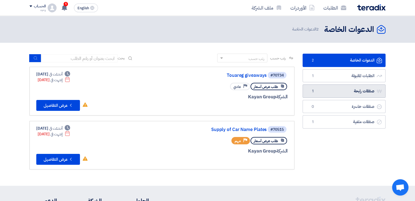
click at [349, 90] on link "صفقات رابحة صفقات رابحة 1" at bounding box center [344, 91] width 83 height 13
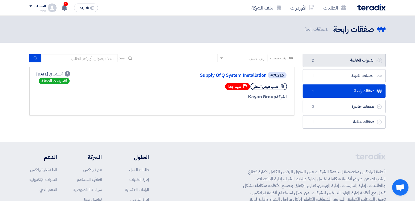
click at [353, 60] on link "الدعوات الخاصة الدعوات الخاصة 2" at bounding box center [344, 60] width 83 height 13
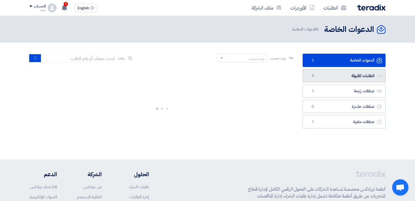
click at [350, 73] on link "الطلبات المقبولة الطلبات المقبولة 1" at bounding box center [344, 75] width 83 height 13
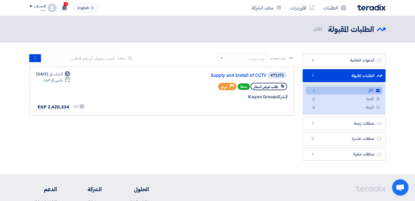
click at [402, 97] on section "الدعوات الخاصة الدعوات الخاصة 2 الطلبات المقبولة الطلبات المقبولة 1 الكل الكل 1…" at bounding box center [207, 109] width 415 height 132
click at [404, 79] on section "الدعوات الخاصة الدعوات الخاصة 2 الطلبات المقبولة الطلبات المقبولة 1 الكل الكل 1…" at bounding box center [207, 109] width 415 height 132
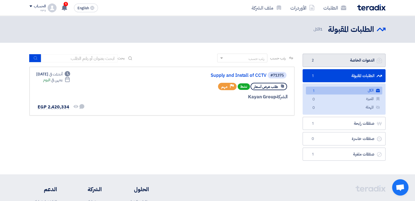
click at [366, 62] on link "الدعوات الخاصة الدعوات الخاصة 2" at bounding box center [344, 60] width 83 height 13
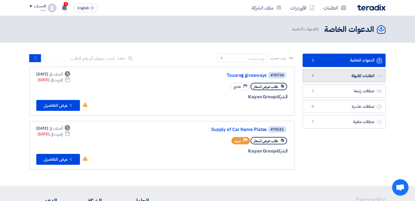
click at [363, 79] on link "الطلبات المقبولة الطلبات المقبولة 1" at bounding box center [344, 75] width 83 height 13
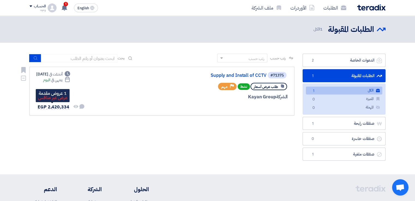
click at [61, 107] on span "EGP 2,420,334" at bounding box center [54, 107] width 32 height 7
click at [249, 139] on div "رتب حسب رتب حسب بحث مجال الطلب مسؤول المشتريات نوع الطلب" at bounding box center [161, 109] width 273 height 110
click at [360, 76] on link "الطلبات المقبولة الطلبات المقبولة 1" at bounding box center [344, 75] width 83 height 13
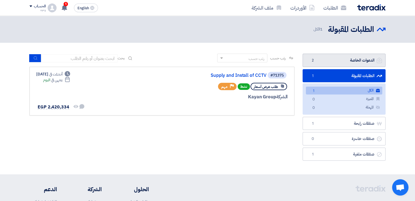
click at [360, 63] on link "الدعوات الخاصة الدعوات الخاصة 2" at bounding box center [344, 60] width 83 height 13
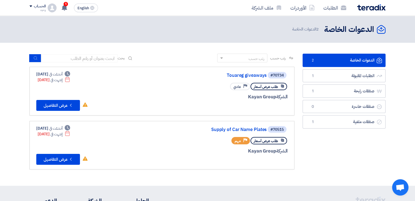
click at [382, 149] on div "الدعوات الخاصة الدعوات الخاصة 2 الطلبات المقبولة الطلبات المقبولة 1 صفقات رابحة…" at bounding box center [344, 114] width 91 height 121
click at [406, 82] on section "الدعوات الخاصة الدعوات الخاصة 2 الطلبات المقبولة الطلبات المقبولة 1 صفقات رابحة…" at bounding box center [207, 114] width 415 height 143
click at [67, 5] on span "1" at bounding box center [66, 4] width 4 height 4
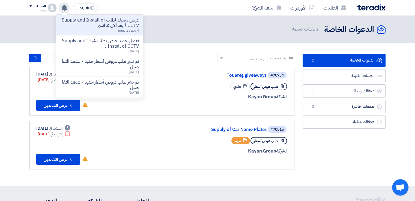
click at [90, 23] on p "عرض سعرك لطلب Supply and Install of CCTV لم يعد الان تنافسي" at bounding box center [100, 22] width 78 height 11
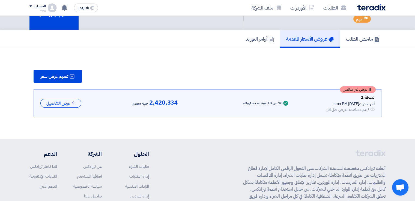
scroll to position [27, 0]
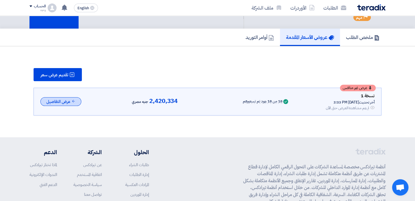
click at [67, 102] on button "عرض التفاصيل" at bounding box center [60, 101] width 41 height 9
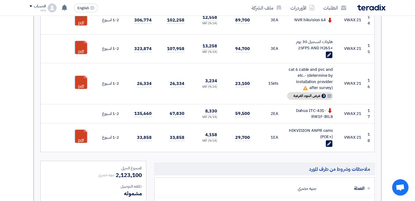
scroll to position [573, 0]
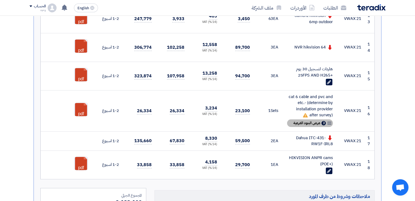
click at [310, 121] on span "عرض البنود الفرعية" at bounding box center [307, 123] width 27 height 4
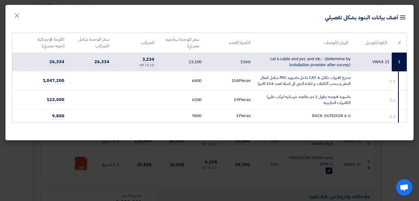
click at [277, 172] on modal-container "Item breakdown أضف بيانات البنود بشكل تفصيلي × # الكود/الموديل البيان/الوصف الك…" at bounding box center [209, 100] width 419 height 201
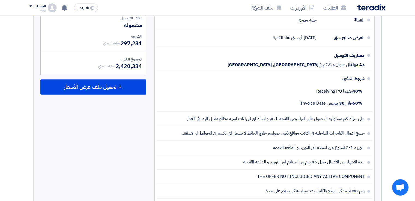
scroll to position [737, 0]
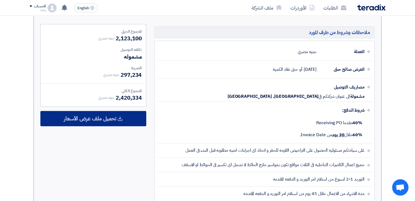
click at [80, 118] on span "تحميل ملف عرض الأسعار" at bounding box center [90, 118] width 52 height 5
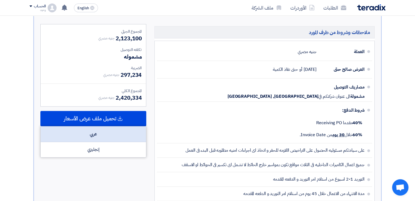
click at [88, 134] on div "عربي" at bounding box center [93, 135] width 105 height 16
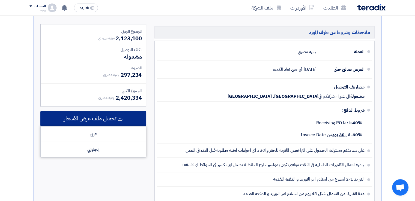
click at [111, 116] on span "تحميل ملف عرض الأسعار" at bounding box center [90, 118] width 52 height 5
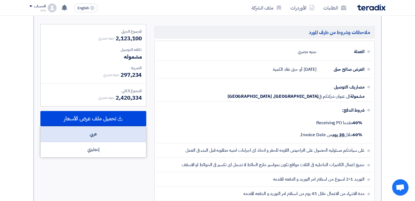
click at [99, 132] on div "عربي" at bounding box center [93, 135] width 105 height 16
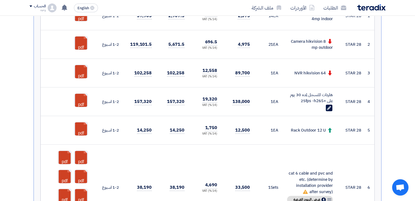
scroll to position [0, 0]
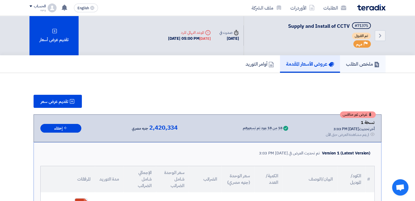
click at [357, 65] on h5 "ملخص الطلب" at bounding box center [363, 64] width 34 height 6
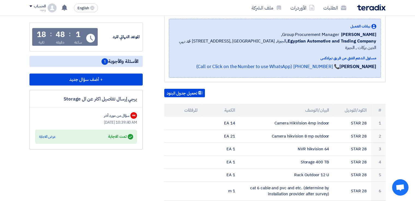
scroll to position [82, 0]
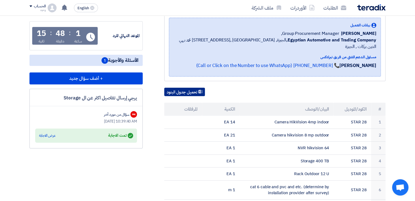
click at [177, 88] on button "تحميل جدول البنود" at bounding box center [184, 92] width 41 height 9
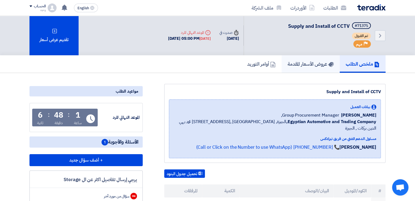
click at [297, 64] on h5 "عروض الأسعار المقدمة" at bounding box center [311, 64] width 46 height 6
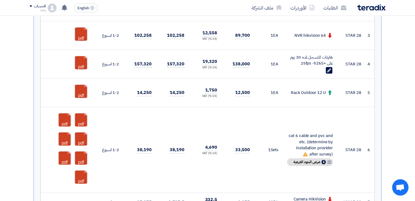
scroll to position [273, 0]
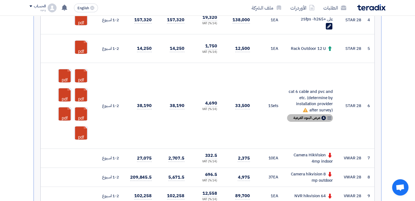
click at [329, 118] on icon "Breakdown" at bounding box center [329, 118] width 5 height 5
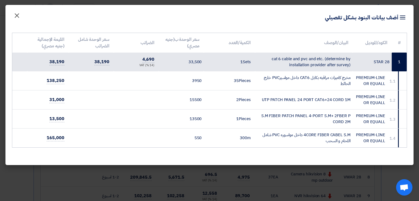
click at [16, 20] on span "×" at bounding box center [17, 15] width 7 height 16
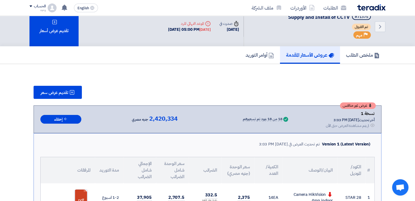
scroll to position [0, 0]
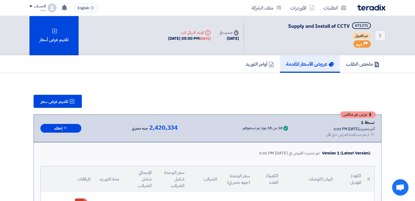
click at [366, 43] on icon "Priority" at bounding box center [366, 44] width 4 height 4
click at [379, 36] on icon "Back" at bounding box center [380, 35] width 7 height 7
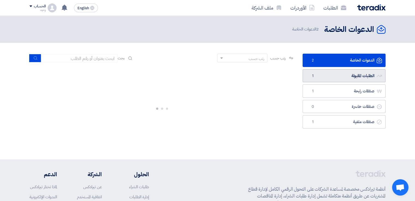
click at [347, 76] on link "الطلبات المقبولة الطلبات المقبولة 1" at bounding box center [344, 75] width 83 height 13
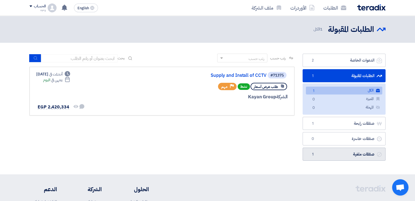
click at [364, 153] on link "صفقات ملغية صفقات ملغية 1" at bounding box center [344, 154] width 83 height 13
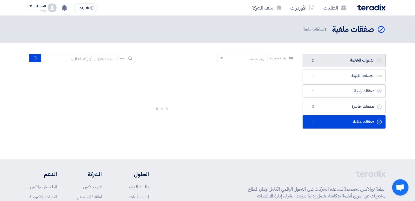
click at [354, 58] on link "الدعوات الخاصة الدعوات الخاصة 2" at bounding box center [344, 60] width 83 height 13
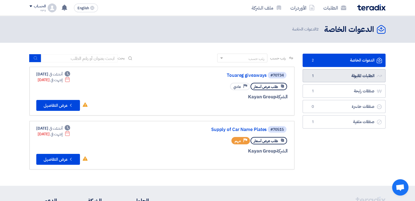
click at [355, 77] on link "الطلبات المقبولة الطلبات المقبولة 1" at bounding box center [344, 75] width 83 height 13
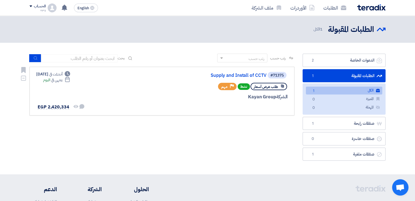
click at [245, 85] on span "نشط" at bounding box center [244, 87] width 12 height 7
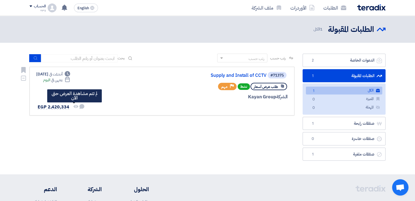
click at [74, 107] on icon "لم تتم مشاهدة العرض حتى الآن" at bounding box center [75, 106] width 5 height 5
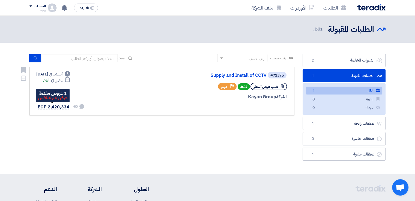
click at [64, 107] on span "EGP 2,420,334" at bounding box center [54, 107] width 32 height 7
click at [63, 106] on span "EGP 2,420,334" at bounding box center [54, 107] width 32 height 7
drag, startPoint x: 72, startPoint y: 121, endPoint x: 64, endPoint y: 108, distance: 14.8
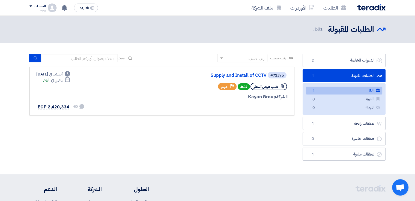
click at [72, 121] on div "رتب حسب رتب حسب بحث مجال الطلب مسؤول المشتريات نوع الطلب" at bounding box center [161, 109] width 273 height 110
click at [63, 106] on span "EGP 2,420,334" at bounding box center [54, 107] width 32 height 7
click at [364, 90] on link "الكل الكل 1" at bounding box center [344, 91] width 76 height 8
click at [265, 87] on span "طلب عرض أسعار" at bounding box center [266, 86] width 24 height 5
click at [234, 87] on icon "Priority" at bounding box center [232, 86] width 4 height 4
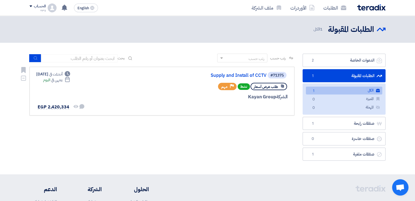
click at [251, 88] on div "طلب عرض أسعار" at bounding box center [269, 86] width 37 height 7
click at [261, 122] on div "رتب حسب رتب حسب بحث مجال الطلب مسؤول المشتريات نوع الطلب" at bounding box center [161, 109] width 273 height 110
click at [260, 100] on div "الشركة Kayan Group" at bounding box center [221, 97] width 131 height 7
click at [267, 86] on span "طلب عرض أسعار" at bounding box center [266, 86] width 24 height 5
click at [277, 74] on div "#71375" at bounding box center [277, 76] width 13 height 4
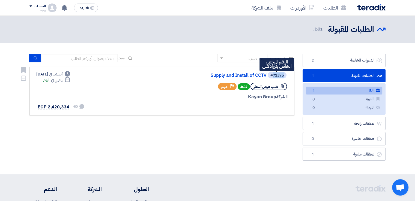
click at [277, 74] on div "#71375" at bounding box center [277, 76] width 13 height 4
click at [253, 147] on div "رتب حسب رتب حسب بحث مجال الطلب مسؤول المشتريات نوع الطلب" at bounding box center [161, 109] width 273 height 110
click at [272, 87] on span "طلب عرض أسعار" at bounding box center [266, 86] width 24 height 5
click at [244, 85] on span "نشط" at bounding box center [244, 87] width 12 height 7
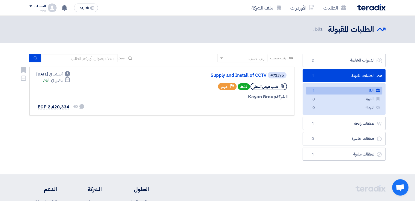
click at [270, 83] on div "طلب عرض أسعار" at bounding box center [269, 86] width 37 height 7
click at [333, 91] on link "الكل الكل 1" at bounding box center [344, 91] width 76 height 8
click at [250, 74] on link "Supply and Install of CCTV" at bounding box center [212, 75] width 109 height 5
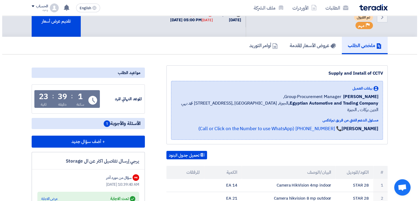
scroll to position [27, 0]
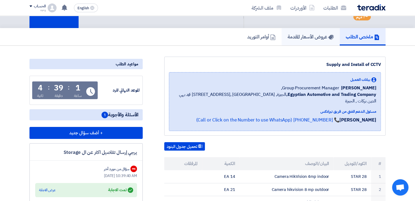
click at [305, 34] on h5 "عروض الأسعار المقدمة" at bounding box center [311, 37] width 46 height 6
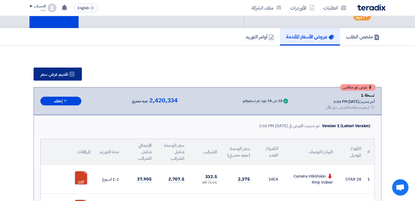
click at [50, 74] on span "تقديم عرض سعر" at bounding box center [55, 74] width 28 height 4
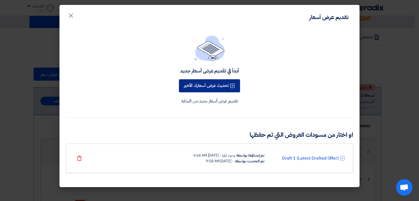
click at [218, 88] on button "تحديث عرض أسعارك الأخير" at bounding box center [209, 85] width 61 height 13
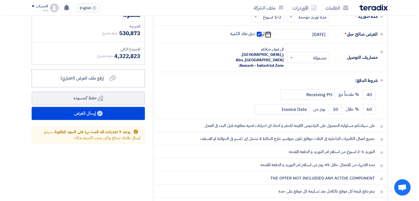
scroll to position [874, 0]
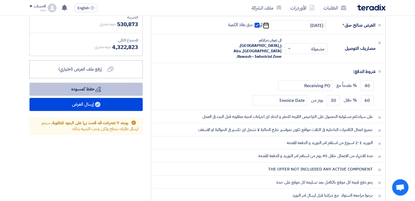
click at [98, 90] on button "Draft حفظ كمسوده" at bounding box center [85, 89] width 113 height 13
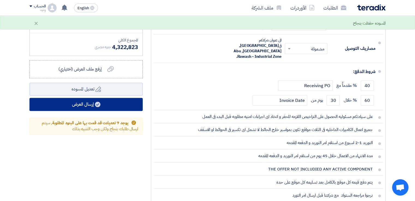
click at [103, 105] on button "إرسال العرض" at bounding box center [85, 104] width 113 height 13
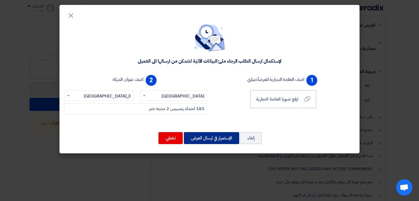
click at [219, 140] on button "الإستمرار في ارسال العرض" at bounding box center [211, 138] width 55 height 12
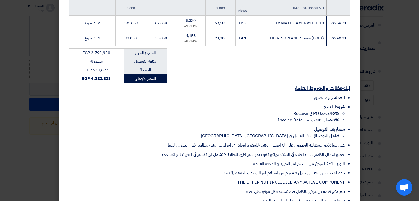
scroll to position [603, 0]
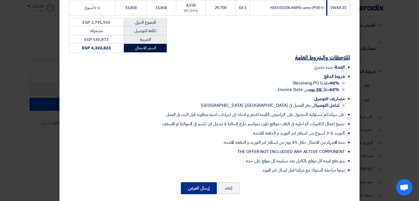
click at [206, 183] on button "إرسال العرض" at bounding box center [199, 189] width 36 height 12
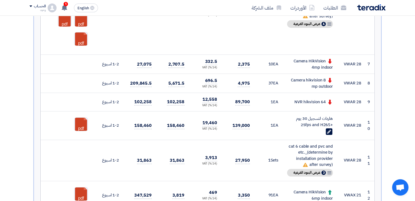
scroll to position [231, 0]
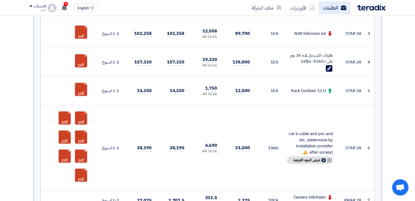
click at [330, 8] on link "الطلبات" at bounding box center [335, 7] width 32 height 13
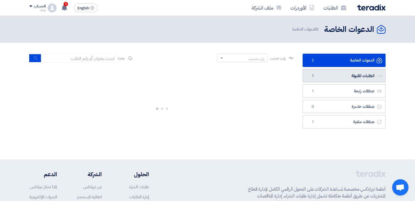
click at [348, 75] on link "الطلبات المقبولة الطلبات المقبولة 1" at bounding box center [344, 75] width 83 height 13
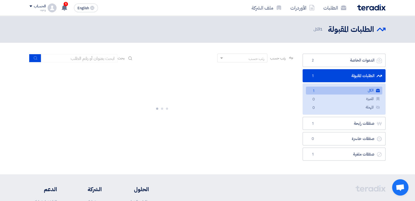
click at [349, 89] on link "الكل الكل 1" at bounding box center [344, 91] width 76 height 8
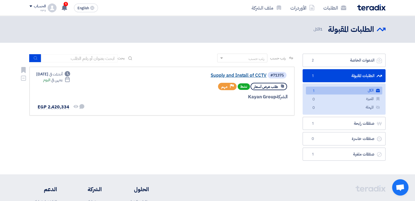
click at [248, 75] on link "Supply and Install of CCTV" at bounding box center [212, 75] width 109 height 5
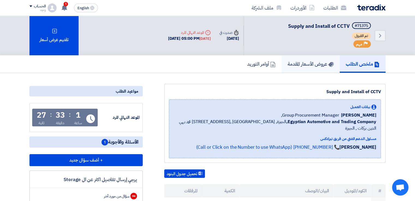
click at [311, 63] on h5 "عروض الأسعار المقدمة" at bounding box center [311, 64] width 46 height 6
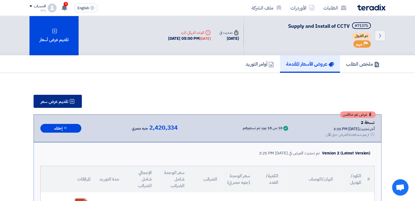
click at [51, 103] on span "تقديم عرض سعر" at bounding box center [55, 102] width 28 height 4
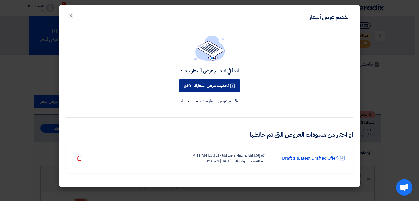
click at [212, 89] on button "تحديث عرض أسعارك الأخير" at bounding box center [209, 85] width 61 height 13
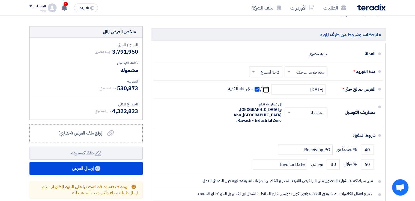
scroll to position [819, 0]
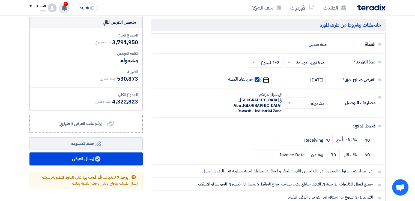
click at [66, 5] on span "1" at bounding box center [66, 4] width 4 height 4
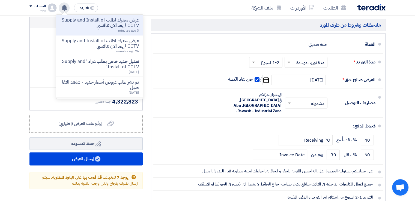
click at [201, 5] on div "الطلبات الأوردرات ملف الشركة" at bounding box center [279, 7] width 214 height 13
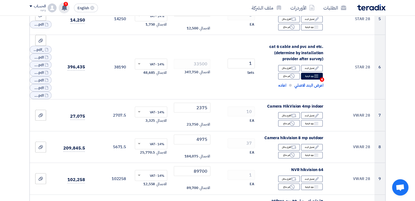
scroll to position [246, 0]
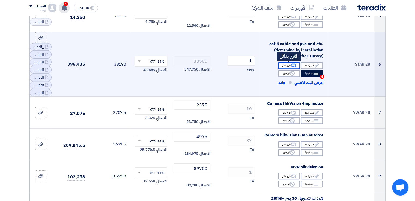
click at [288, 64] on div "Alternative اقترح بدائل" at bounding box center [289, 65] width 22 height 7
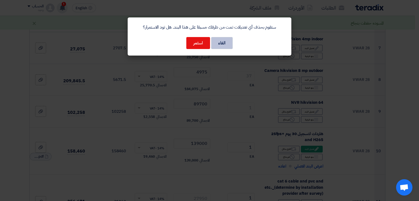
click at [217, 44] on button "الغاء" at bounding box center [222, 43] width 22 height 12
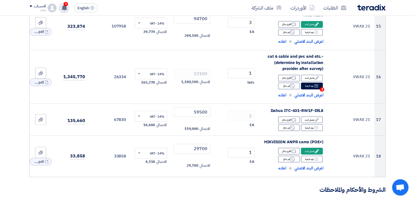
scroll to position [601, 0]
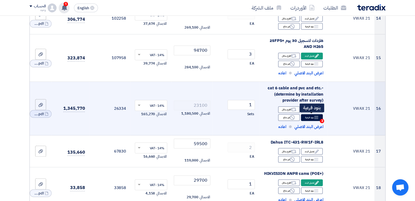
click at [312, 118] on div "Breakdown بنود فرعية 3" at bounding box center [312, 117] width 22 height 7
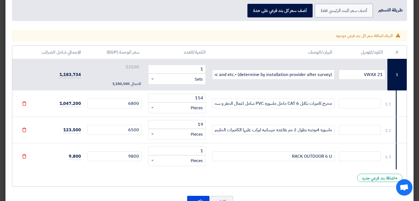
scroll to position [49, 0]
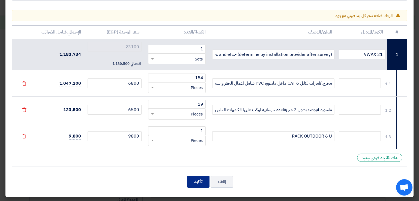
click at [197, 184] on button "تأكيد" at bounding box center [198, 182] width 22 height 12
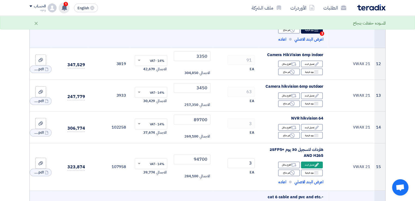
scroll to position [437, 0]
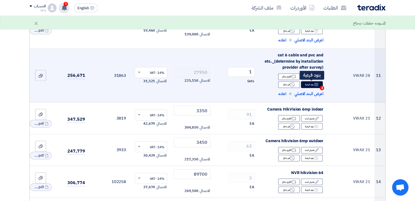
click at [312, 85] on div "Breakdown بنود فرعية 3" at bounding box center [312, 84] width 22 height 7
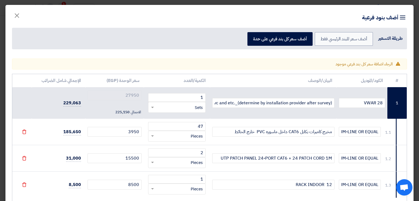
scroll to position [49, 0]
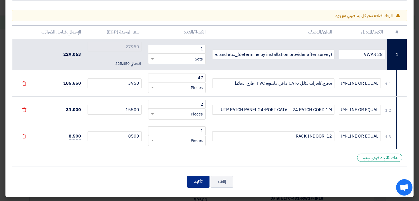
click at [203, 182] on button "تأكيد" at bounding box center [198, 182] width 22 height 12
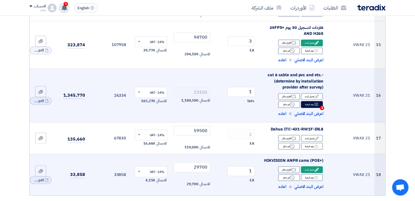
scroll to position [601, 0]
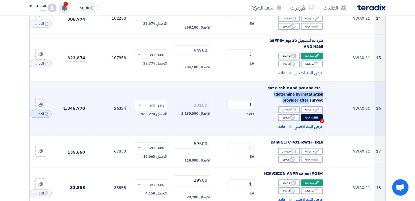
drag, startPoint x: 271, startPoint y: 88, endPoint x: 307, endPoint y: 95, distance: 36.3
click at [303, 94] on span "cat 6 cable and pvc and etc.- (determine by installation provider after survey)" at bounding box center [296, 94] width 56 height 18
click at [325, 102] on td "cat 6 cable and pvc and etc.- (determine by installation provider after survey)…" at bounding box center [293, 109] width 69 height 54
click at [314, 119] on icon "Breakdown" at bounding box center [316, 117] width 5 height 5
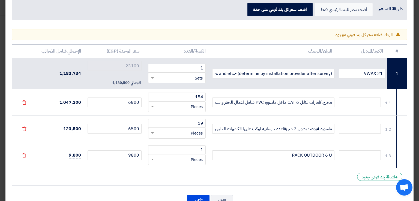
scroll to position [49, 0]
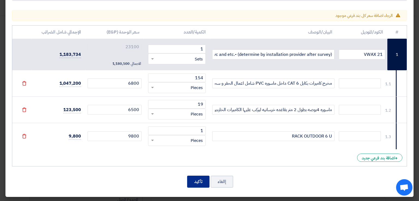
click at [196, 182] on button "تأكيد" at bounding box center [198, 182] width 22 height 12
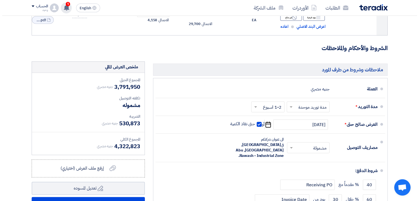
scroll to position [819, 0]
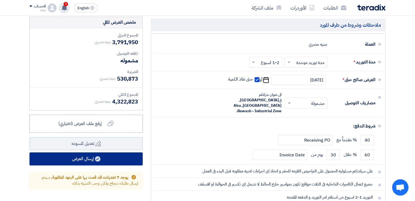
click at [86, 158] on button "إرسال العرض" at bounding box center [85, 159] width 113 height 13
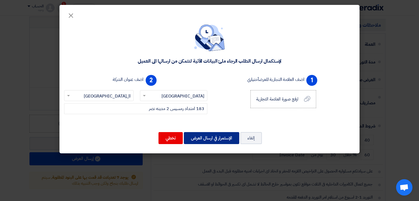
click at [217, 141] on button "الإستمرار في ارسال العرض" at bounding box center [211, 138] width 55 height 12
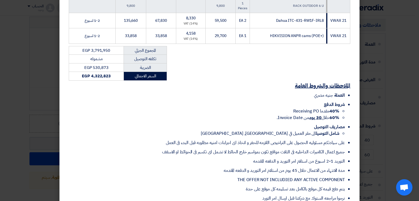
scroll to position [603, 0]
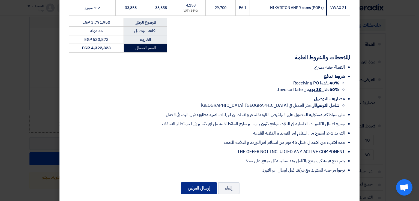
click at [207, 184] on button "إرسال العرض" at bounding box center [199, 189] width 36 height 12
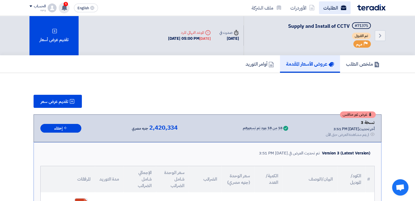
click at [333, 8] on link "الطلبات" at bounding box center [335, 7] width 32 height 13
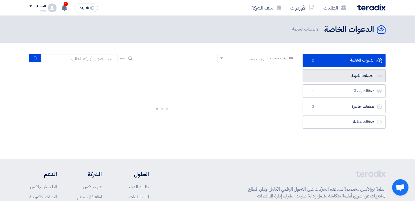
click at [357, 77] on link "الطلبات المقبولة الطلبات المقبولة 1" at bounding box center [344, 75] width 83 height 13
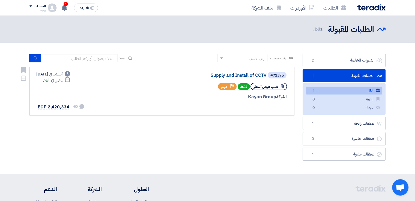
click at [240, 74] on link "Supply and Install of CCTV" at bounding box center [212, 75] width 109 height 5
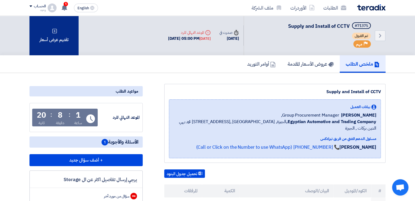
click at [47, 41] on div "تقديم عرض أسعار" at bounding box center [53, 36] width 49 height 40
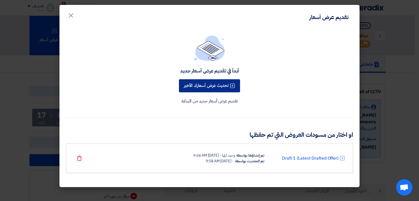
click at [217, 86] on button "تحديث عرض أسعارك الأخير" at bounding box center [209, 85] width 61 height 13
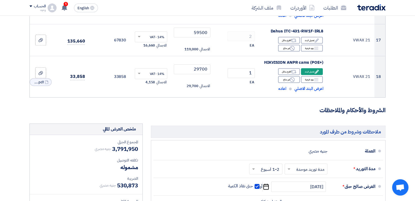
scroll to position [668, 0]
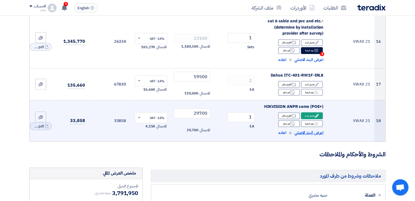
click at [303, 132] on span "اعرض البند الاصلي" at bounding box center [309, 133] width 29 height 6
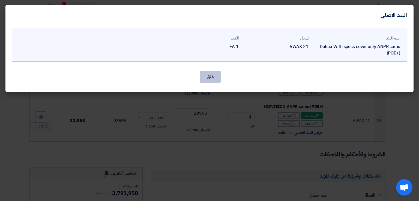
click at [206, 76] on button "غلق" at bounding box center [210, 77] width 21 height 12
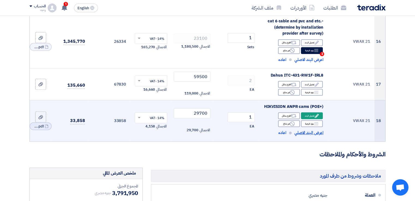
click at [305, 134] on span "اعرض البند الاصلي" at bounding box center [309, 133] width 29 height 6
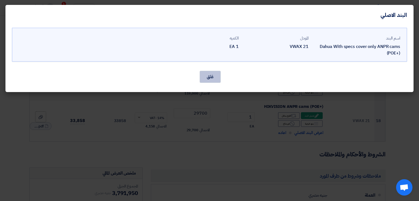
click at [212, 81] on button "غلق" at bounding box center [210, 77] width 21 height 12
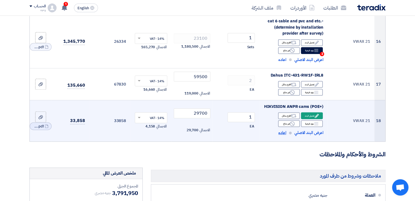
click at [283, 131] on span "اعاده" at bounding box center [282, 133] width 8 height 6
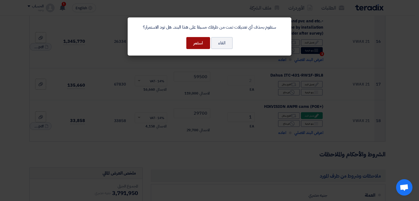
click at [201, 44] on button "استمر" at bounding box center [198, 43] width 24 height 12
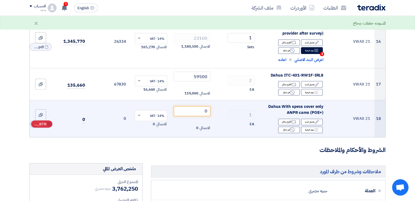
click at [49, 124] on use at bounding box center [49, 124] width 4 height 4
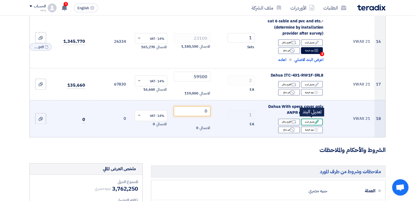
click at [310, 122] on div "Edit تعديل البند" at bounding box center [312, 122] width 22 height 7
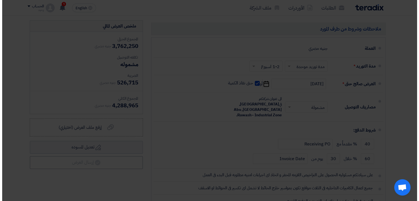
scroll to position [573, 0]
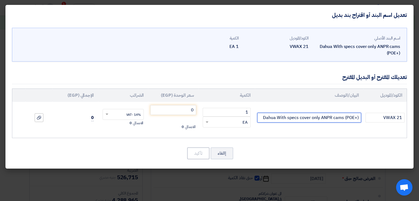
drag, startPoint x: 277, startPoint y: 119, endPoint x: 360, endPoint y: 119, distance: 83.0
click at [360, 119] on input "Dahua With specs cover only ANPR cams (POE+)" at bounding box center [309, 118] width 104 height 10
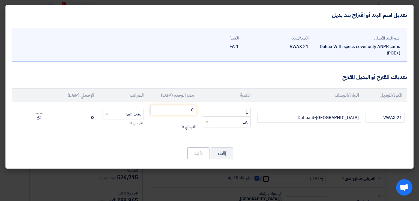
click at [313, 155] on div "إالغاء تأكيد" at bounding box center [209, 153] width 395 height 13
click at [187, 112] on input "0" at bounding box center [173, 110] width 46 height 10
click at [195, 152] on button "تأكيد" at bounding box center [198, 154] width 22 height 12
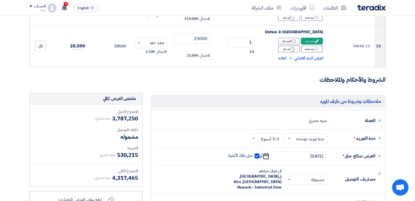
scroll to position [715, 0]
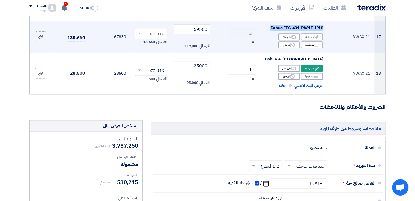
drag, startPoint x: 325, startPoint y: 27, endPoint x: 269, endPoint y: 27, distance: 56.2
click at [269, 27] on td "Dahua ITC-431-RW1F-IRL8 Edit تعديل البند Alternative اقترح بدائل Breakdown بنود…" at bounding box center [293, 37] width 69 height 32
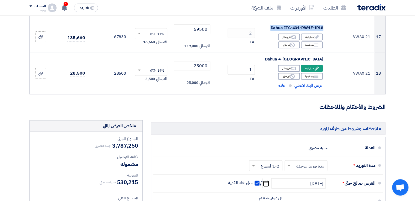
drag, startPoint x: 278, startPoint y: 26, endPoint x: 402, endPoint y: 62, distance: 129.5
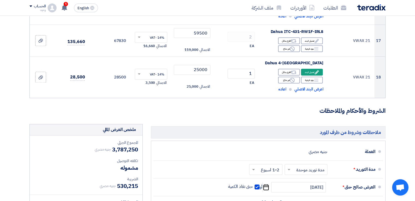
scroll to position [683, 0]
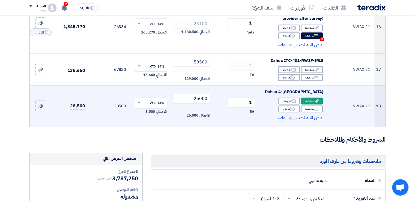
click at [326, 92] on td "Dahua 4-[GEOGRAPHIC_DATA] Edit تعديل البند Alternative اقترح بدائل Breakdown Re…" at bounding box center [293, 106] width 69 height 42
drag, startPoint x: 309, startPoint y: 90, endPoint x: 264, endPoint y: 95, distance: 45.1
click at [264, 95] on td "Dahua 4-[GEOGRAPHIC_DATA] Edit تعديل البند Alternative اقترح بدائل Breakdown Re…" at bounding box center [293, 106] width 69 height 42
click at [295, 89] on div "Dahua 4-[GEOGRAPHIC_DATA]" at bounding box center [294, 92] width 60 height 6
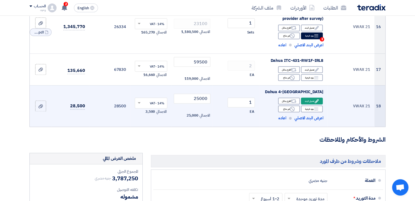
click at [295, 89] on div "Dahua 4-[GEOGRAPHIC_DATA]" at bounding box center [294, 92] width 60 height 6
click at [310, 100] on div "Edit تعديل البند" at bounding box center [312, 101] width 22 height 7
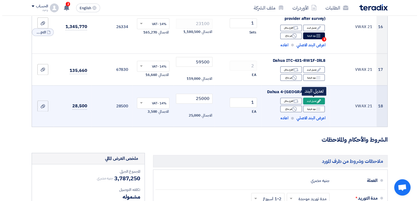
scroll to position [540, 0]
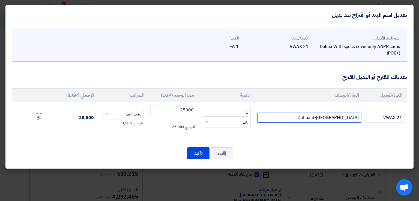
drag, startPoint x: 313, startPoint y: 117, endPoint x: 321, endPoint y: 115, distance: 8.2
click at [321, 115] on input "Dahua 4-[GEOGRAPHIC_DATA]" at bounding box center [309, 118] width 104 height 10
click at [324, 119] on input "Dahua 4-[GEOGRAPHIC_DATA]" at bounding box center [309, 118] width 104 height 10
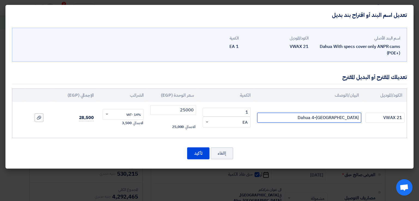
click at [324, 119] on input "Dahua 4-[GEOGRAPHIC_DATA]" at bounding box center [309, 118] width 104 height 10
click at [338, 117] on input "4-[GEOGRAPHIC_DATA]" at bounding box center [309, 118] width 104 height 10
drag, startPoint x: 334, startPoint y: 117, endPoint x: 357, endPoint y: 118, distance: 23.2
click at [357, 118] on input "4-[GEOGRAPHIC_DATA]" at bounding box center [309, 118] width 104 height 10
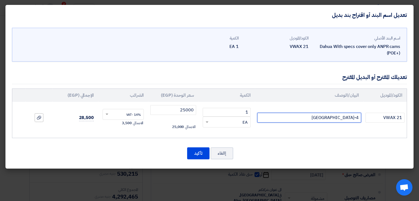
click at [357, 118] on input "4-[GEOGRAPHIC_DATA]" at bounding box center [309, 118] width 104 height 10
click at [339, 119] on input "Dahua PORT NVR" at bounding box center [309, 118] width 104 height 10
click at [346, 119] on input "PORT NVR" at bounding box center [309, 118] width 104 height 10
click at [353, 119] on input "NVR" at bounding box center [309, 118] width 104 height 10
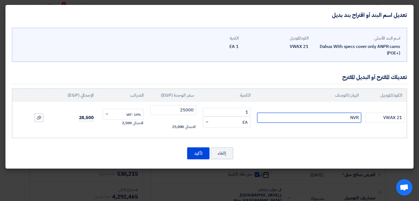
click at [353, 119] on input "NVR" at bounding box center [309, 118] width 104 height 10
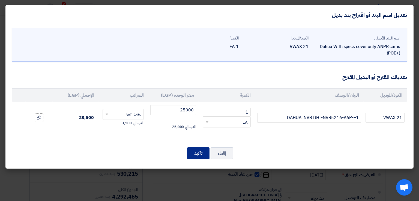
click at [197, 153] on button "تأكيد" at bounding box center [198, 154] width 22 height 12
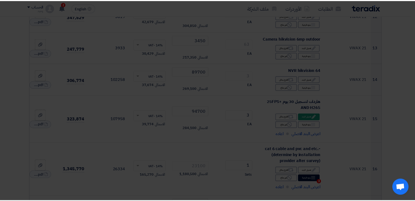
scroll to position [683, 0]
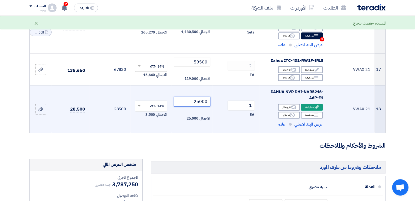
click at [204, 102] on input "25000" at bounding box center [192, 102] width 37 height 10
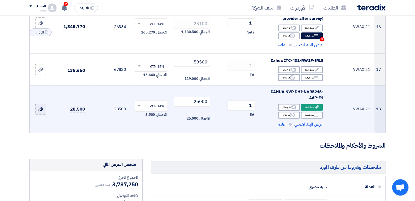
click at [37, 109] on label at bounding box center [40, 109] width 11 height 11
click at [0, 0] on input "file" at bounding box center [0, 0] width 0 height 0
click at [201, 101] on input "25000" at bounding box center [192, 102] width 37 height 10
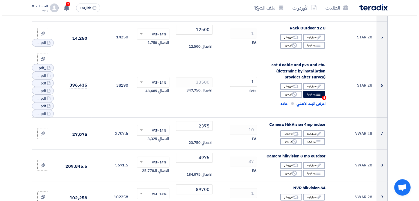
scroll to position [164, 0]
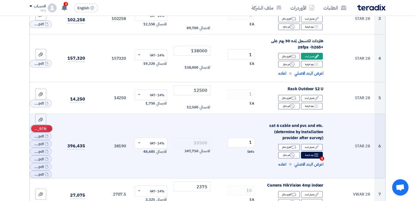
click at [50, 128] on icon "Cancel" at bounding box center [49, 129] width 4 height 4
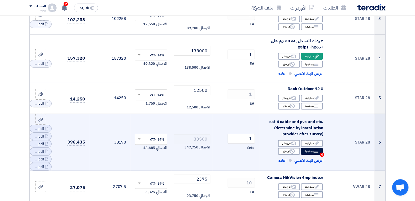
click at [0, 0] on icon "Cancel" at bounding box center [0, 0] width 0 height 0
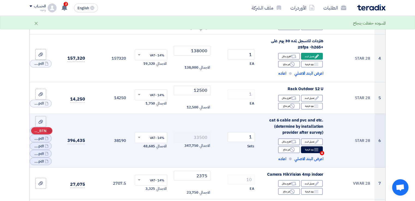
click at [50, 132] on icon "Cancel" at bounding box center [49, 131] width 4 height 4
click at [0, 0] on div "Cancel RFQ_STEP1.ITEMS_DELETE_BTN" at bounding box center [0, 0] width 0 height 0
click at [49, 138] on use at bounding box center [49, 139] width 4 height 4
click at [48, 143] on icon "Cancel" at bounding box center [49, 143] width 4 height 4
click at [49, 146] on icon "Cancel" at bounding box center [49, 146] width 4 height 4
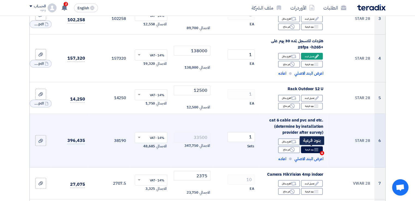
click at [310, 151] on div "Breakdown بنود فرعية 4" at bounding box center [312, 150] width 22 height 7
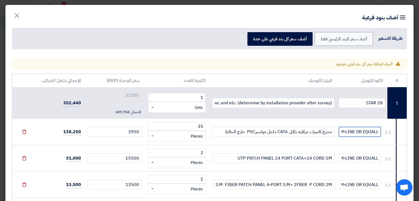
scroll to position [0, 0]
drag, startPoint x: 343, startPoint y: 134, endPoint x: 377, endPoint y: 132, distance: 33.9
click at [377, 132] on input "PREMIUM-LINE OR EQUALL" at bounding box center [360, 132] width 42 height 10
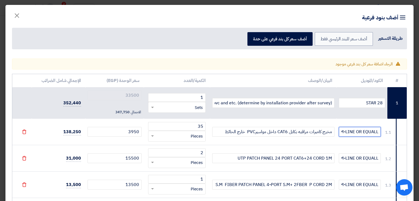
click at [377, 132] on input "PREMIUM-LINE OR EQUALL" at bounding box center [360, 132] width 42 height 10
click at [367, 157] on input "PREMIUM-LINE OR EQUALL" at bounding box center [360, 159] width 42 height 10
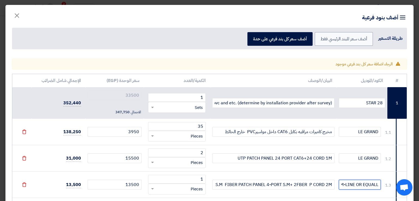
click at [369, 186] on input "PREMIUM-LINE OR EQUALL" at bounding box center [360, 185] width 42 height 10
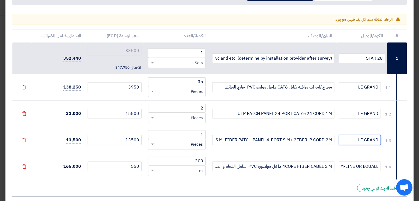
scroll to position [75, 0]
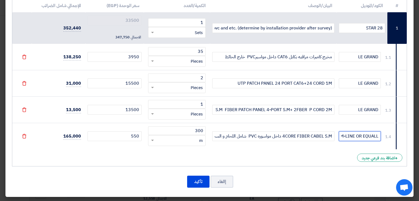
click at [351, 133] on input "PREMIUM-LINE OR EQUALL" at bounding box center [360, 137] width 42 height 10
click at [285, 153] on div "# الكود/الموديل البيان/الوصف الكمية/العدد سعر الوحدة (EGP) الإجمالي شامل الضرائ…" at bounding box center [209, 83] width 395 height 168
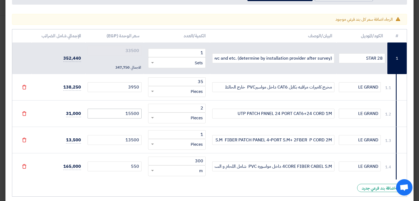
scroll to position [55, 0]
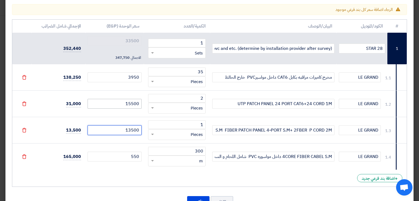
click at [133, 130] on input "13500" at bounding box center [115, 131] width 54 height 10
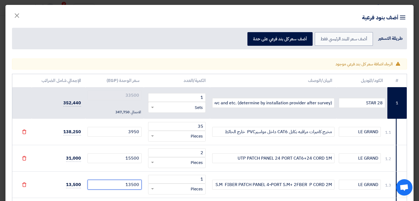
scroll to position [27, 0]
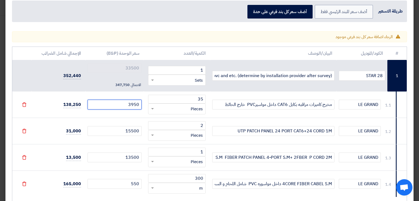
drag, startPoint x: 135, startPoint y: 105, endPoint x: 132, endPoint y: 105, distance: 3.0
click at [132, 105] on input "3950" at bounding box center [115, 105] width 54 height 10
click at [134, 104] on input "3950" at bounding box center [115, 105] width 54 height 10
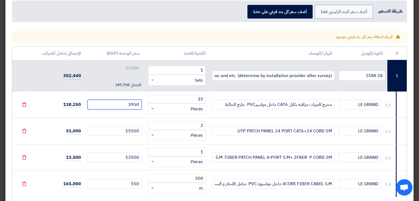
click at [134, 104] on input "3950" at bounding box center [115, 105] width 54 height 10
click at [123, 130] on input "15500" at bounding box center [115, 131] width 54 height 10
click at [128, 143] on td "15500" at bounding box center [114, 131] width 58 height 26
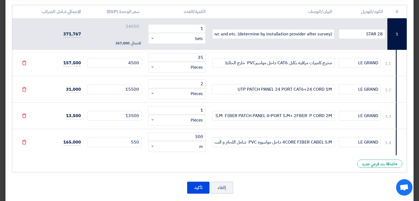
scroll to position [75, 0]
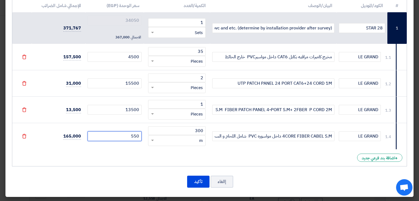
drag, startPoint x: 137, startPoint y: 135, endPoint x: 130, endPoint y: 136, distance: 7.1
click at [130, 136] on input "550" at bounding box center [115, 137] width 54 height 10
click at [141, 155] on div "# الكود/الموديل البيان/الوصف الكمية/العدد سعر الوحدة (EGP) الإجمالي شامل الضرائ…" at bounding box center [209, 83] width 395 height 168
click at [132, 109] on input "13500" at bounding box center [115, 110] width 54 height 10
click at [199, 182] on button "تأكيد" at bounding box center [198, 182] width 22 height 12
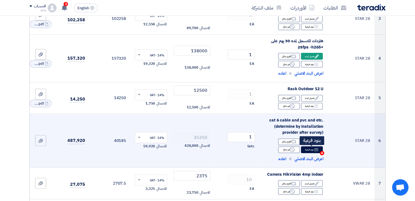
click at [316, 150] on use at bounding box center [317, 150] width 4 height 3
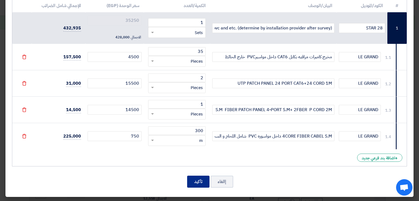
click at [200, 185] on button "تأكيد" at bounding box center [198, 182] width 22 height 12
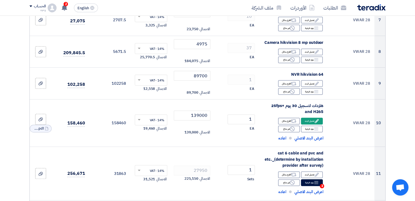
scroll to position [355, 0]
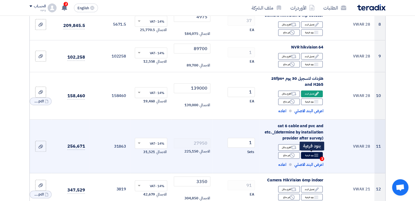
click at [314, 156] on icon "Breakdown" at bounding box center [316, 155] width 5 height 5
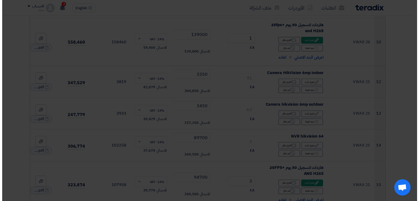
scroll to position [301, 0]
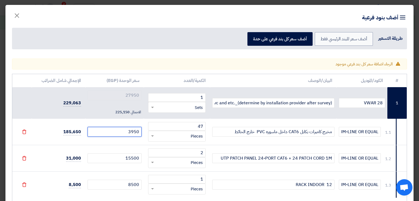
click at [139, 132] on input "3950" at bounding box center [115, 132] width 54 height 10
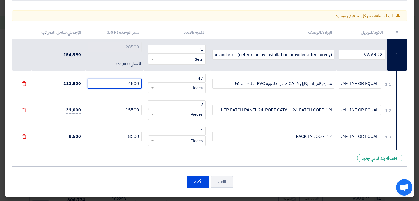
scroll to position [49, 0]
click at [145, 155] on div "# الكود/الموديل البيان/الوصف الكمية/العدد سعر الوحدة (EGP) الإجمالي شامل الضرائ…" at bounding box center [209, 95] width 395 height 141
click at [203, 180] on button "تأكيد" at bounding box center [198, 182] width 22 height 12
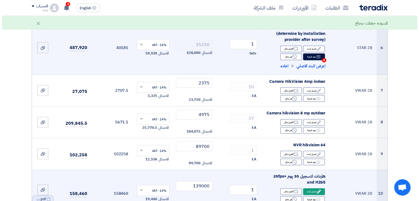
scroll to position [246, 0]
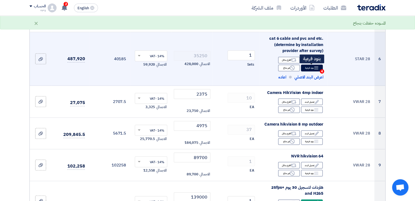
click at [310, 68] on div "Breakdown بنود فرعية 4" at bounding box center [312, 68] width 22 height 7
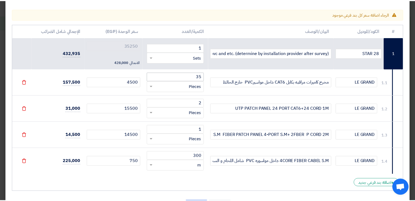
scroll to position [75, 0]
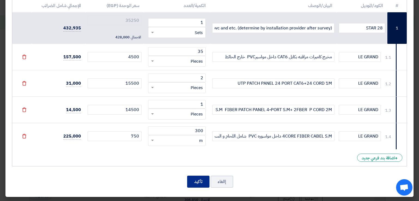
click at [198, 184] on button "تأكيد" at bounding box center [198, 182] width 22 height 12
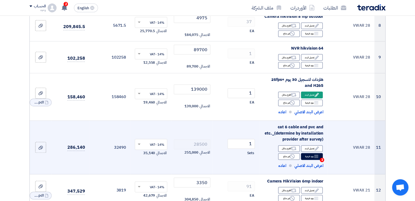
scroll to position [355, 0]
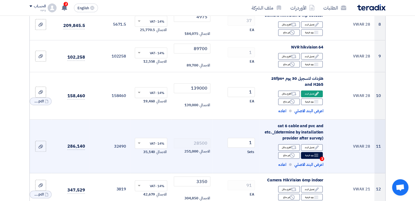
click at [315, 159] on div "Edit تعديل البند Alternative اقترح بدائل Breakdown بنود فرعية 3 Reject" at bounding box center [294, 152] width 60 height 16
click at [313, 158] on div "Breakdown بنود فرعية 3" at bounding box center [312, 155] width 22 height 7
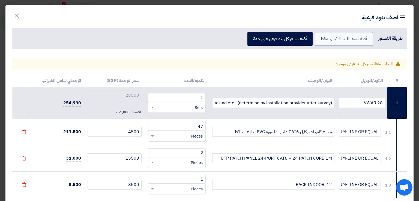
scroll to position [27, 0]
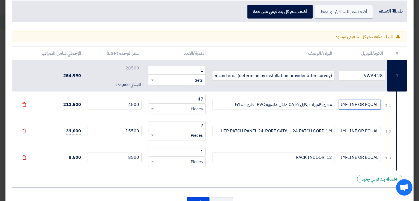
click at [366, 103] on input "PREMIUM-LINE OR EQUAL" at bounding box center [360, 105] width 42 height 10
click at [359, 135] on input "PREMIUM-LINE OR EQUAL" at bounding box center [360, 131] width 42 height 10
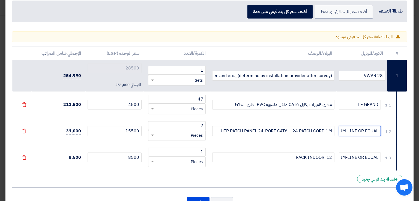
click at [359, 135] on input "PREMIUM-LINE OR EQUAL" at bounding box center [360, 131] width 42 height 10
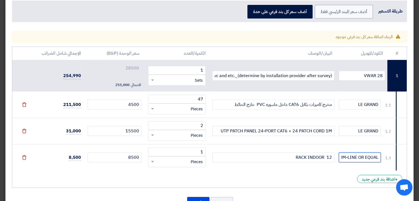
click at [360, 155] on input "PREMIUM-LINE OR EQUAL" at bounding box center [360, 158] width 42 height 10
click at [318, 177] on div "# الكود/الموديل البيان/الوصف الكمية/العدد سعر الوحدة (EGP) الإجمالي شامل الضرائ…" at bounding box center [209, 117] width 395 height 141
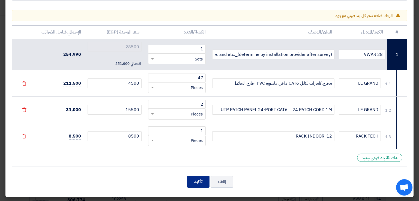
click at [200, 183] on button "تأكيد" at bounding box center [198, 182] width 22 height 12
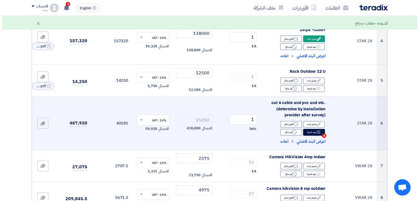
scroll to position [218, 0]
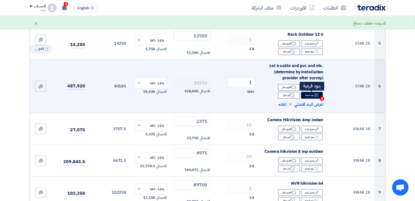
click at [310, 96] on div "Breakdown بنود فرعية 4" at bounding box center [312, 95] width 22 height 7
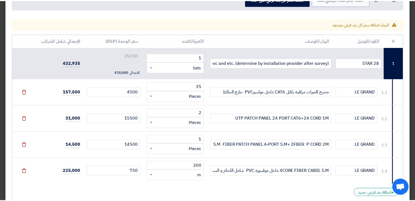
scroll to position [75, 0]
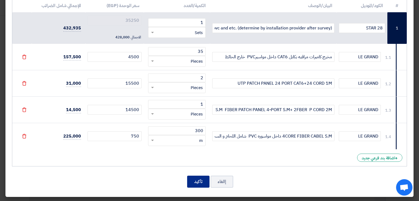
click at [203, 183] on button "تأكيد" at bounding box center [198, 182] width 22 height 12
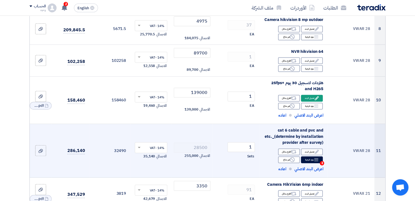
scroll to position [382, 0]
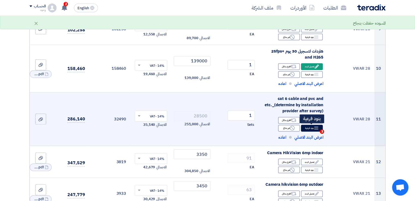
click at [313, 129] on div "Breakdown بنود فرعية 3" at bounding box center [312, 128] width 22 height 7
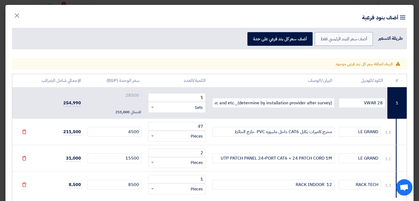
scroll to position [49, 0]
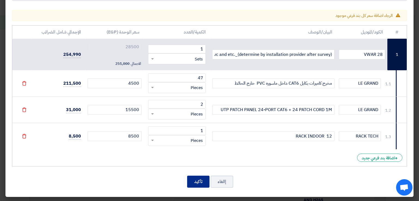
click at [200, 182] on button "تأكيد" at bounding box center [198, 182] width 22 height 12
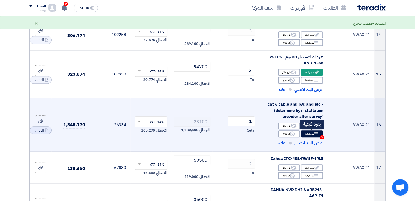
click at [315, 136] on icon "Breakdown" at bounding box center [316, 134] width 5 height 5
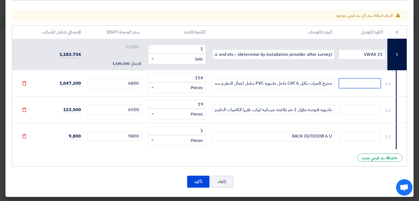
click at [352, 84] on input "text" at bounding box center [360, 84] width 42 height 10
click at [347, 111] on input "text" at bounding box center [360, 110] width 42 height 10
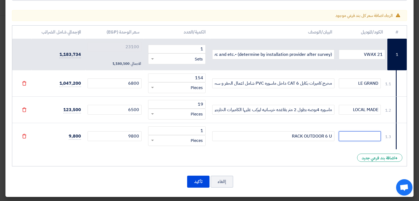
click at [351, 134] on input "text" at bounding box center [360, 137] width 42 height 10
click at [284, 150] on div "# الكود/الموديل البيان/الوصف الكمية/العدد سعر الوحدة (EGP) الإجمالي شامل الضرائ…" at bounding box center [209, 95] width 395 height 141
click at [244, 160] on div "# الكود/الموديل البيان/الوصف الكمية/العدد سعر الوحدة (EGP) الإجمالي شامل الضرائ…" at bounding box center [209, 95] width 395 height 141
click at [202, 185] on button "تأكيد" at bounding box center [198, 182] width 22 height 12
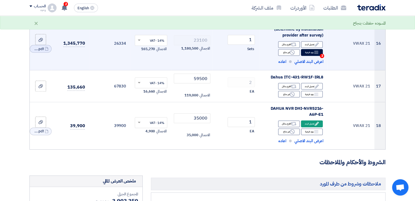
scroll to position [655, 0]
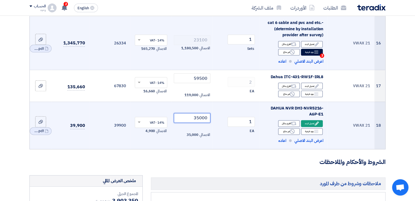
click at [195, 115] on input "35000" at bounding box center [192, 118] width 37 height 10
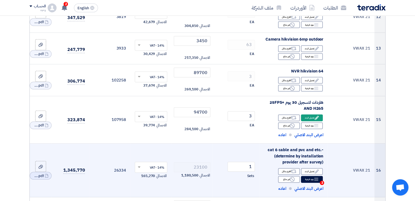
scroll to position [628, 0]
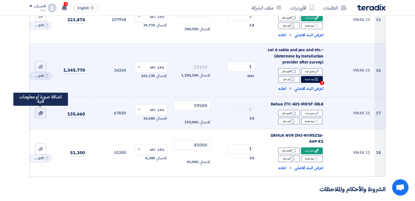
click at [42, 112] on icon at bounding box center [40, 113] width 4 height 4
click at [0, 0] on input "file" at bounding box center [0, 0] width 0 height 0
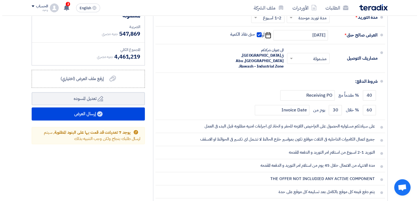
scroll to position [819, 0]
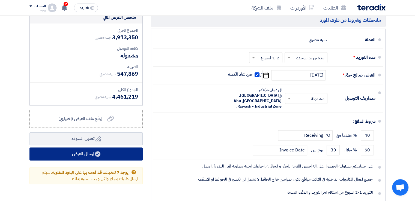
click at [88, 154] on button "إرسال العرض" at bounding box center [85, 154] width 113 height 13
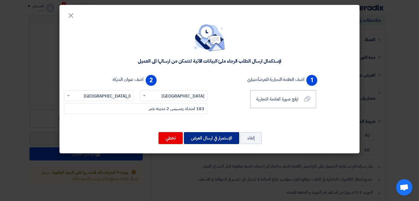
click at [219, 141] on button "الإستمرار في ارسال العرض" at bounding box center [211, 138] width 55 height 12
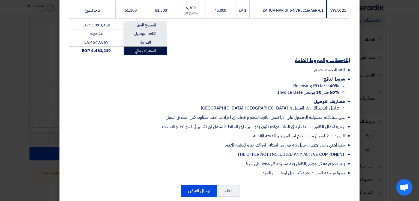
scroll to position [554, 0]
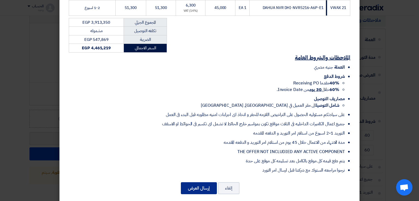
click at [204, 183] on button "إرسال العرض" at bounding box center [199, 189] width 36 height 12
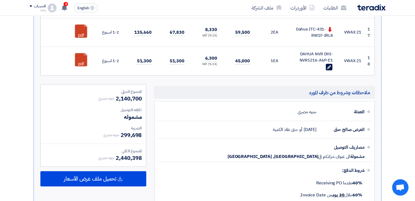
scroll to position [673, 0]
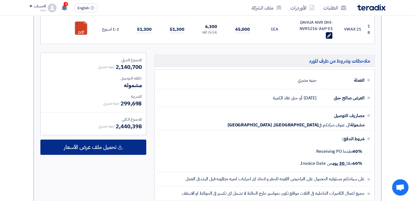
click at [100, 145] on span "تحميل ملف عرض الأسعار" at bounding box center [90, 147] width 52 height 5
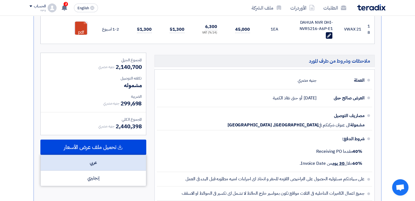
click at [102, 162] on div "عربي" at bounding box center [93, 163] width 105 height 16
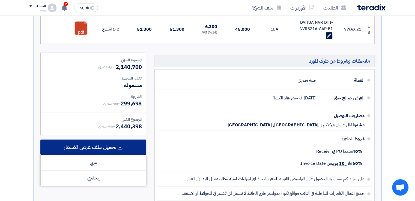
click at [108, 146] on span "تحميل ملف عرض الأسعار" at bounding box center [90, 147] width 52 height 5
click at [119, 145] on icon at bounding box center [119, 147] width 5 height 5
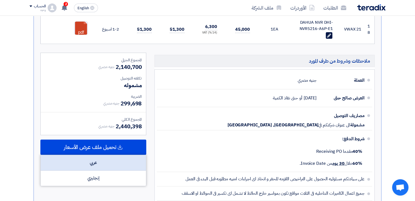
click at [104, 162] on div "عربي" at bounding box center [93, 163] width 105 height 16
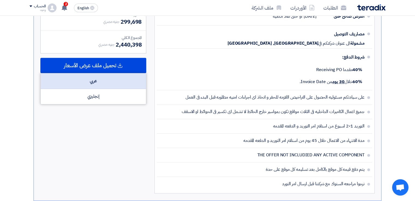
scroll to position [946, 0]
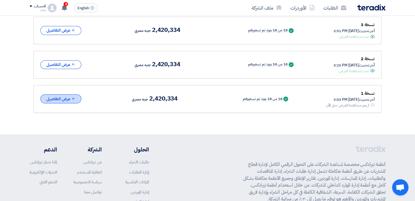
click at [66, 94] on button "عرض التفاصيل" at bounding box center [60, 98] width 41 height 9
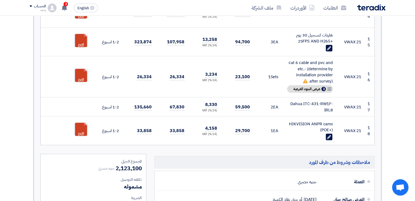
scroll to position [1520, 0]
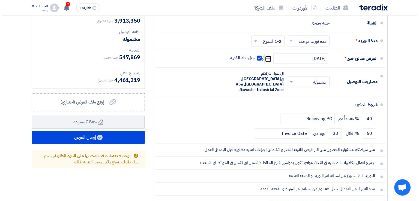
scroll to position [874, 0]
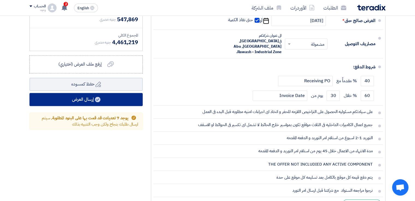
click at [82, 99] on button "إرسال العرض" at bounding box center [85, 99] width 113 height 13
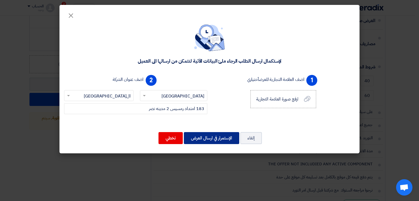
click at [207, 135] on button "الإستمرار في ارسال العرض" at bounding box center [211, 138] width 55 height 12
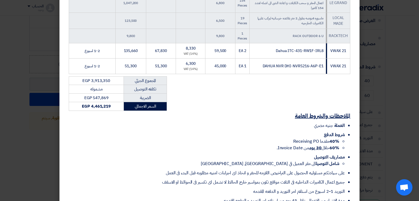
scroll to position [554, 0]
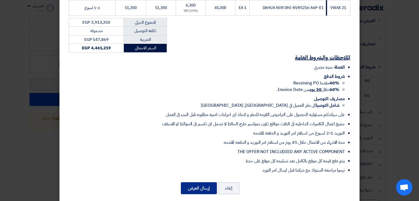
click at [202, 183] on button "إرسال العرض" at bounding box center [199, 189] width 36 height 12
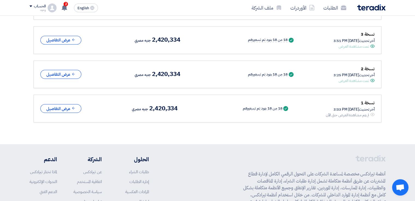
scroll to position [926, 0]
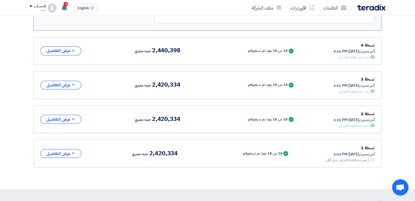
click at [284, 83] on div "Success 18 من 18 بنود تم تسعيرهم" at bounding box center [259, 85] width 71 height 6
click at [289, 83] on icon "Success" at bounding box center [291, 85] width 5 height 5
click at [276, 118] on div "18 من 18 بنود تم تسعيرهم" at bounding box center [268, 119] width 40 height 4
click at [289, 117] on icon "Success" at bounding box center [291, 119] width 5 height 5
click at [274, 144] on div "نسخة 1 أخر تحديث [DATE] 3:03 PM Offer is Seen لم يتم مشاهدة العرض حتى الآن Succ…" at bounding box center [207, 153] width 334 height 19
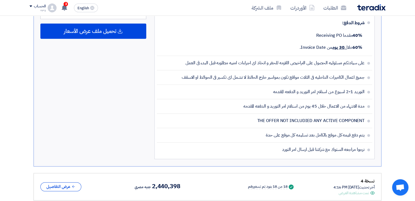
scroll to position [789, 0]
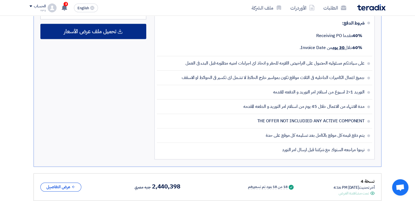
click at [98, 32] on span "تحميل ملف عرض الأسعار" at bounding box center [90, 31] width 52 height 5
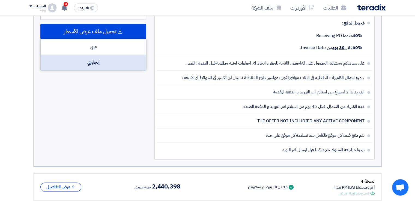
click at [88, 60] on div "إنجليزي" at bounding box center [93, 62] width 105 height 15
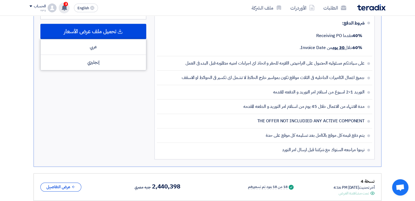
click at [68, 5] on div "3 عرض سعرك لطلب Supply and Install of CCTV لم يعد الان تنافسي Just now تم مشاهد…" at bounding box center [64, 7] width 11 height 11
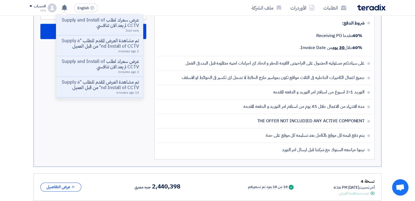
click at [109, 150] on div "المجموع الجزئي جنيه مصري 2,140,700 تكلفه التوصيل مشموله الضريبة" at bounding box center [93, 50] width 114 height 226
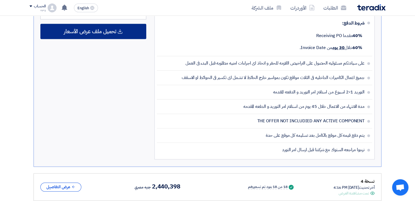
click at [100, 29] on span "تحميل ملف عرض الأسعار" at bounding box center [90, 31] width 52 height 5
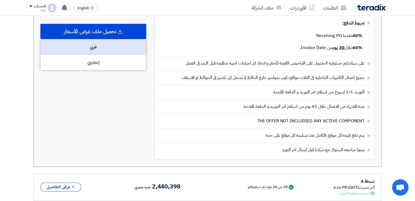
click at [111, 43] on div "عربي" at bounding box center [93, 47] width 105 height 16
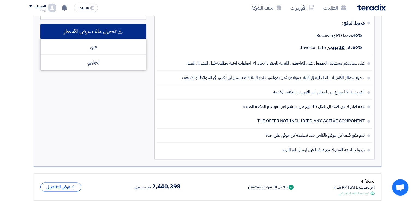
click at [122, 30] on use at bounding box center [120, 31] width 5 height 5
click at [118, 29] on icon at bounding box center [119, 31] width 5 height 5
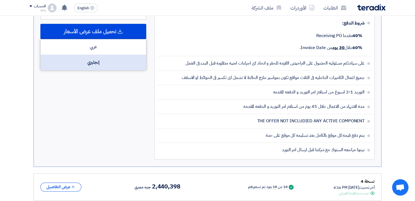
click at [95, 58] on div "إنجليزي" at bounding box center [93, 62] width 105 height 15
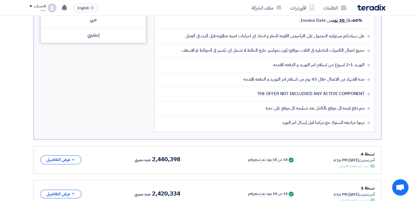
scroll to position [707, 0]
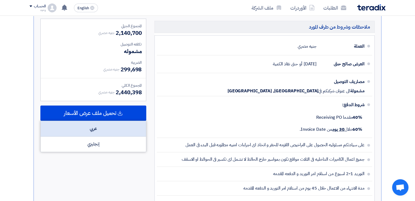
click at [96, 127] on div "عربي" at bounding box center [93, 129] width 105 height 16
click at [93, 126] on div "عربي" at bounding box center [93, 129] width 105 height 16
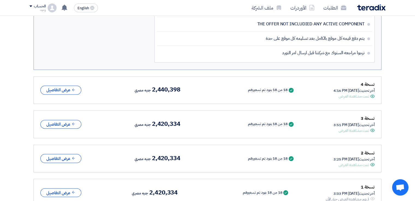
scroll to position [764, 0]
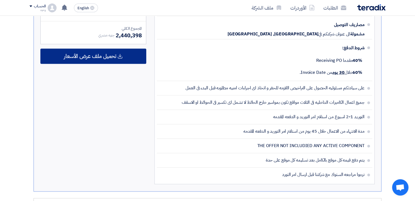
click at [79, 54] on span "تحميل ملف عرض الأسعار" at bounding box center [90, 56] width 52 height 5
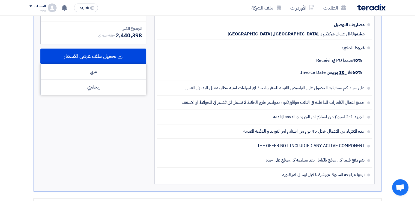
click at [96, 111] on div "المجموع الجزئي جنيه مصري 2,140,700 تكلفه التوصيل مشموله الضريبة" at bounding box center [93, 75] width 114 height 226
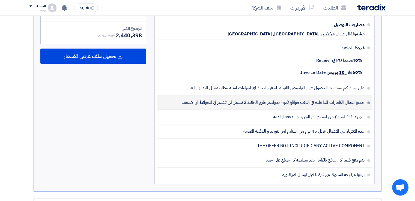
scroll to position [764, 0]
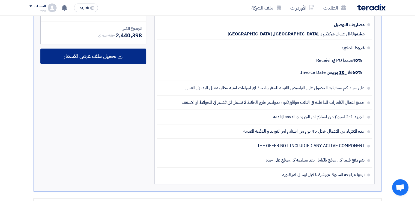
click at [102, 54] on span "تحميل ملف عرض الأسعار" at bounding box center [90, 56] width 52 height 5
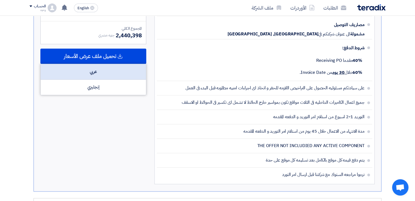
click at [93, 69] on div "عربي" at bounding box center [93, 72] width 105 height 16
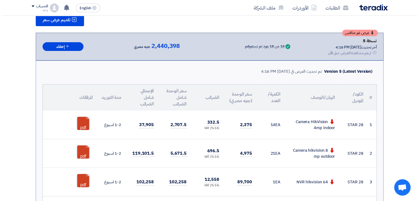
scroll to position [0, 0]
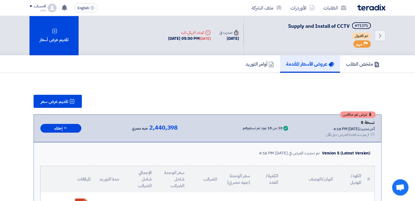
click at [31, 8] on div "الحساب" at bounding box center [37, 6] width 16 height 5
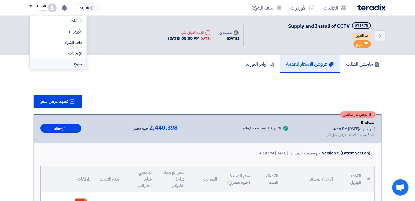
click at [46, 64] on li "خروج" at bounding box center [58, 64] width 57 height 11
